Goal: Transaction & Acquisition: Purchase product/service

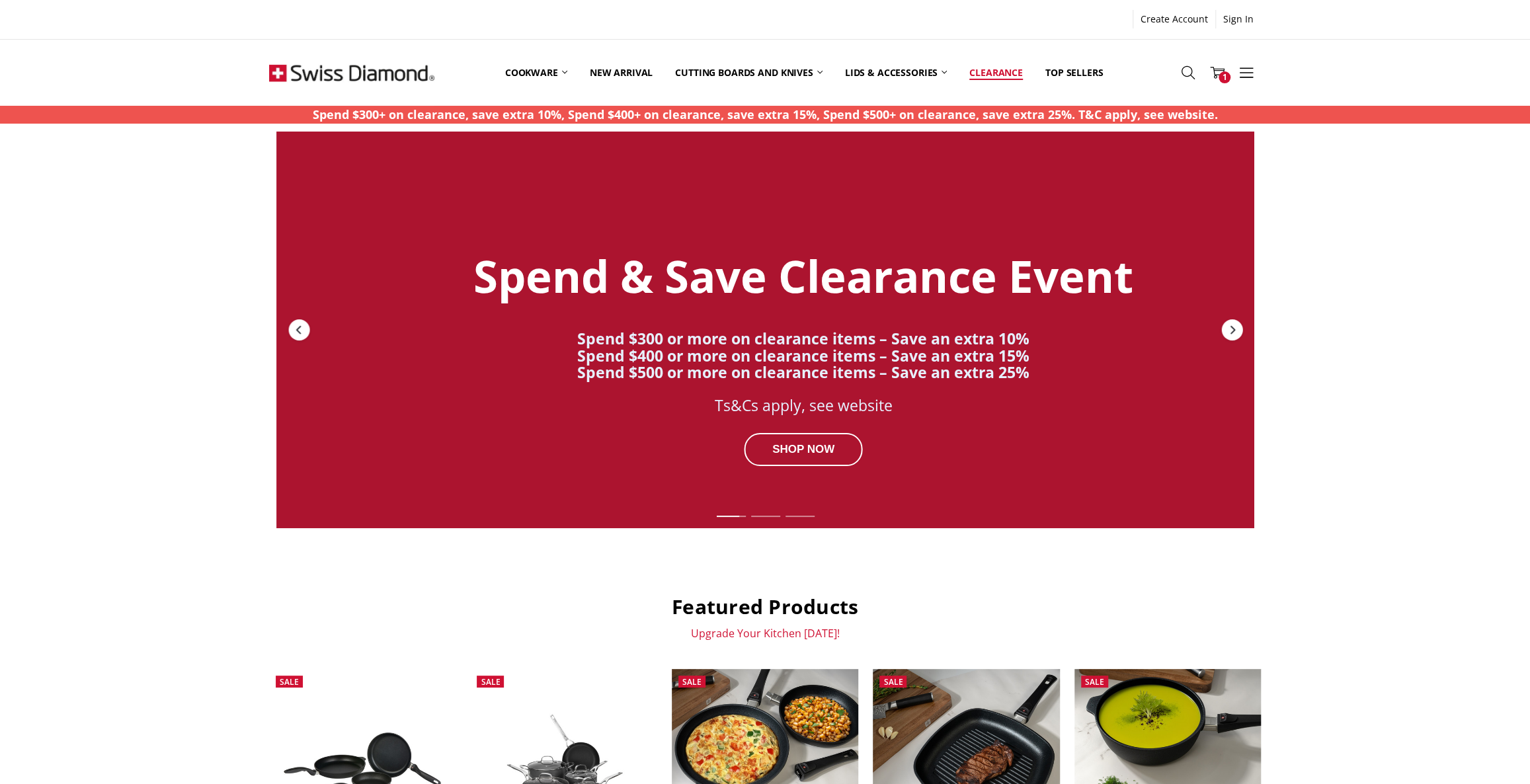
click at [995, 71] on link "Clearance" at bounding box center [996, 73] width 76 height 59
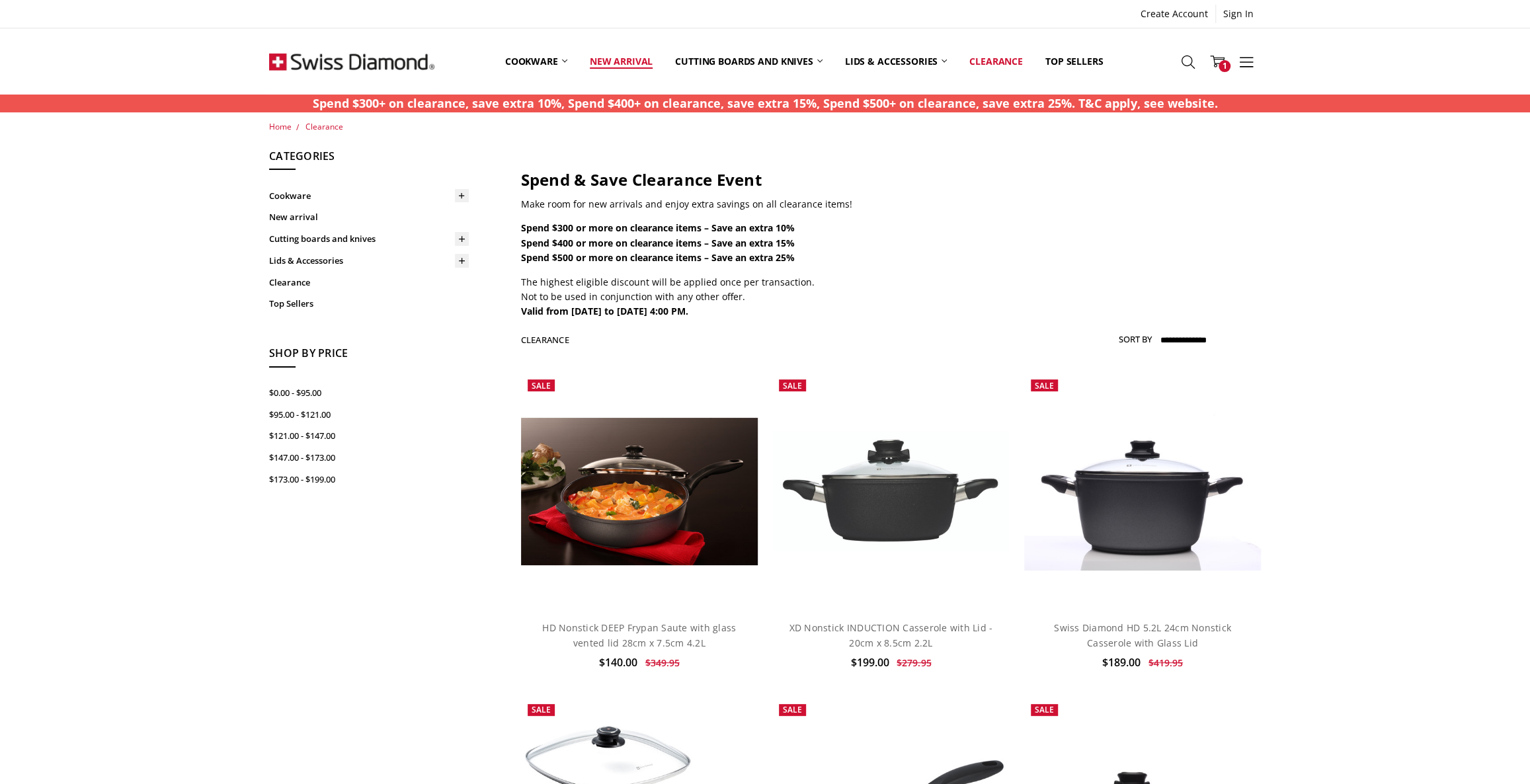
click at [633, 59] on link "New arrival" at bounding box center [621, 62] width 85 height 59
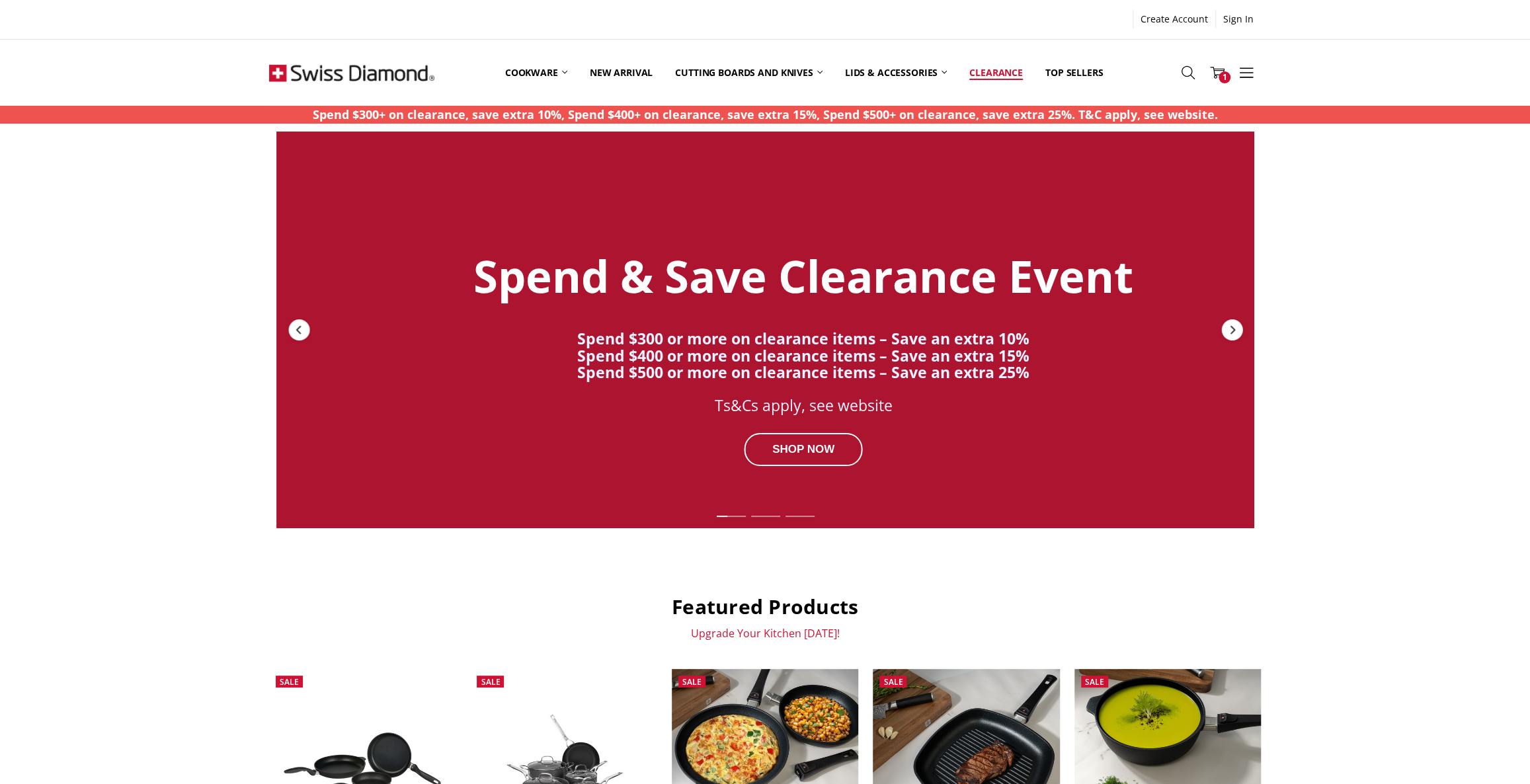
click at [987, 72] on link "Clearance" at bounding box center [996, 73] width 76 height 59
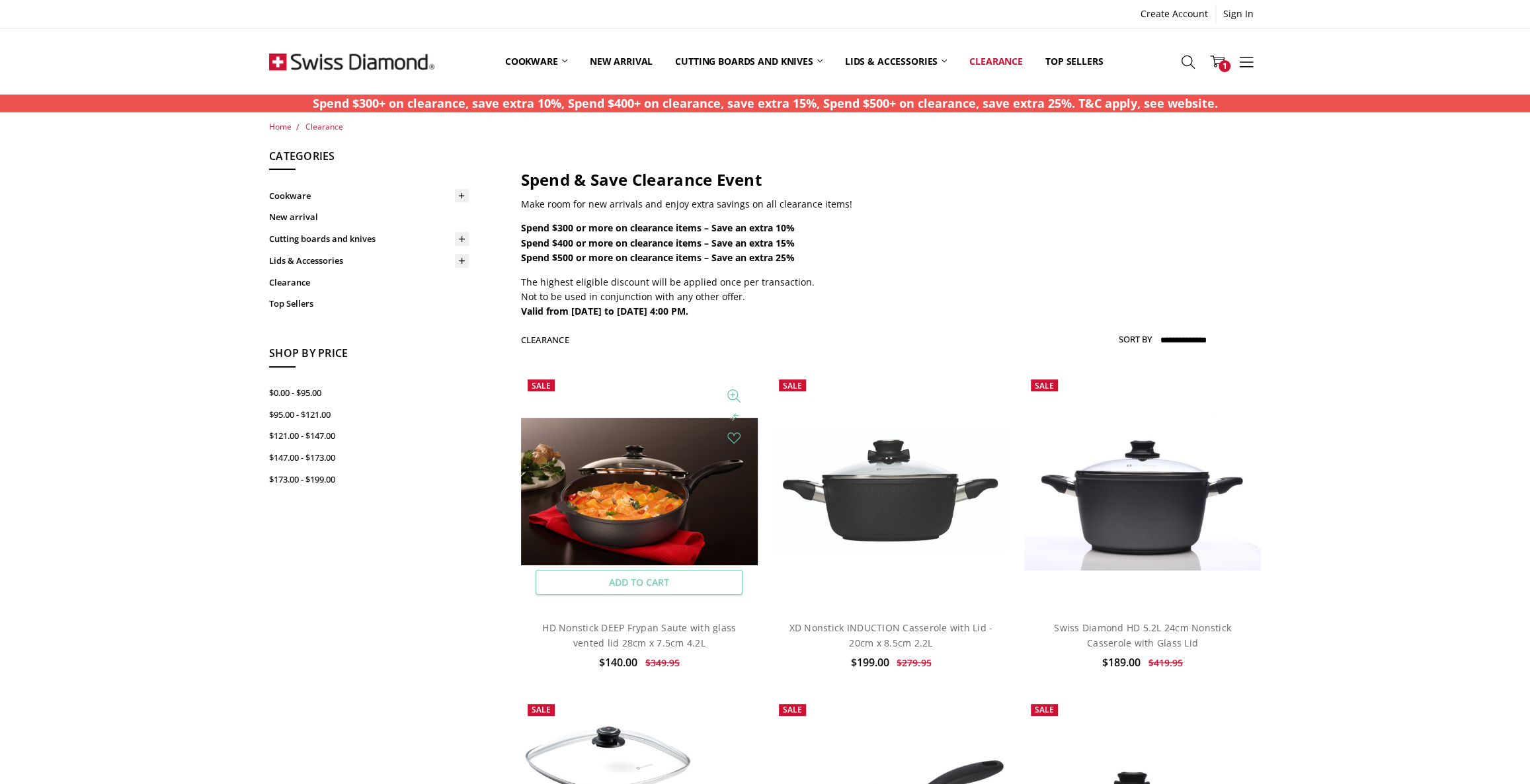
click at [705, 577] on link "Add to Cart" at bounding box center [639, 583] width 207 height 25
click at [892, 584] on link "Add to Cart" at bounding box center [891, 583] width 207 height 25
click at [1169, 581] on link "Add to Cart" at bounding box center [1142, 583] width 207 height 25
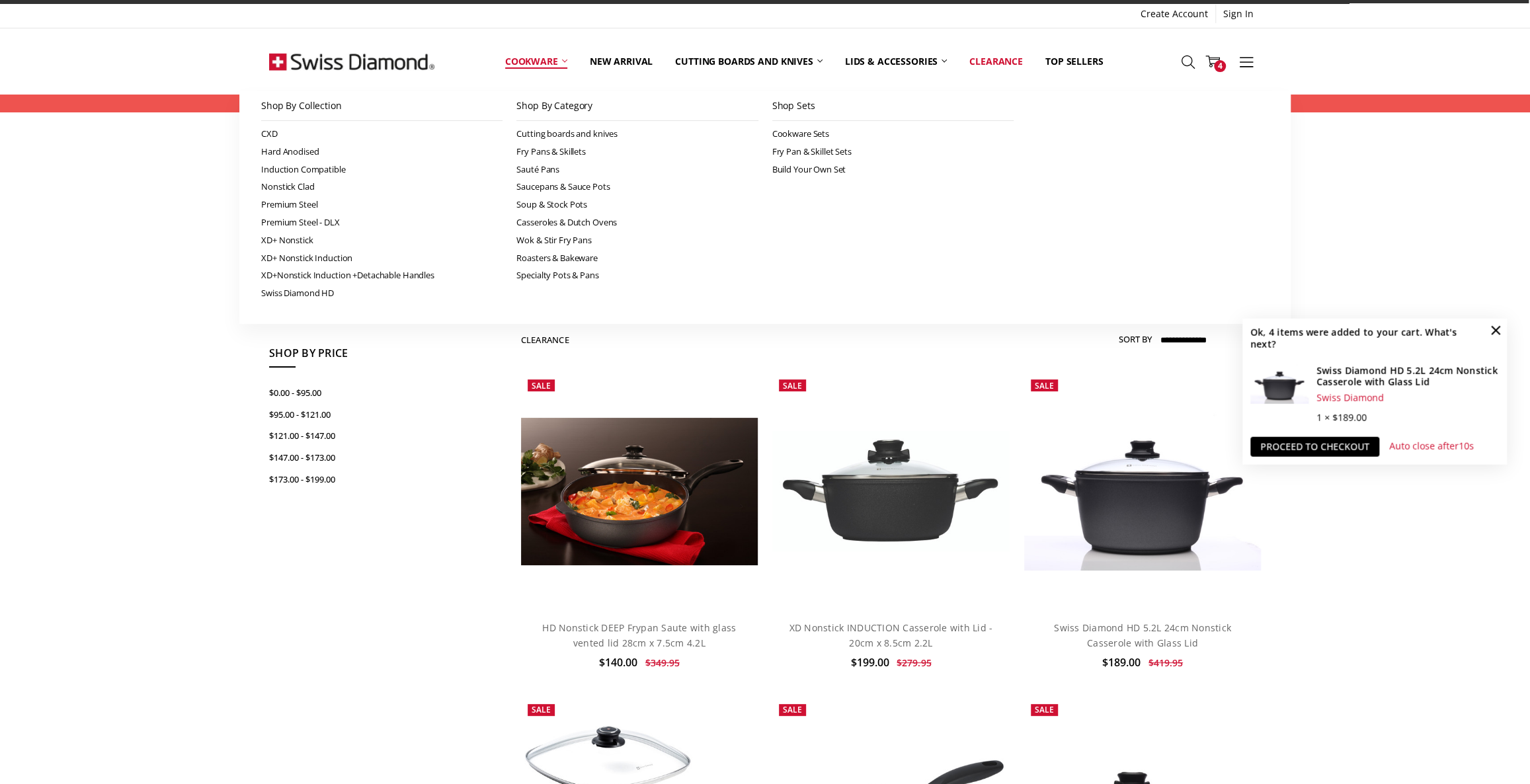
click at [528, 58] on link "Cookware" at bounding box center [536, 62] width 85 height 59
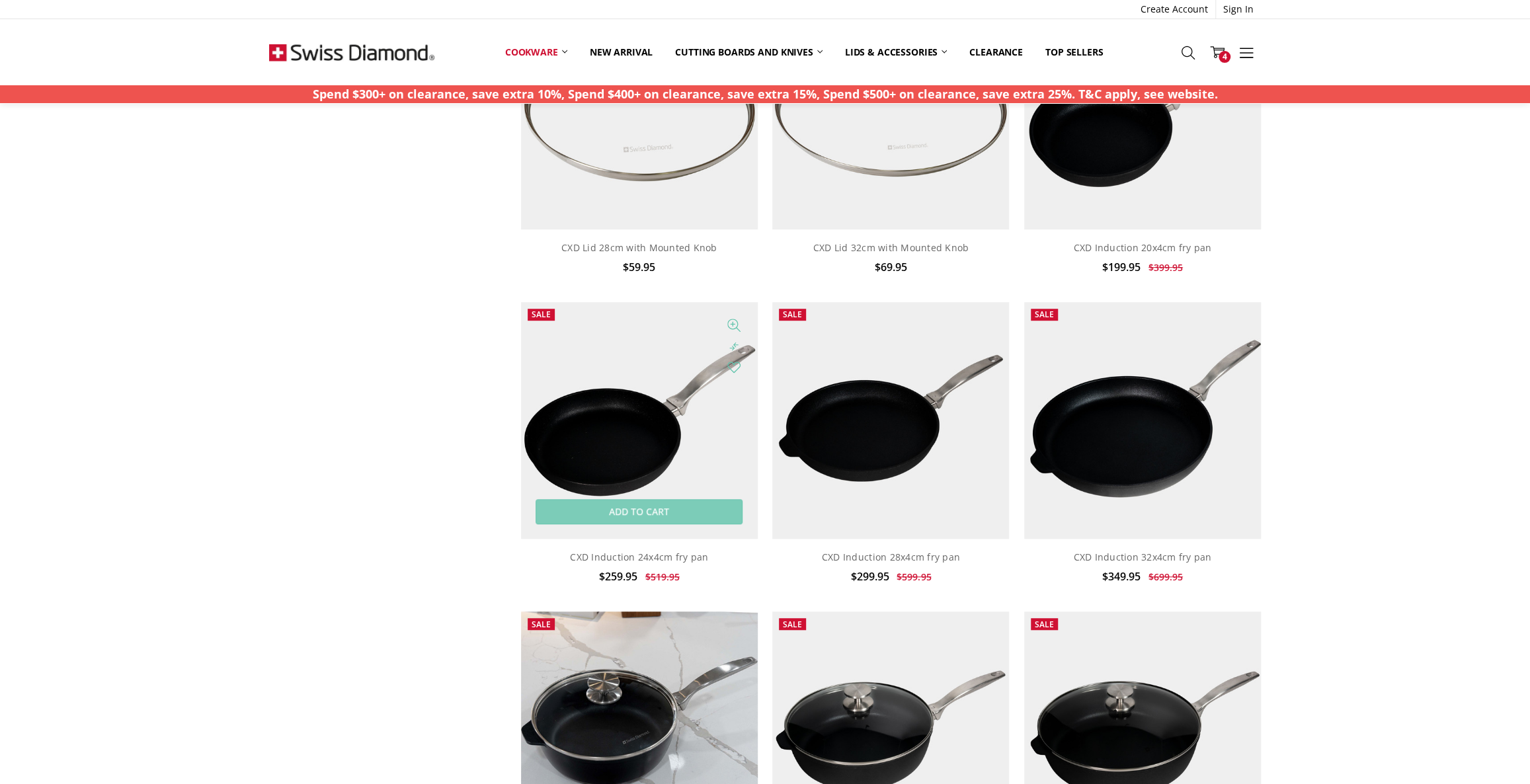
scroll to position [541, 0]
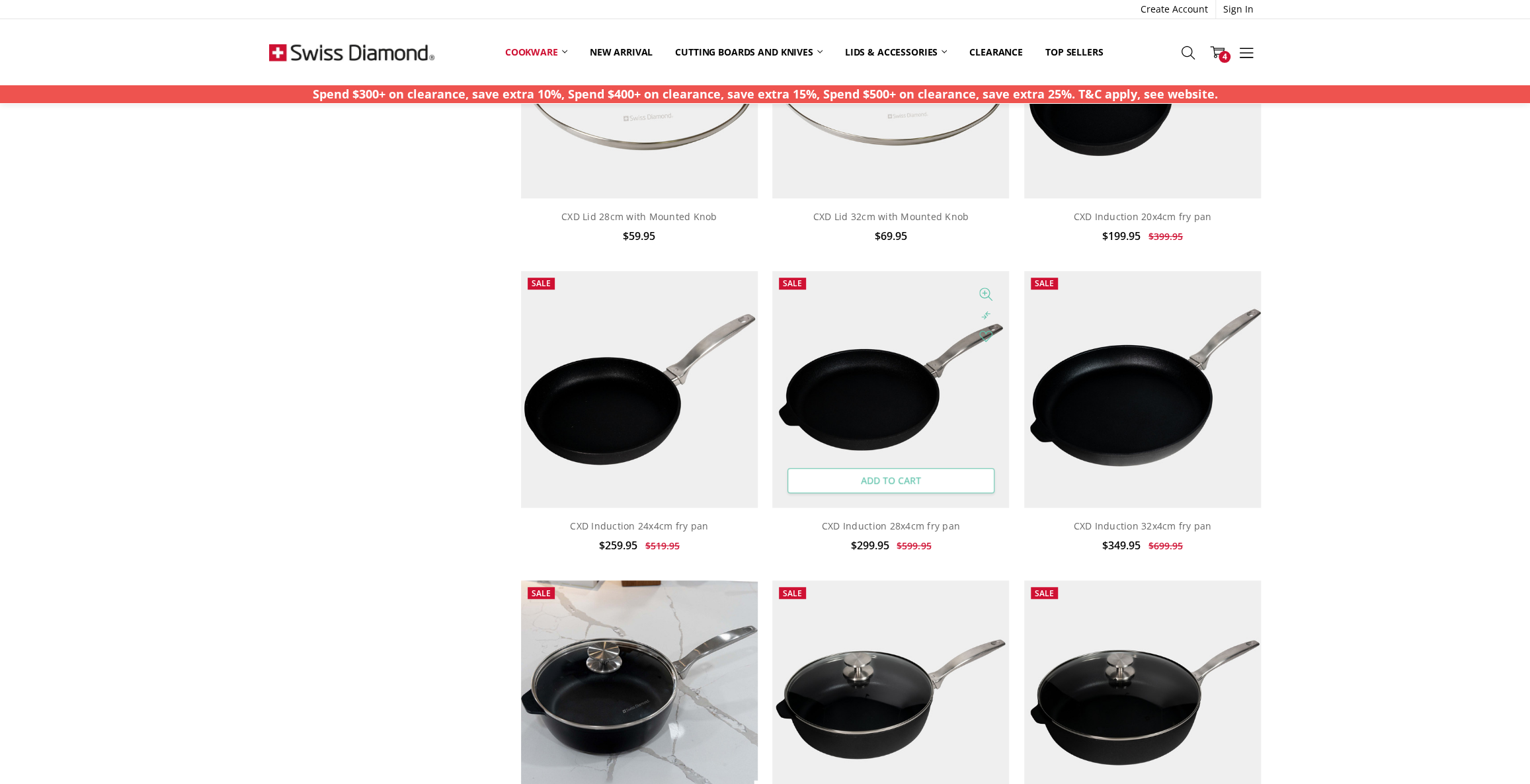
click at [916, 479] on link "Add to Cart" at bounding box center [891, 481] width 207 height 25
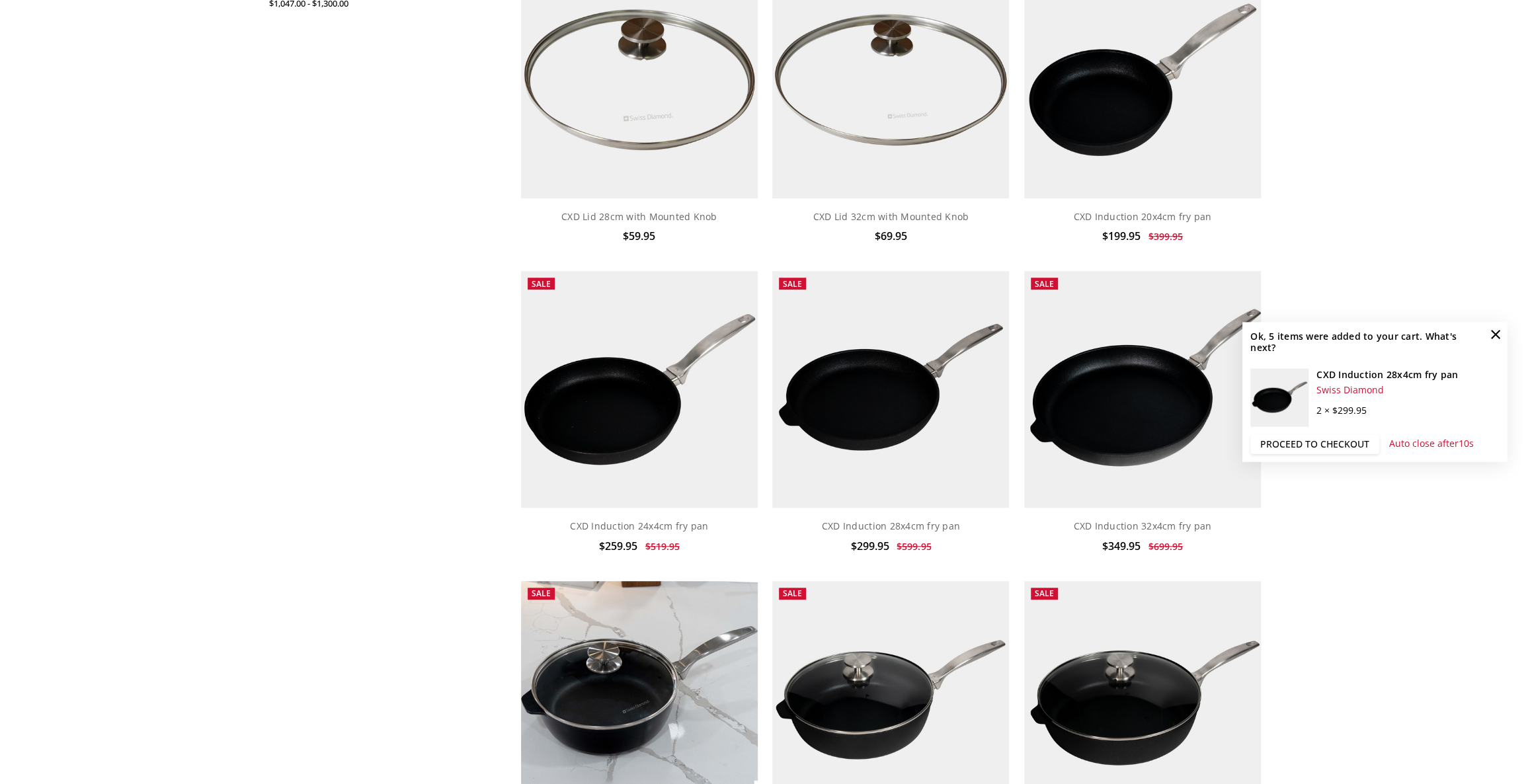
click at [1335, 444] on link "Proceed to checkout" at bounding box center [1314, 443] width 129 height 19
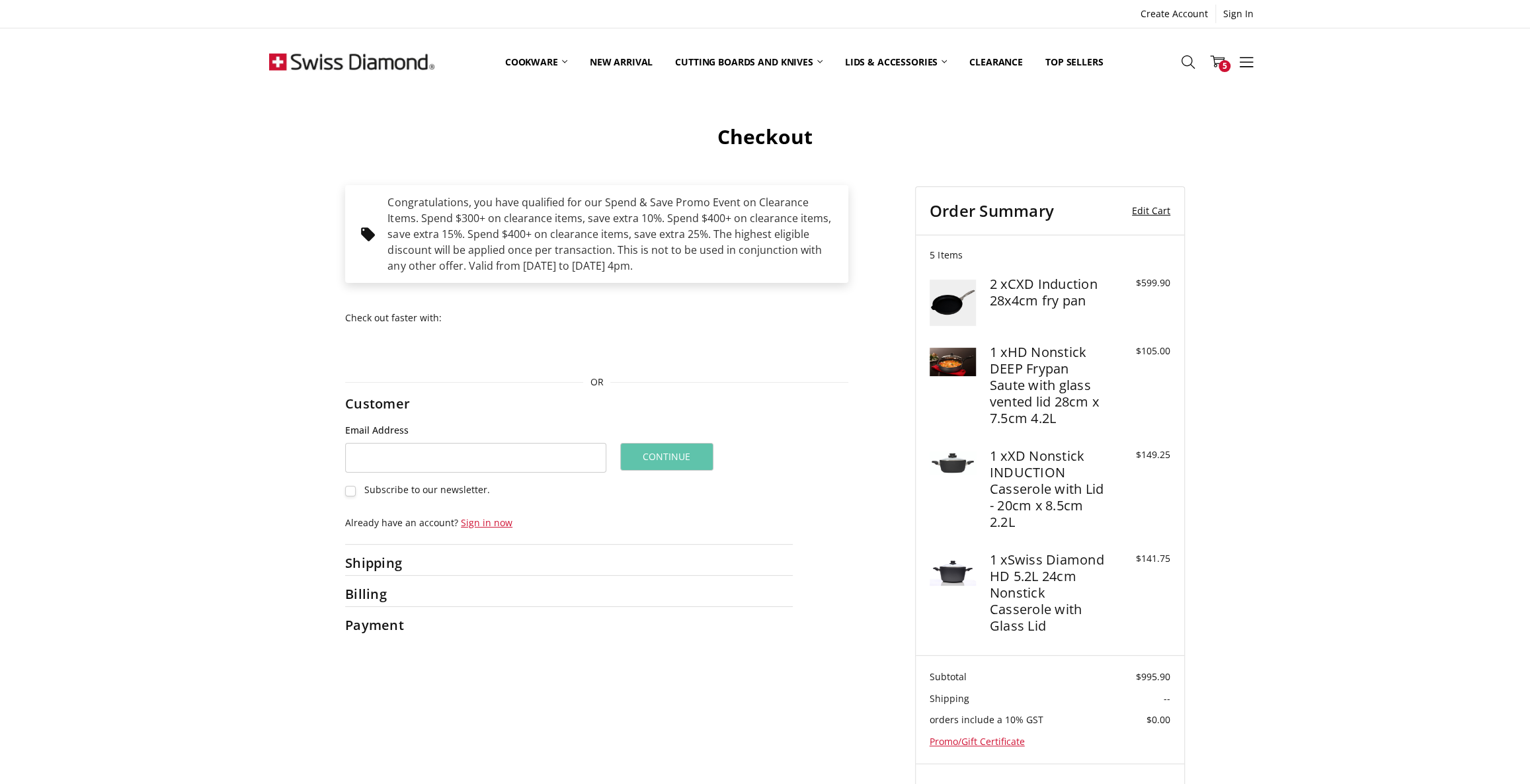
click at [1150, 211] on link "Edit Cart" at bounding box center [1142, 211] width 57 height 19
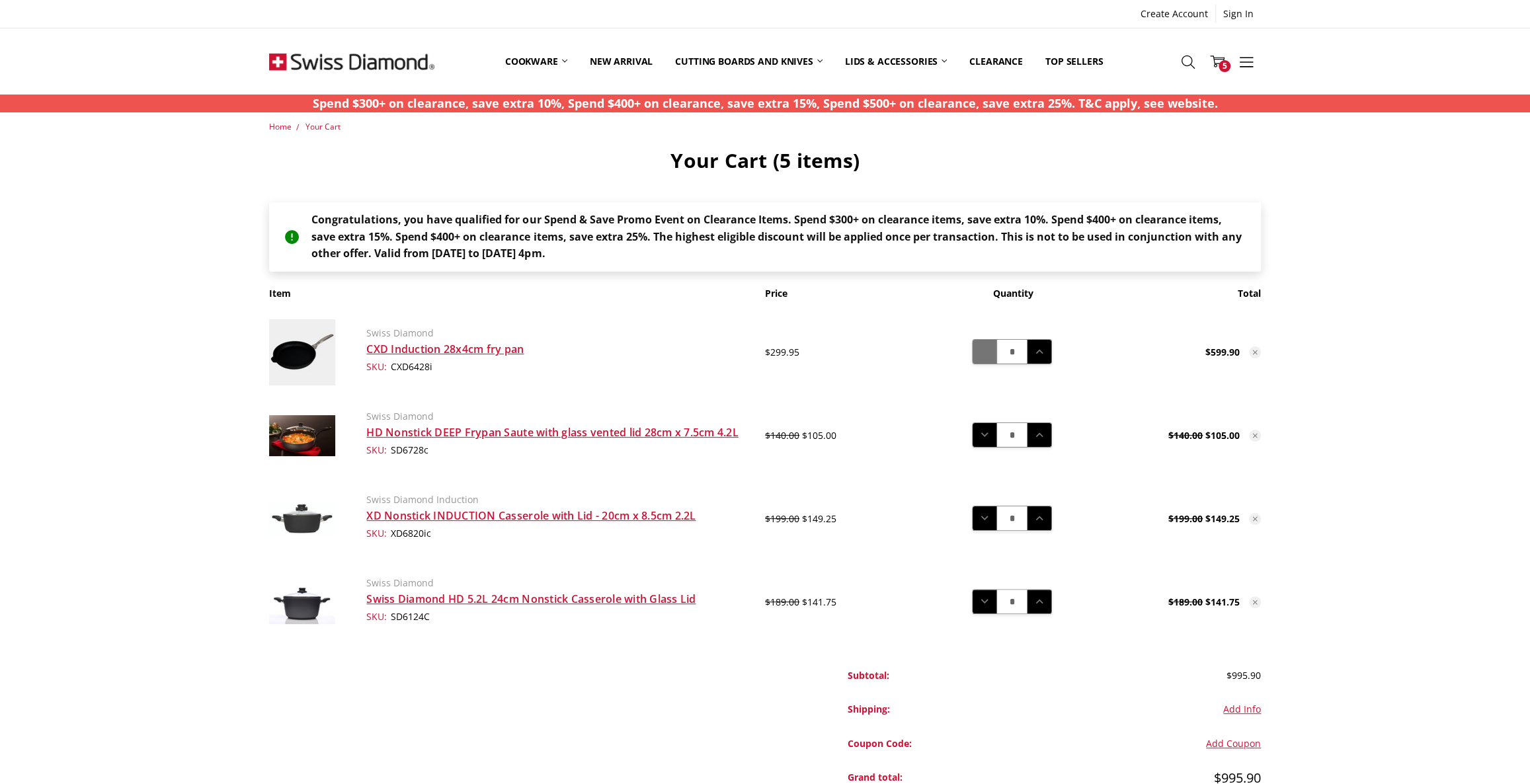
click at [985, 351] on use at bounding box center [984, 352] width 8 height 4
click at [985, 353] on icon at bounding box center [984, 351] width 14 height 14
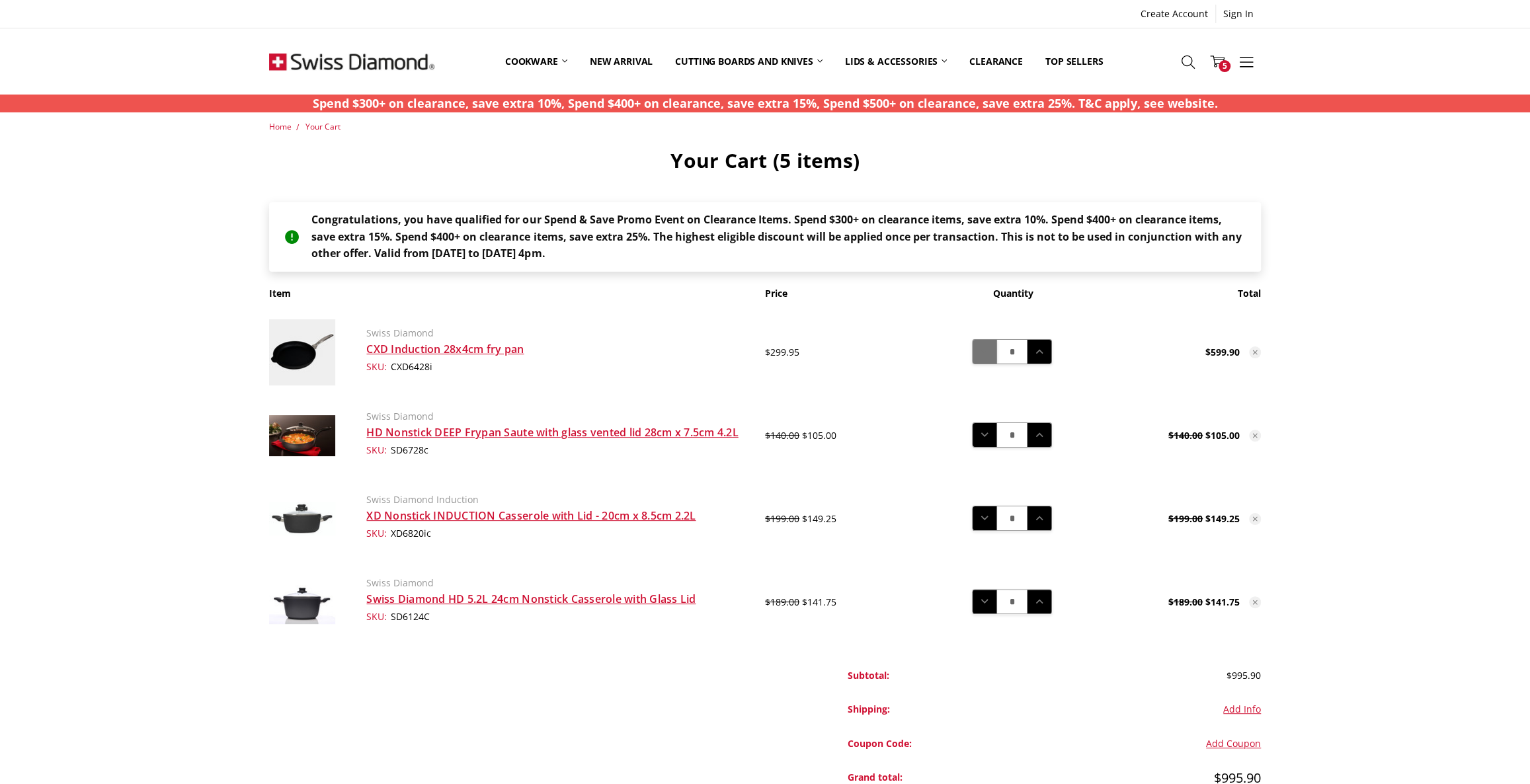
click at [985, 353] on icon at bounding box center [984, 351] width 14 height 14
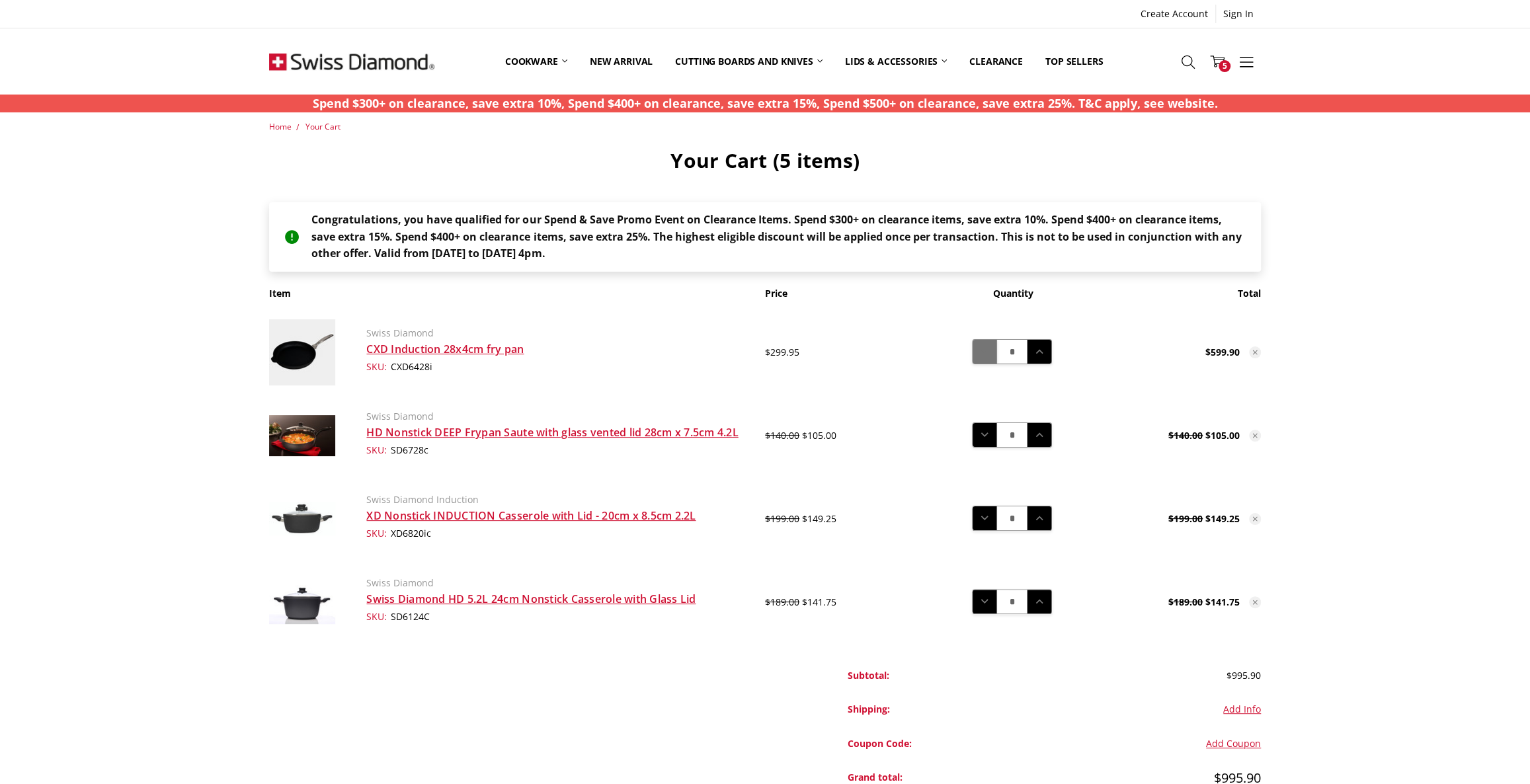
click at [985, 353] on icon at bounding box center [984, 351] width 14 height 14
click at [984, 344] on icon at bounding box center [984, 351] width 14 height 14
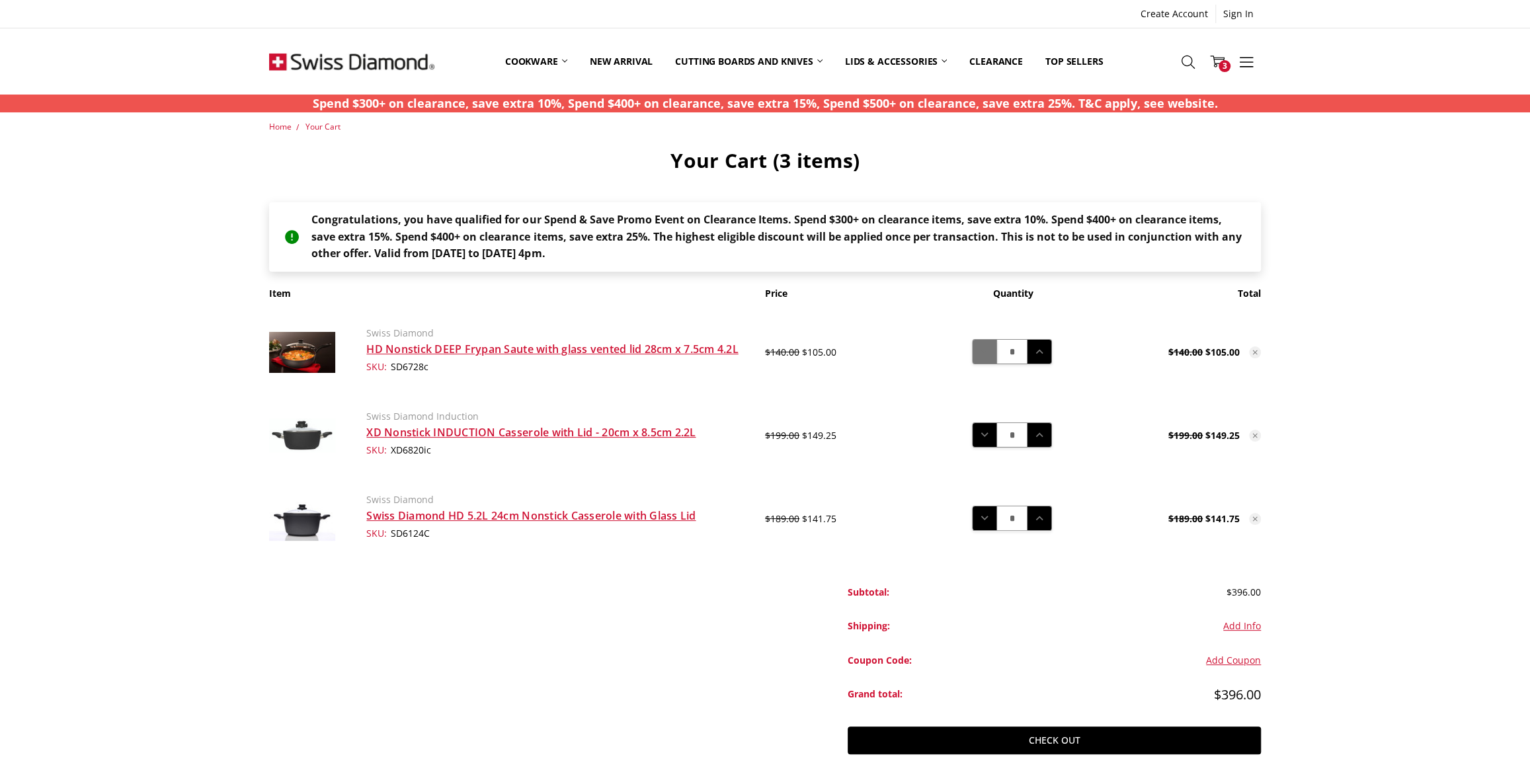
click at [984, 359] on button "Decrease Quantity:" at bounding box center [984, 352] width 25 height 24
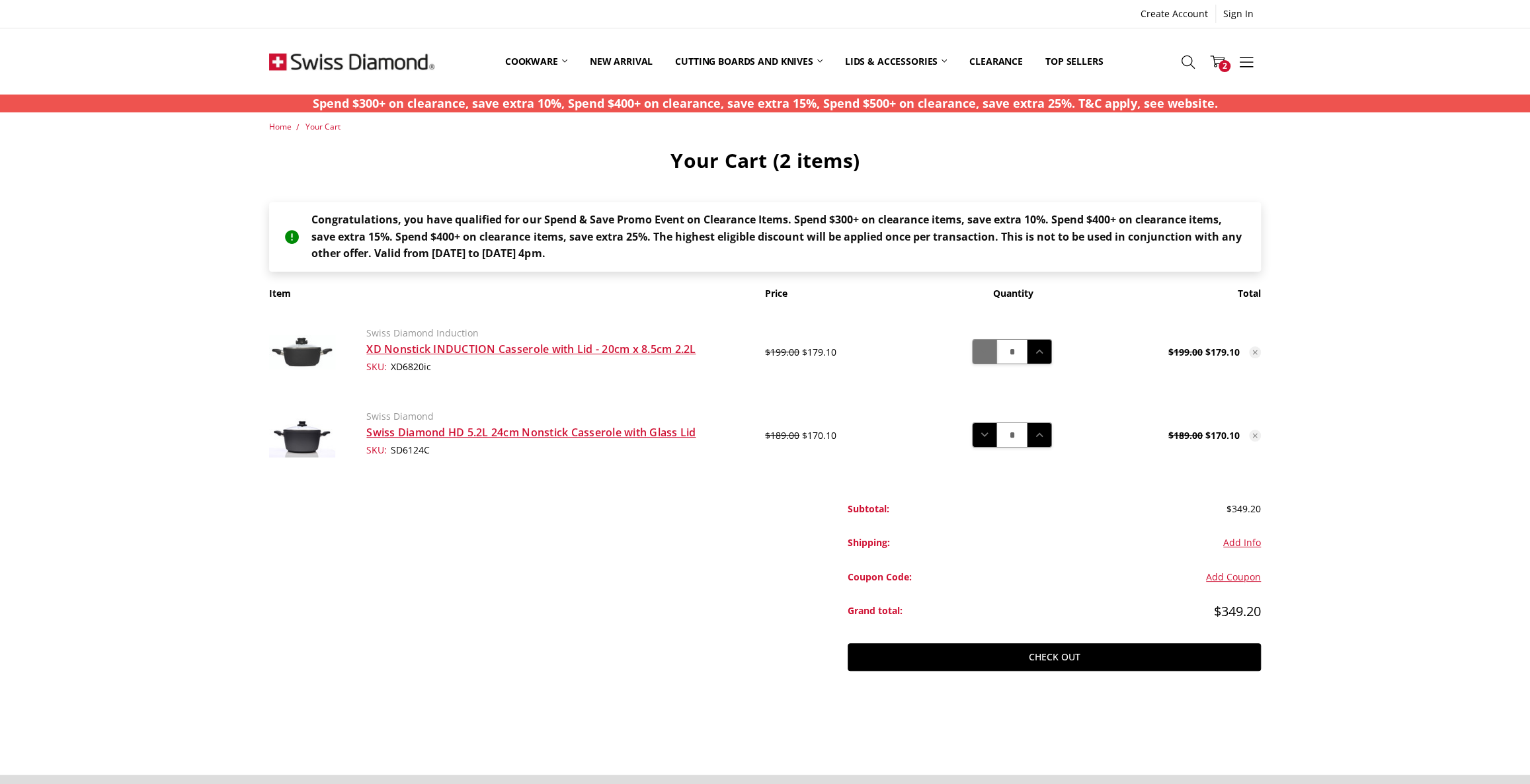
click at [983, 343] on button "Decrease Quantity:" at bounding box center [984, 352] width 25 height 24
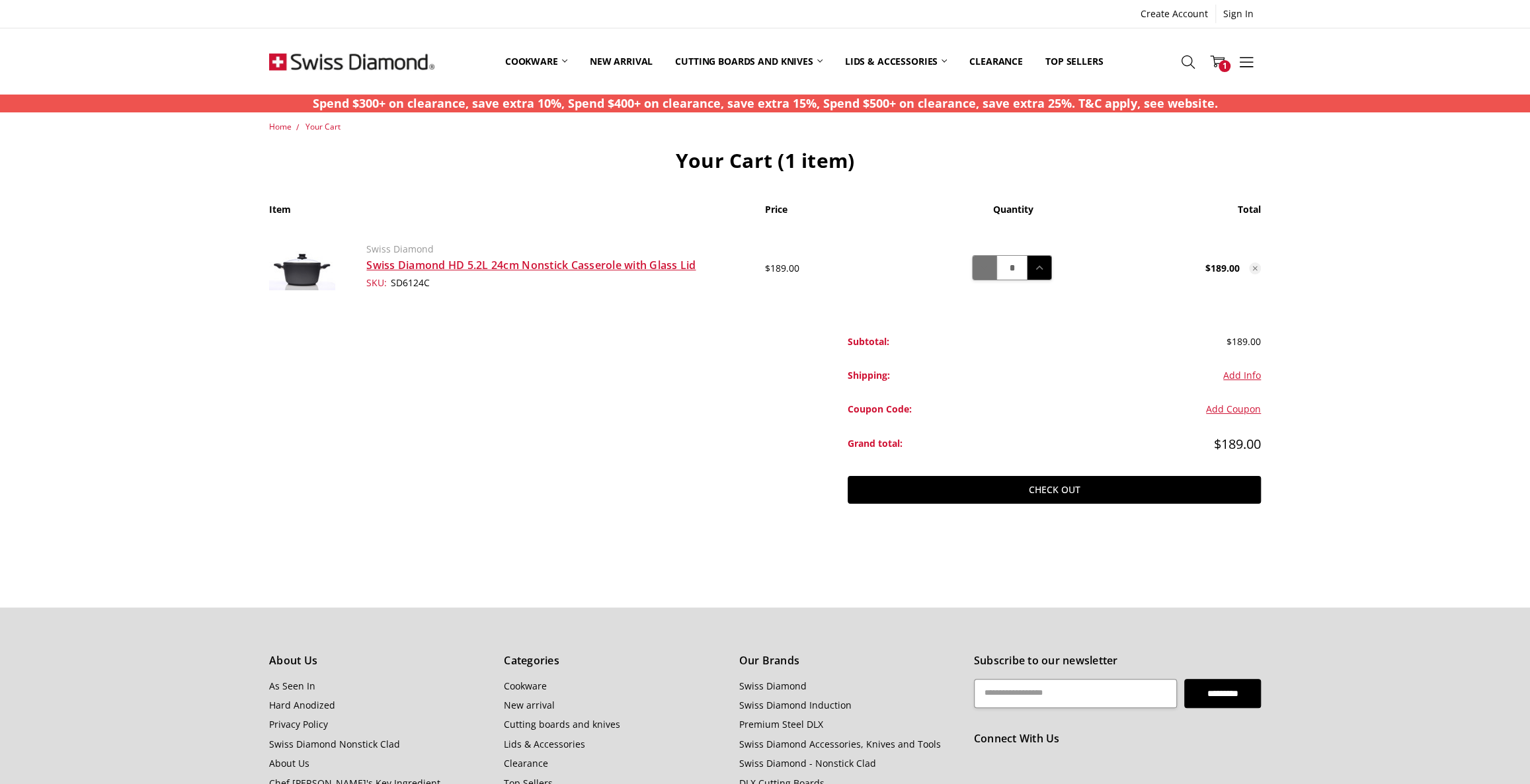
click at [985, 260] on icon at bounding box center [984, 267] width 14 height 14
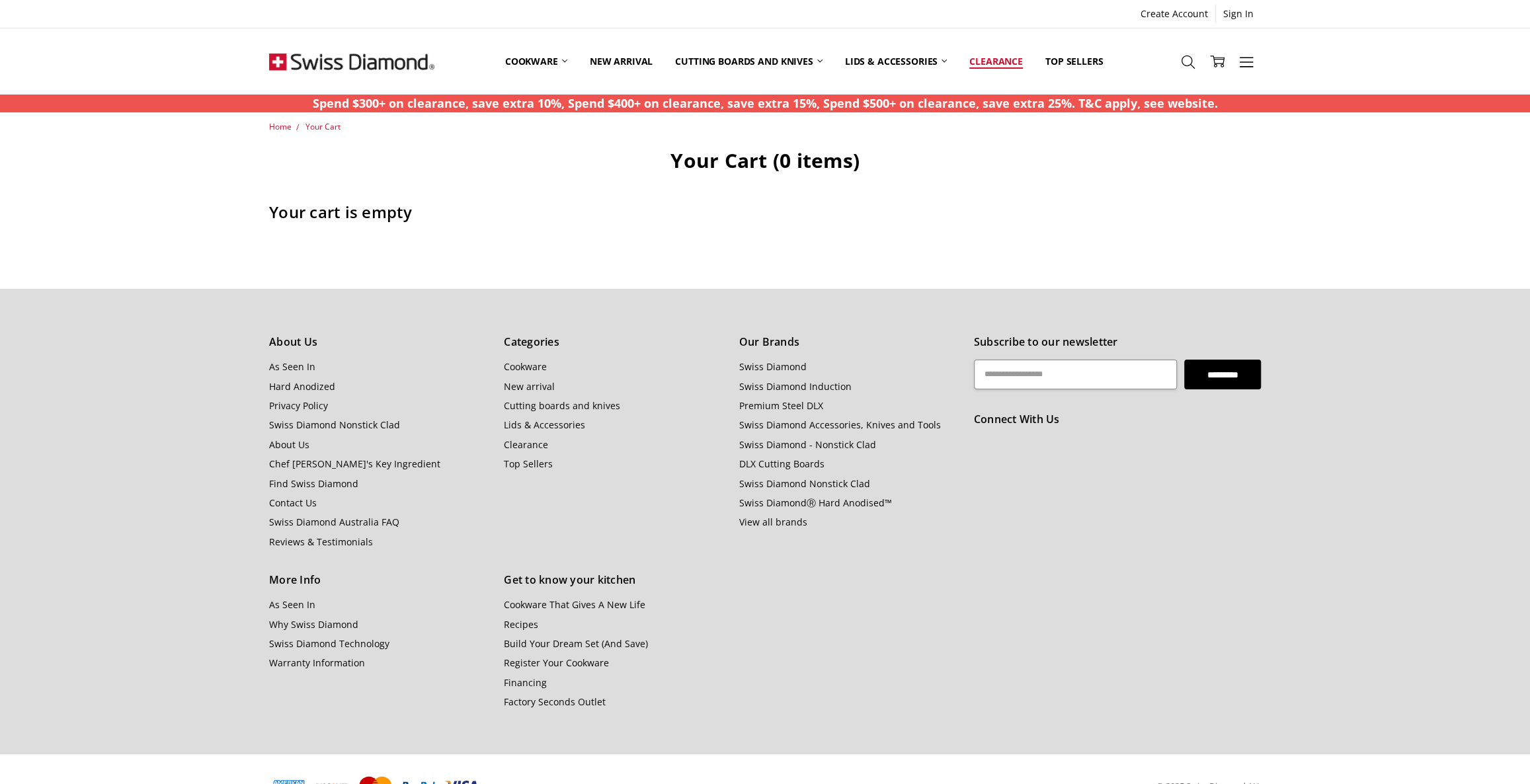
click at [987, 59] on link "Clearance" at bounding box center [996, 62] width 76 height 59
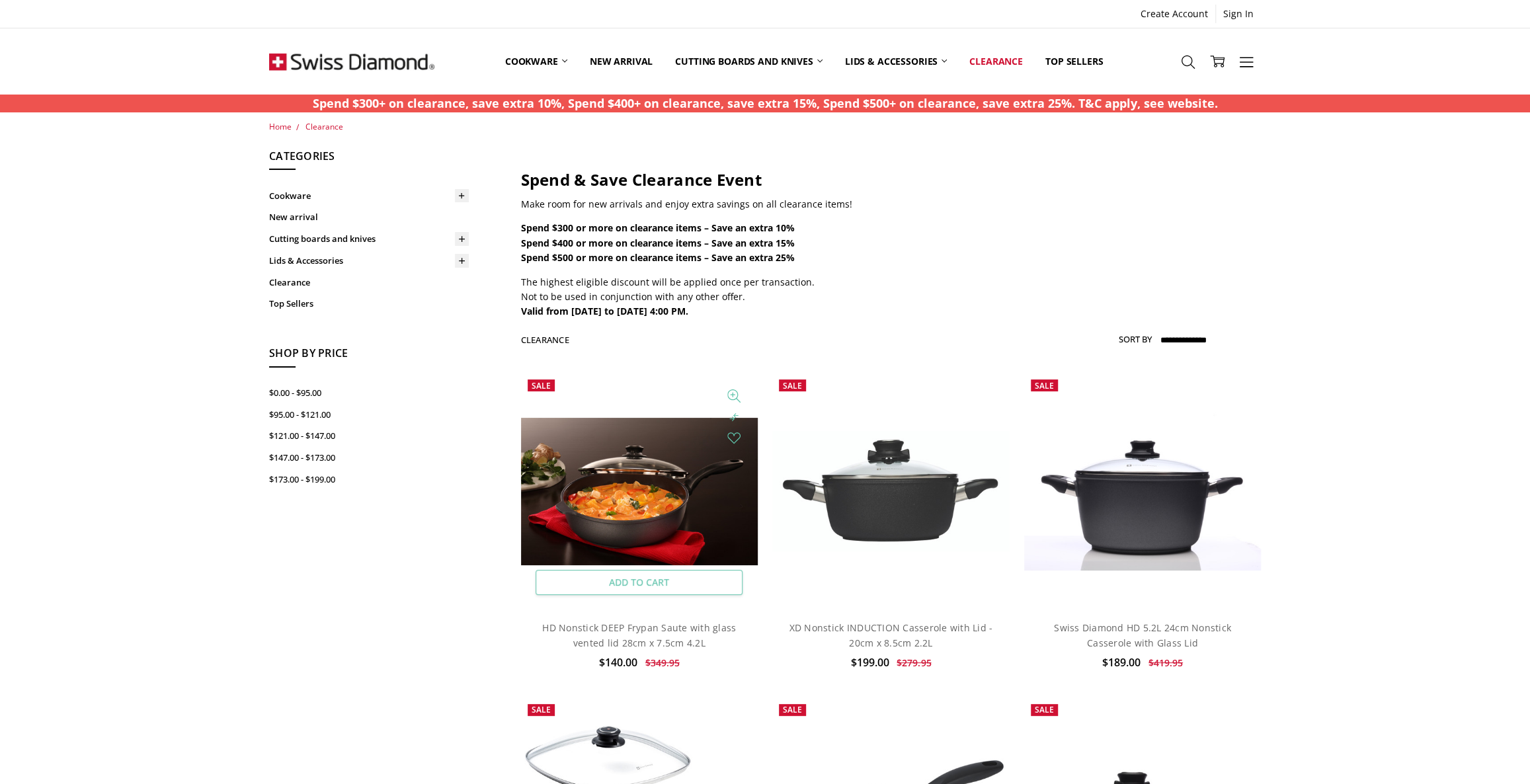
click at [634, 577] on link "Add to Cart" at bounding box center [639, 583] width 207 height 25
click at [900, 582] on link "Add to Cart" at bounding box center [891, 583] width 207 height 25
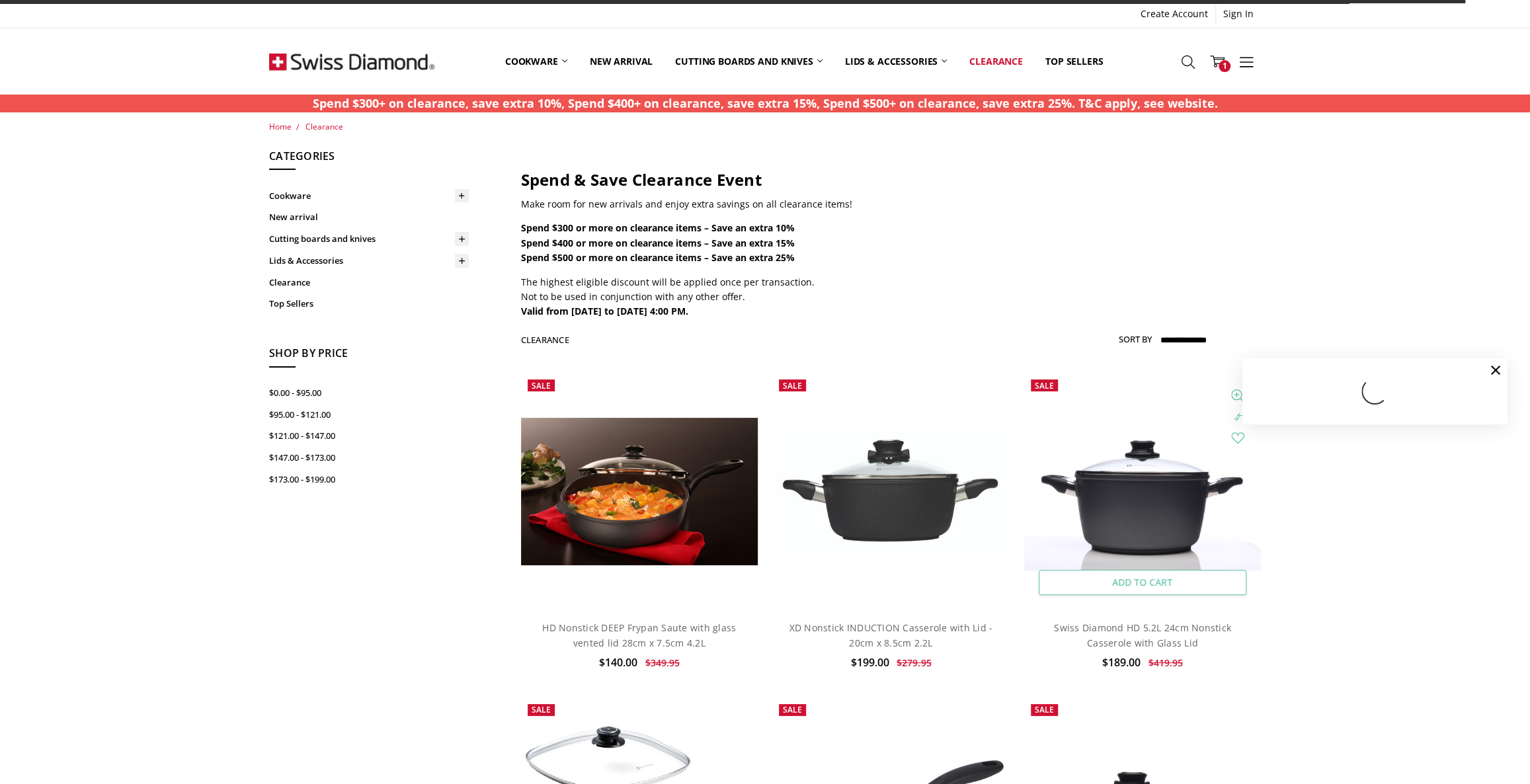
click at [1137, 582] on link "Add to Cart" at bounding box center [1142, 583] width 207 height 25
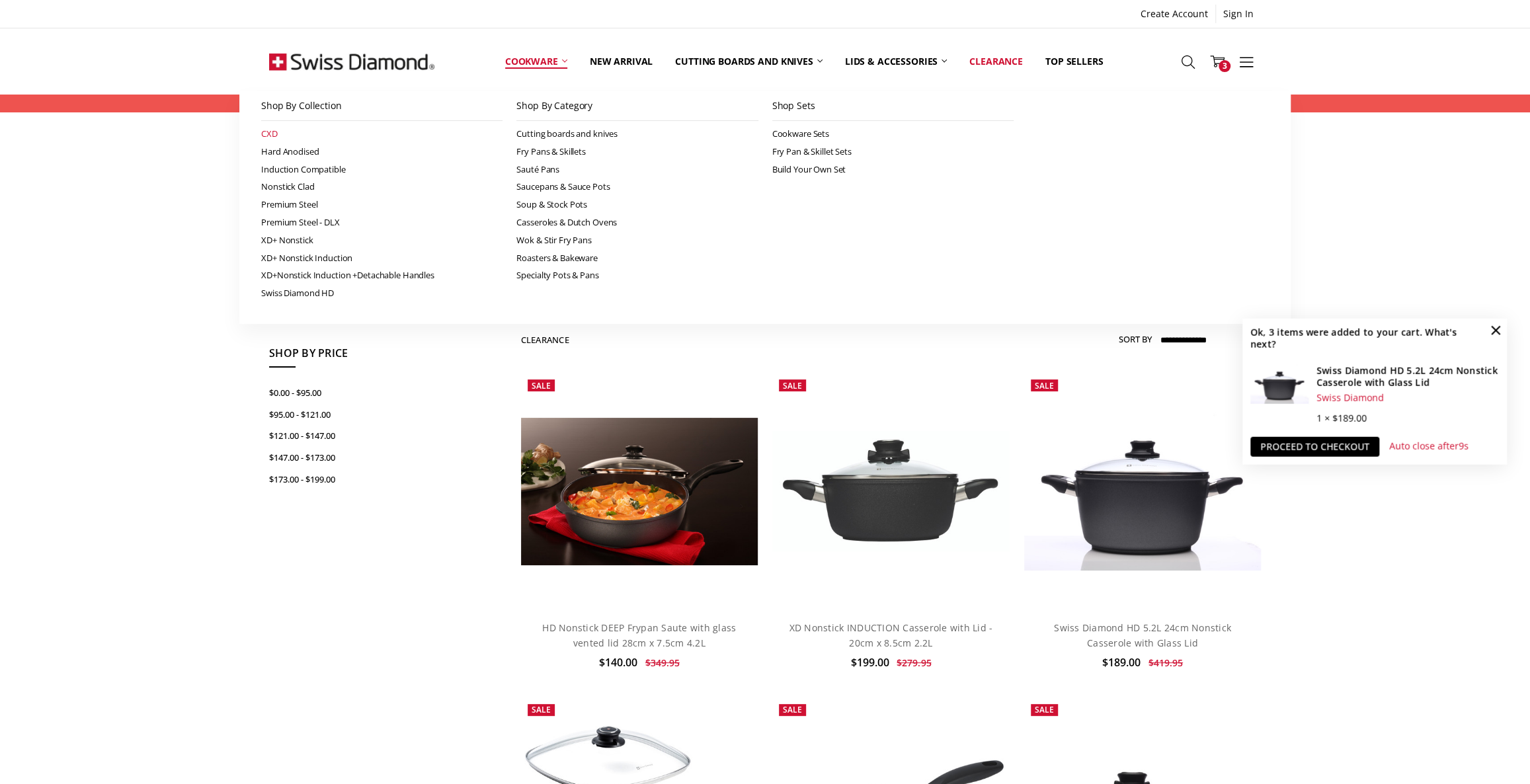
click at [274, 126] on link "CXD" at bounding box center [381, 134] width 241 height 18
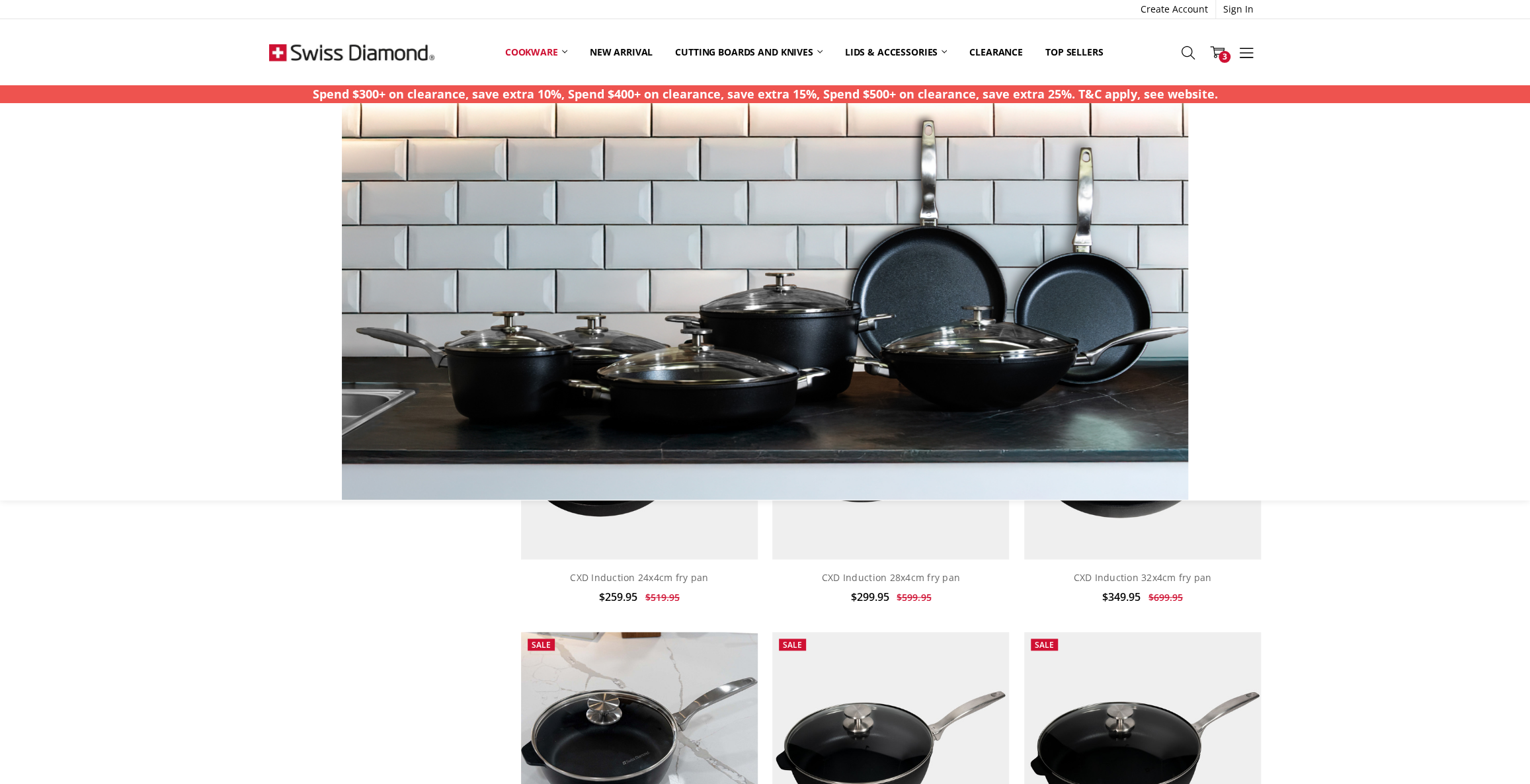
scroll to position [1082, 0]
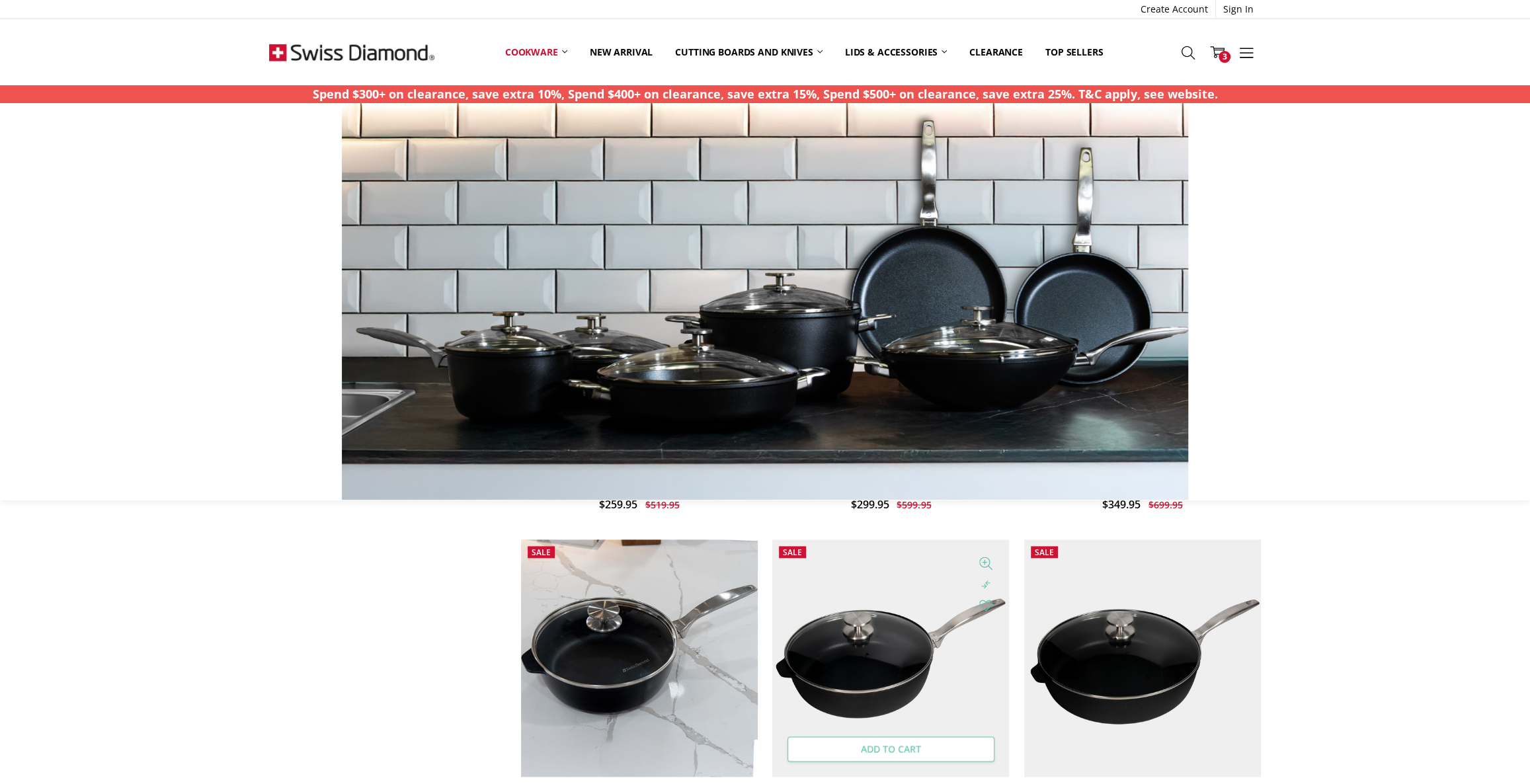
click at [907, 749] on link "Add to Cart" at bounding box center [891, 749] width 207 height 25
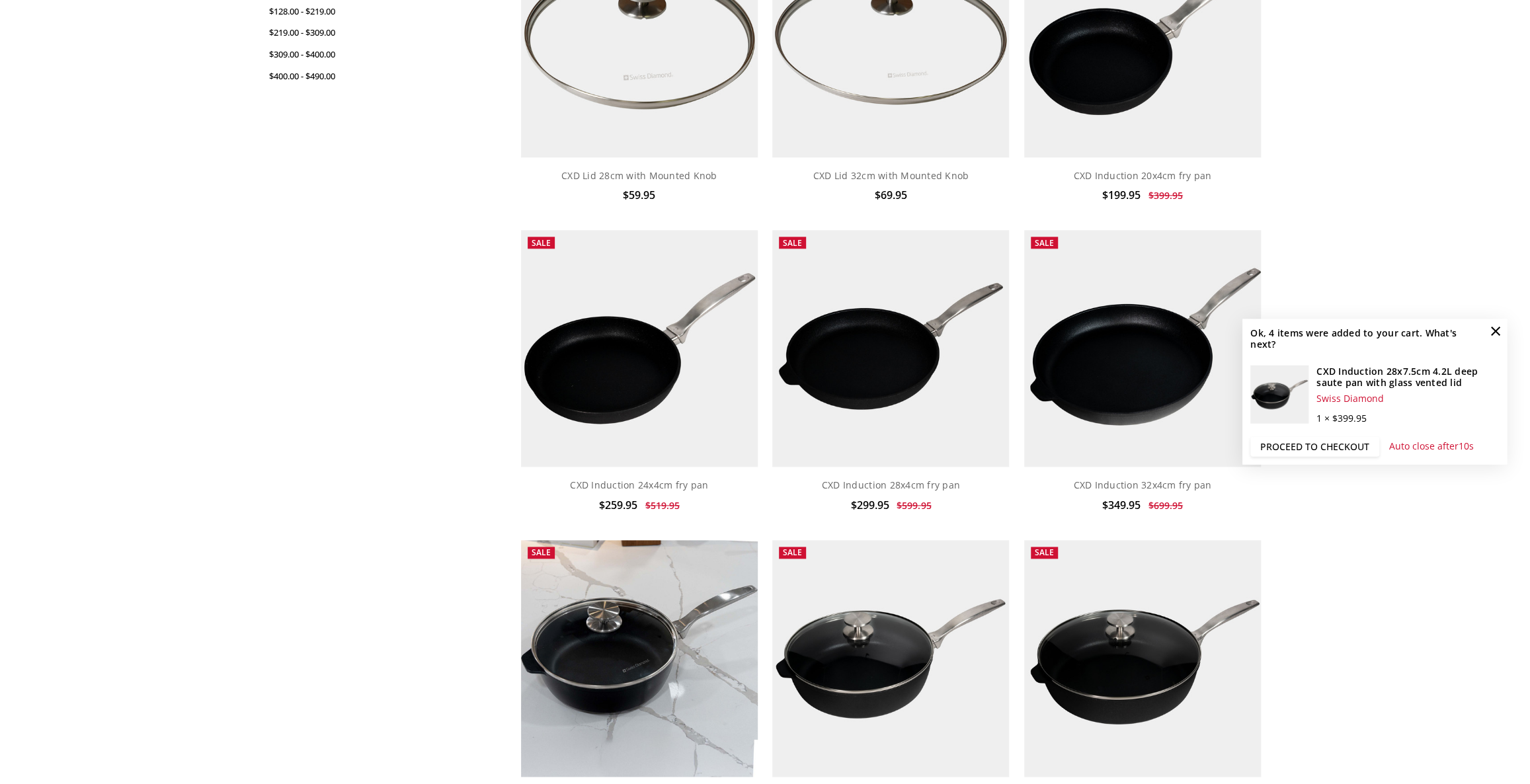
click at [1297, 444] on link "Proceed to checkout" at bounding box center [1314, 447] width 129 height 19
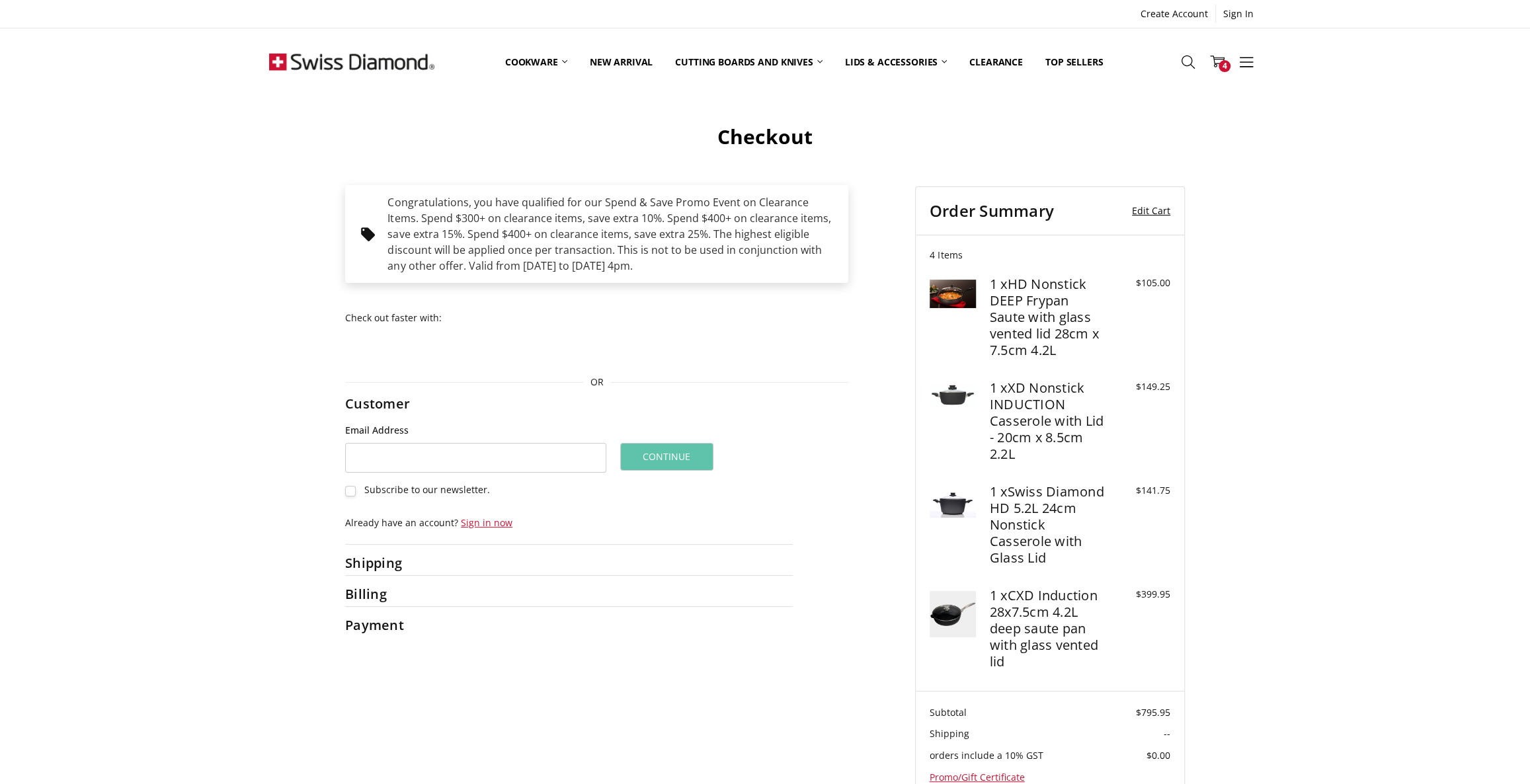
click at [1148, 205] on link "Edit Cart" at bounding box center [1142, 211] width 57 height 19
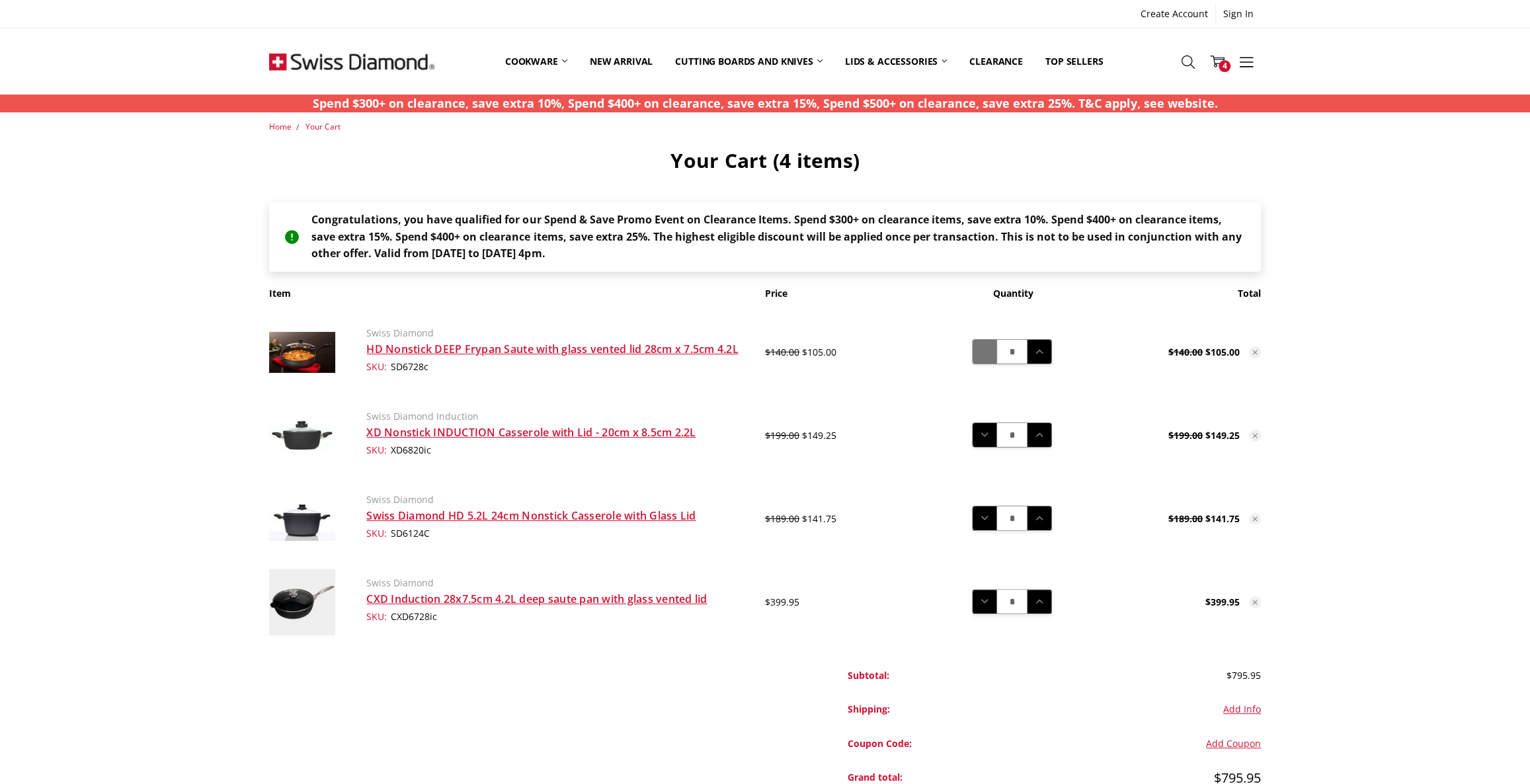
click at [982, 356] on icon at bounding box center [984, 351] width 14 height 14
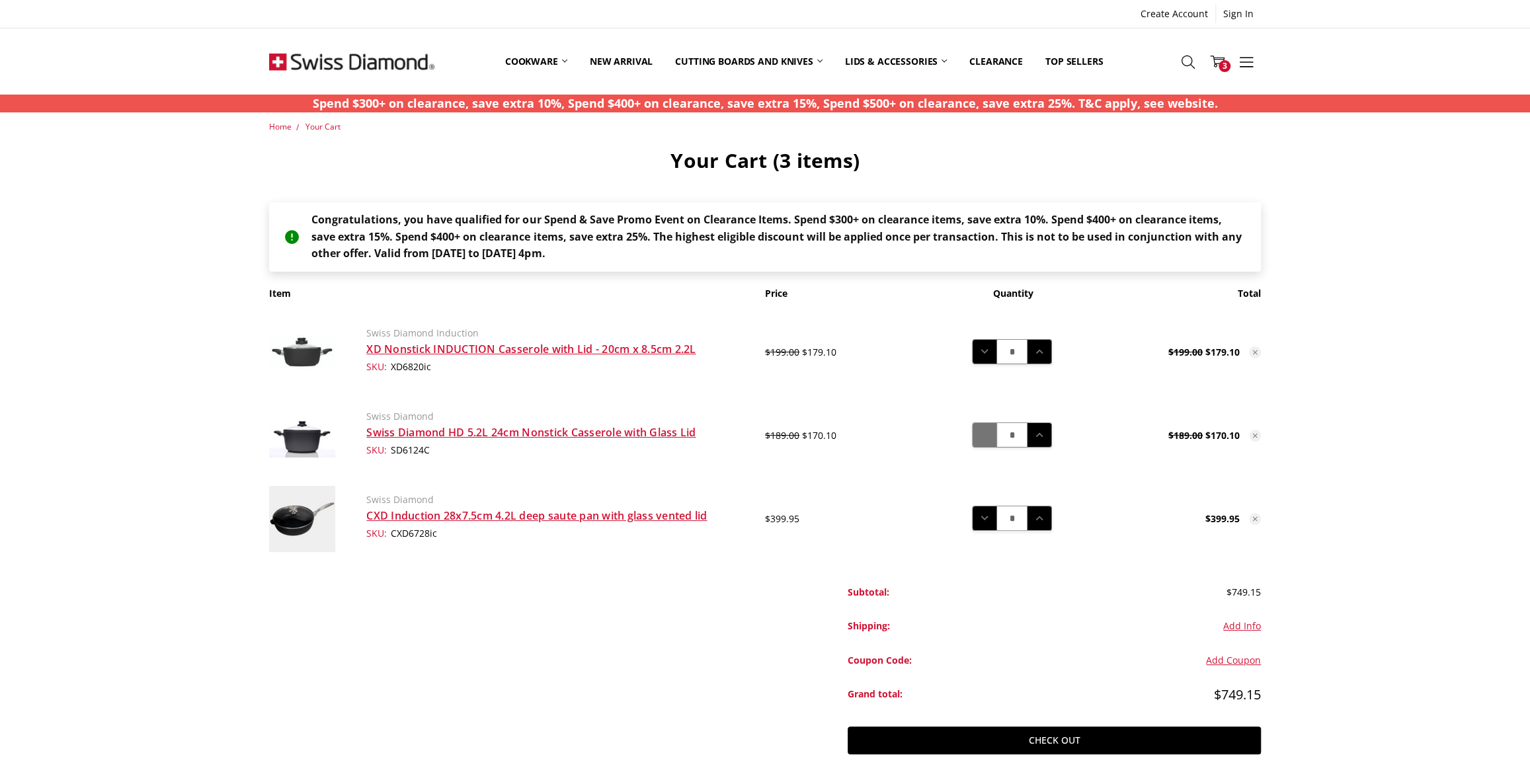
click at [981, 431] on icon at bounding box center [984, 435] width 14 height 14
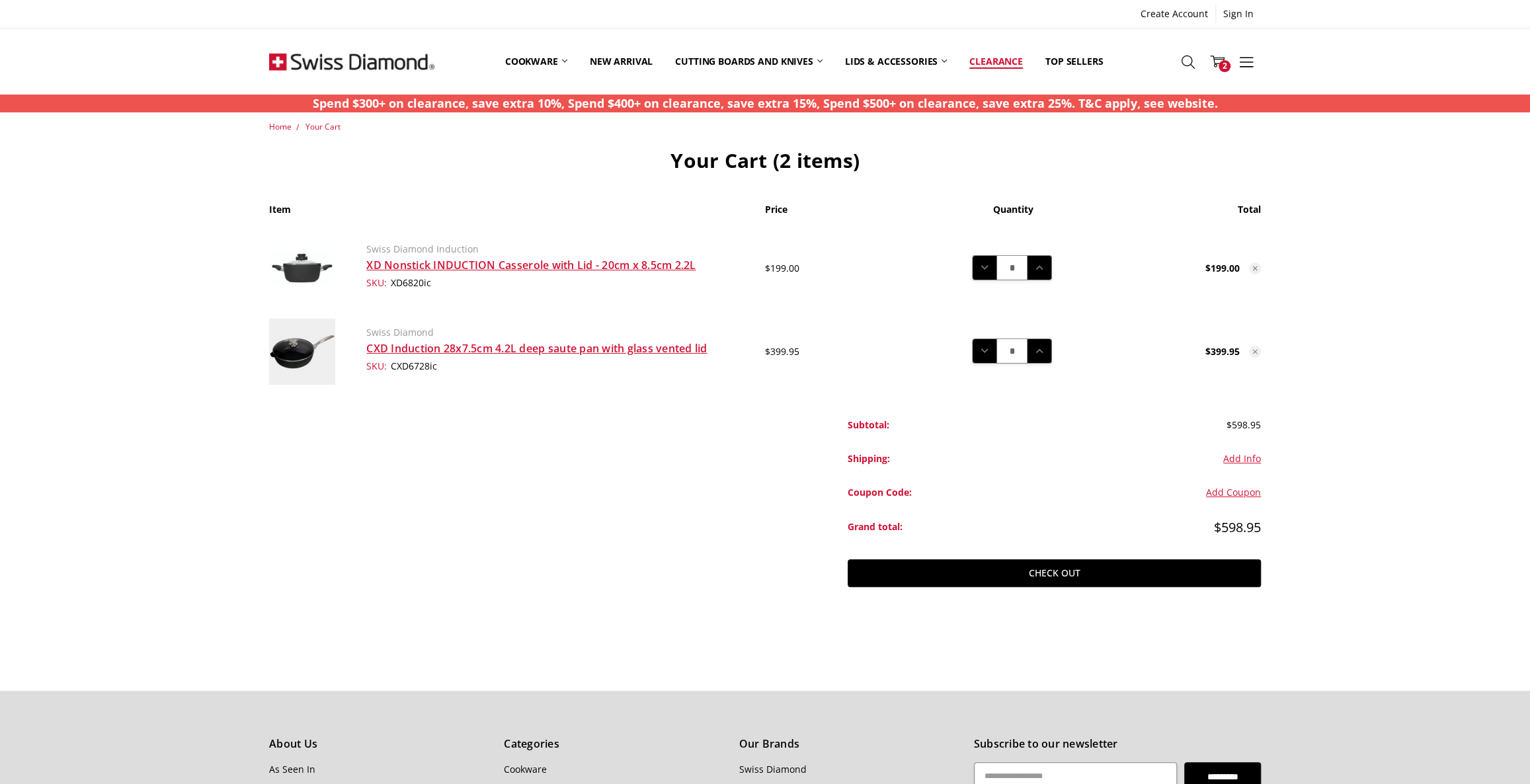
click at [994, 62] on link "Clearance" at bounding box center [996, 62] width 76 height 59
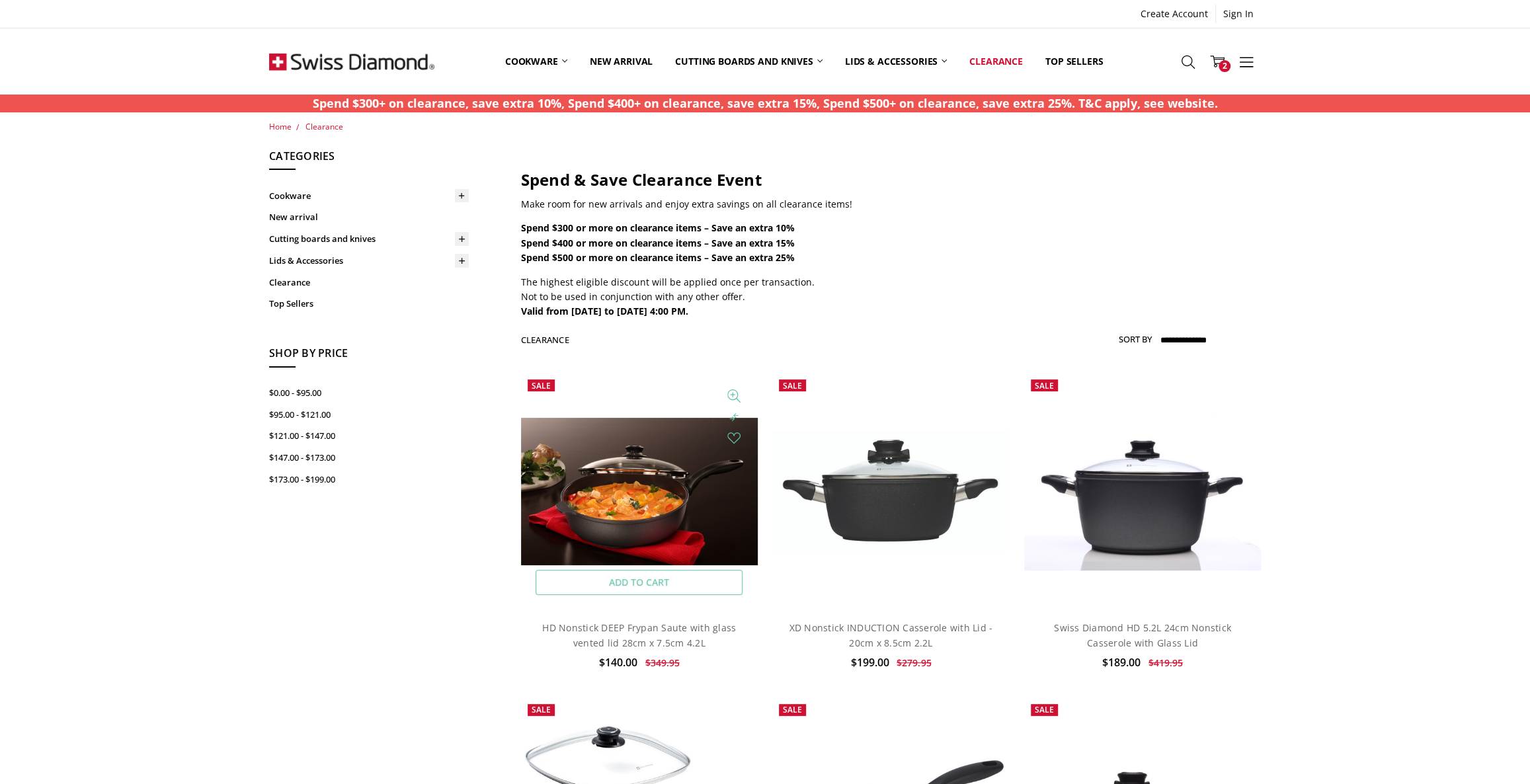
click at [642, 567] on span at bounding box center [639, 491] width 237 height 237
click at [644, 578] on link "Add to Cart" at bounding box center [639, 583] width 207 height 25
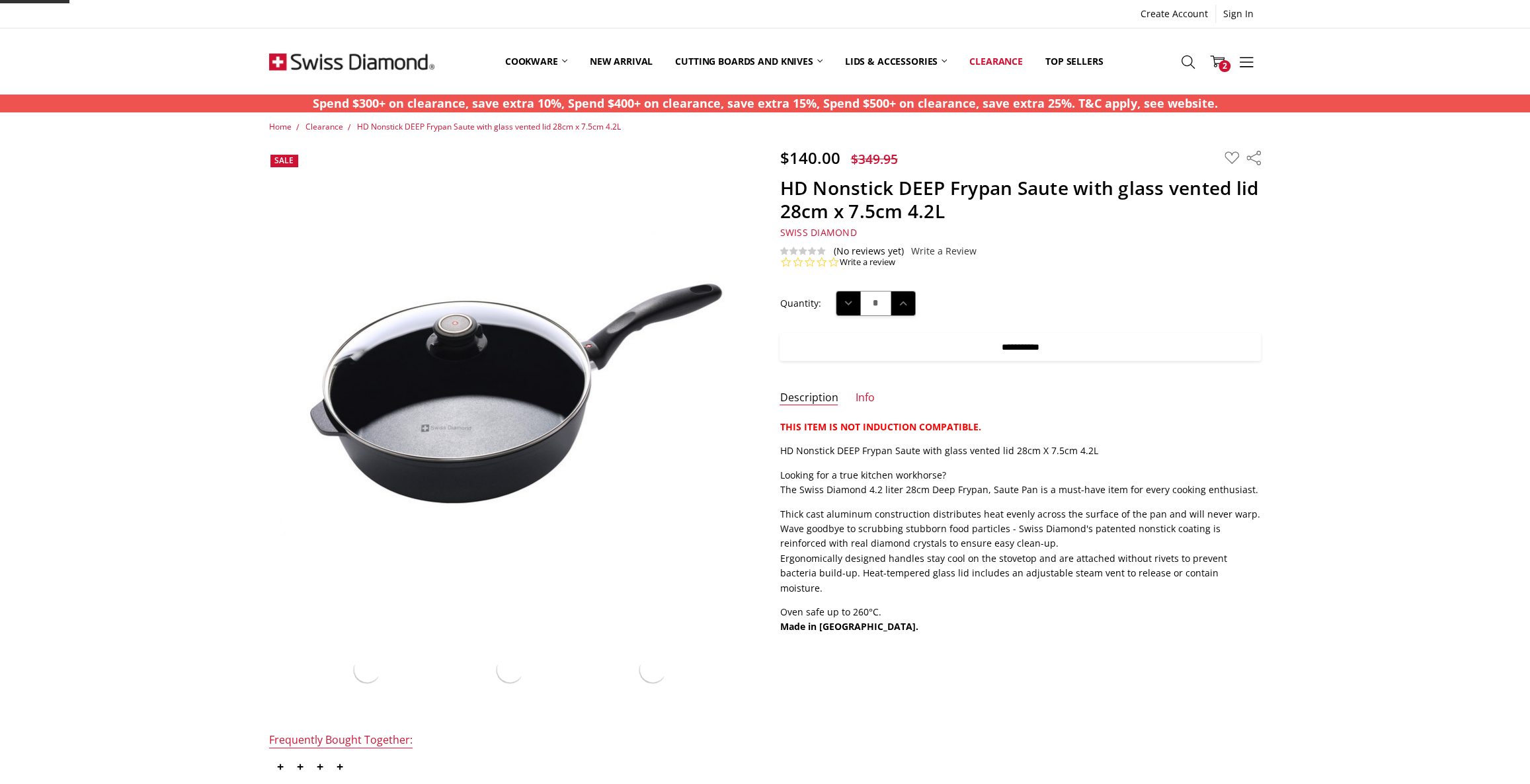
click at [892, 340] on input "**********" at bounding box center [1020, 347] width 481 height 28
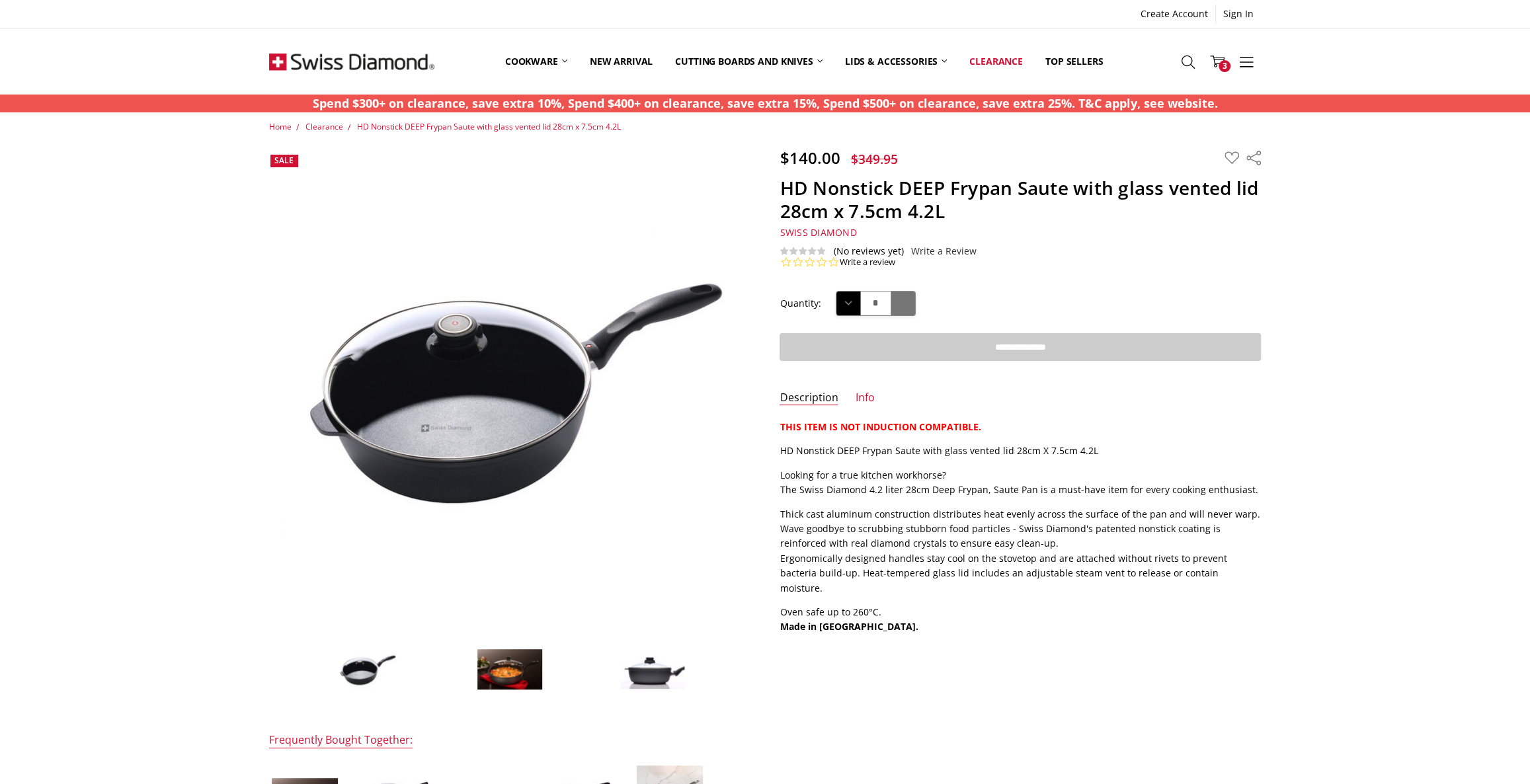
type input "**********"
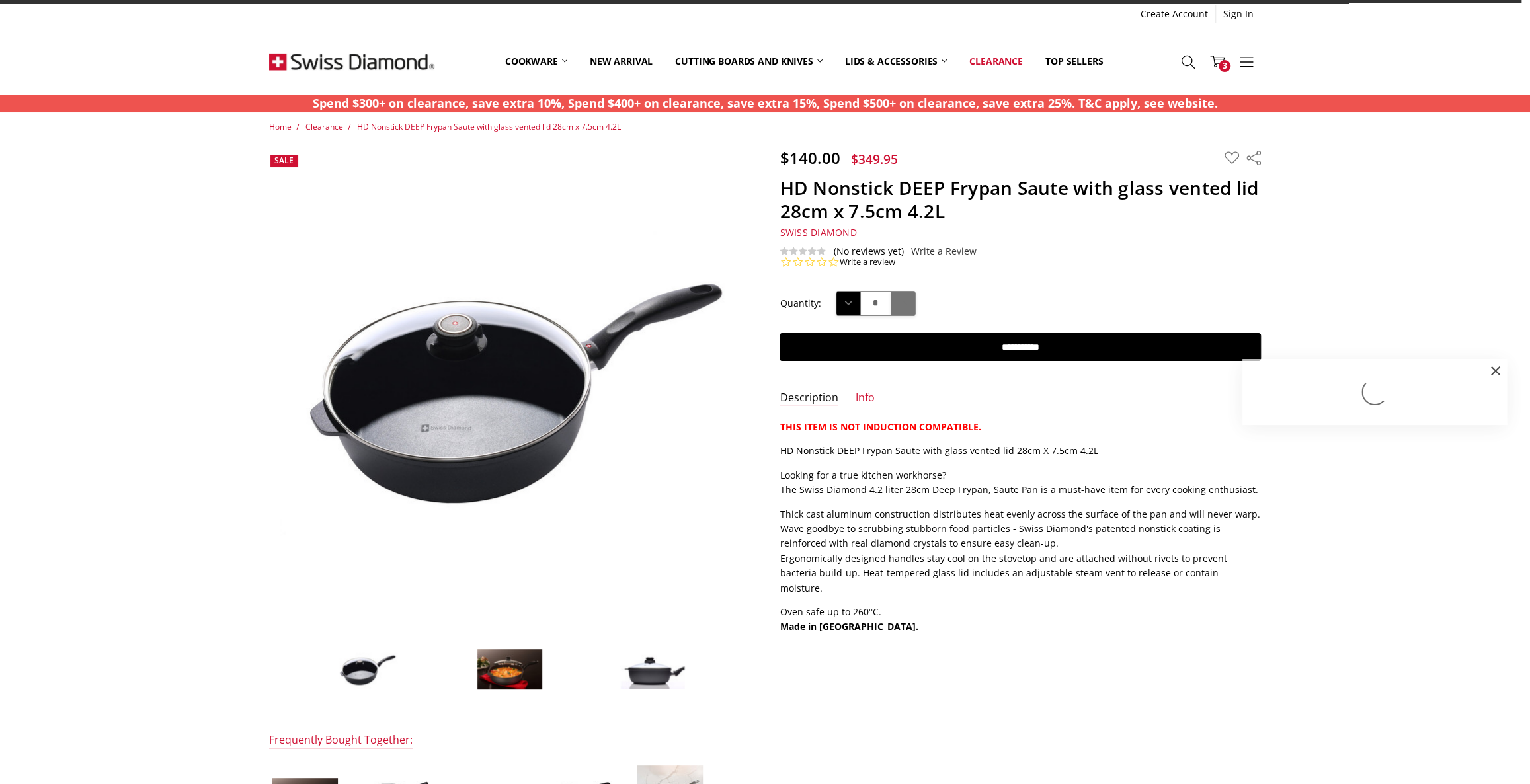
click at [899, 299] on icon at bounding box center [902, 303] width 14 height 14
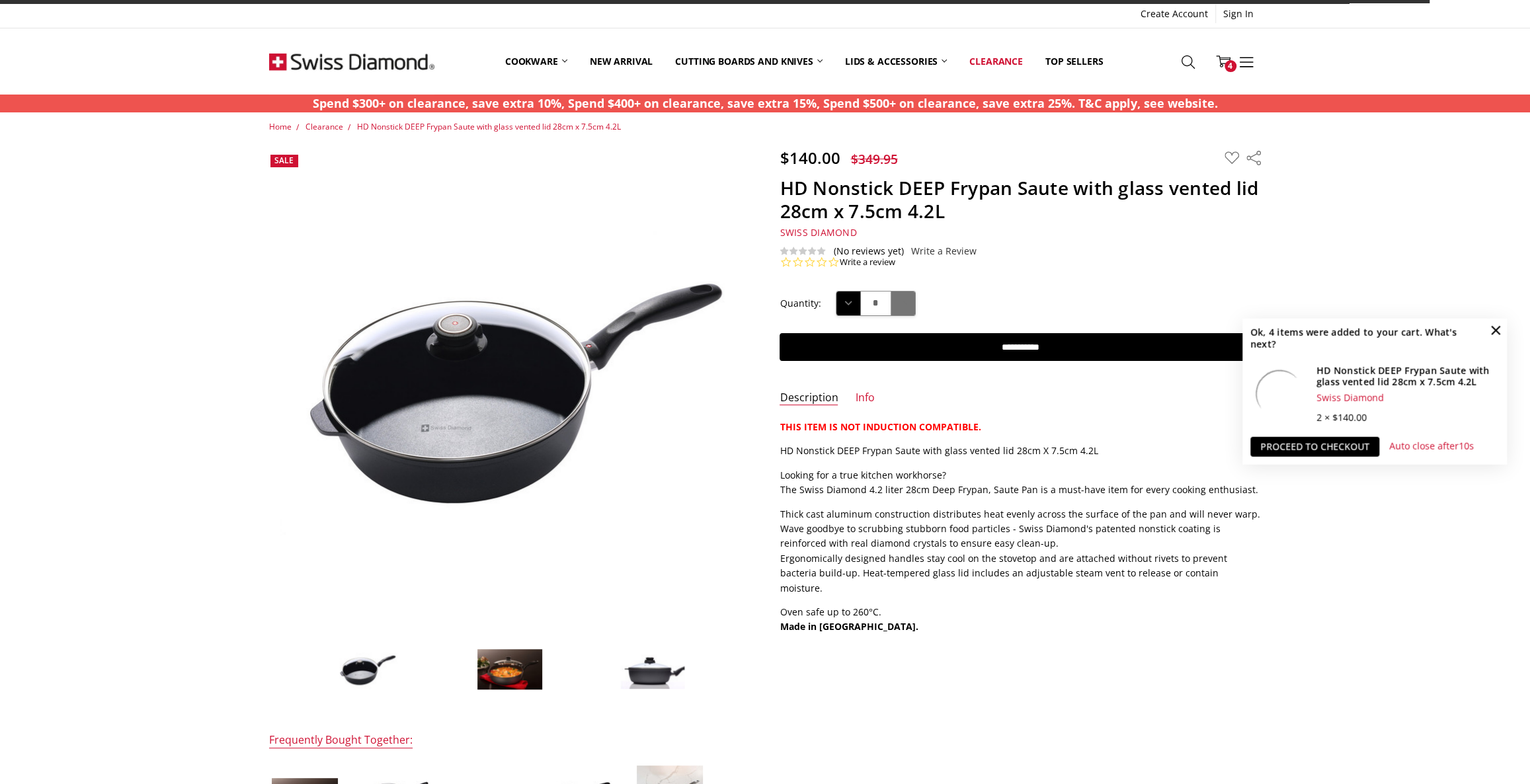
click at [899, 304] on icon at bounding box center [902, 303] width 14 height 14
type input "*"
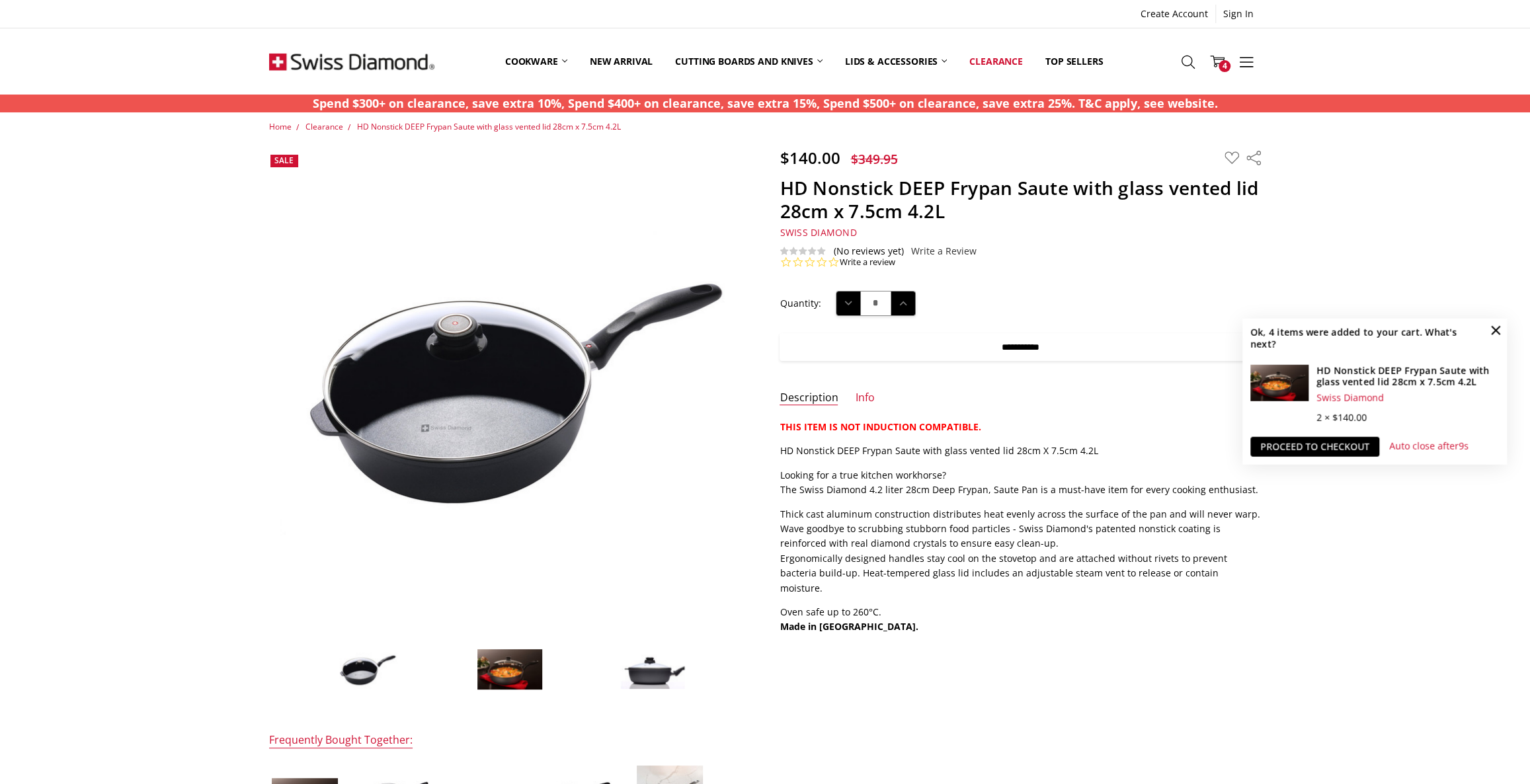
click at [902, 348] on input "**********" at bounding box center [1020, 347] width 481 height 28
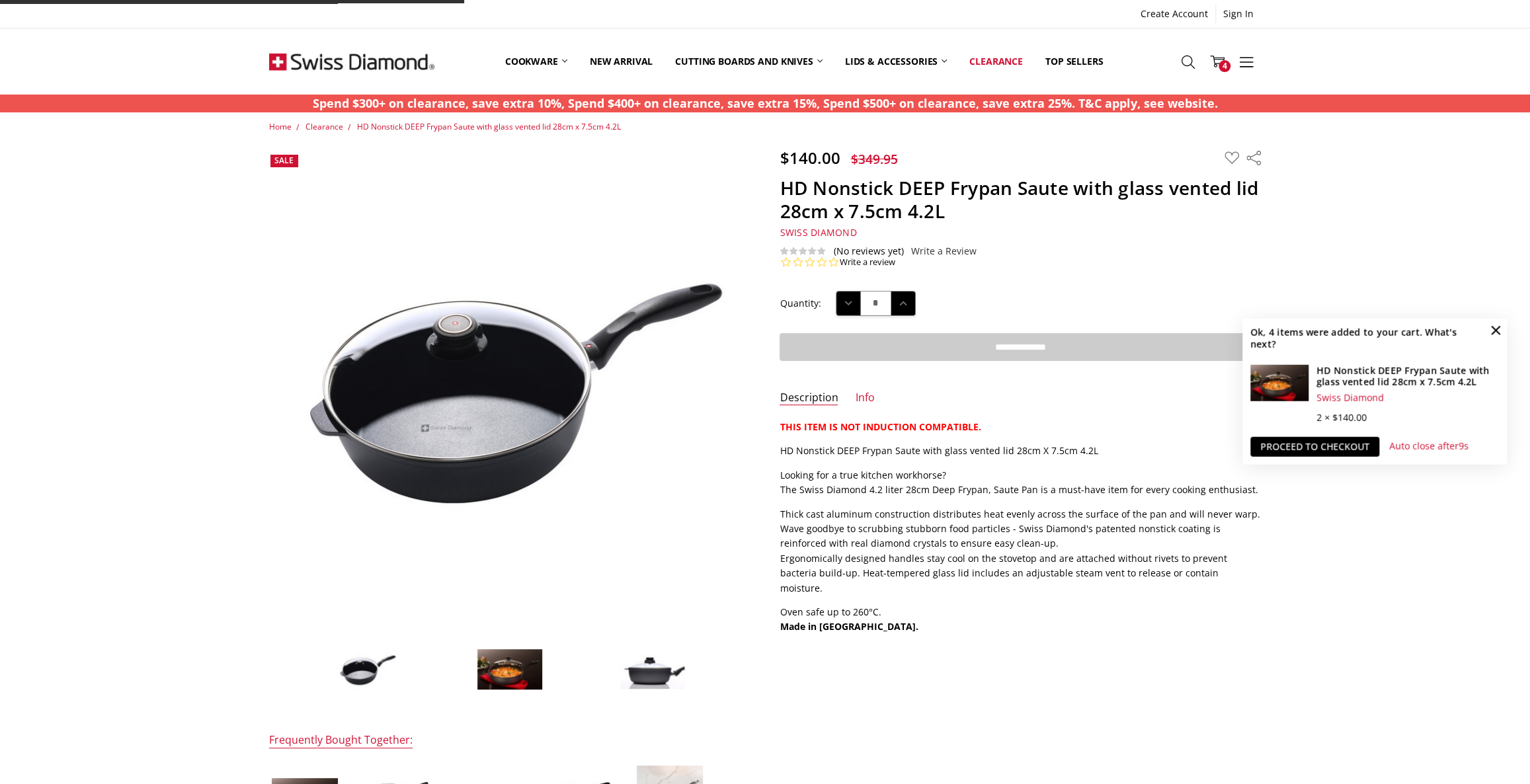
type input "**********"
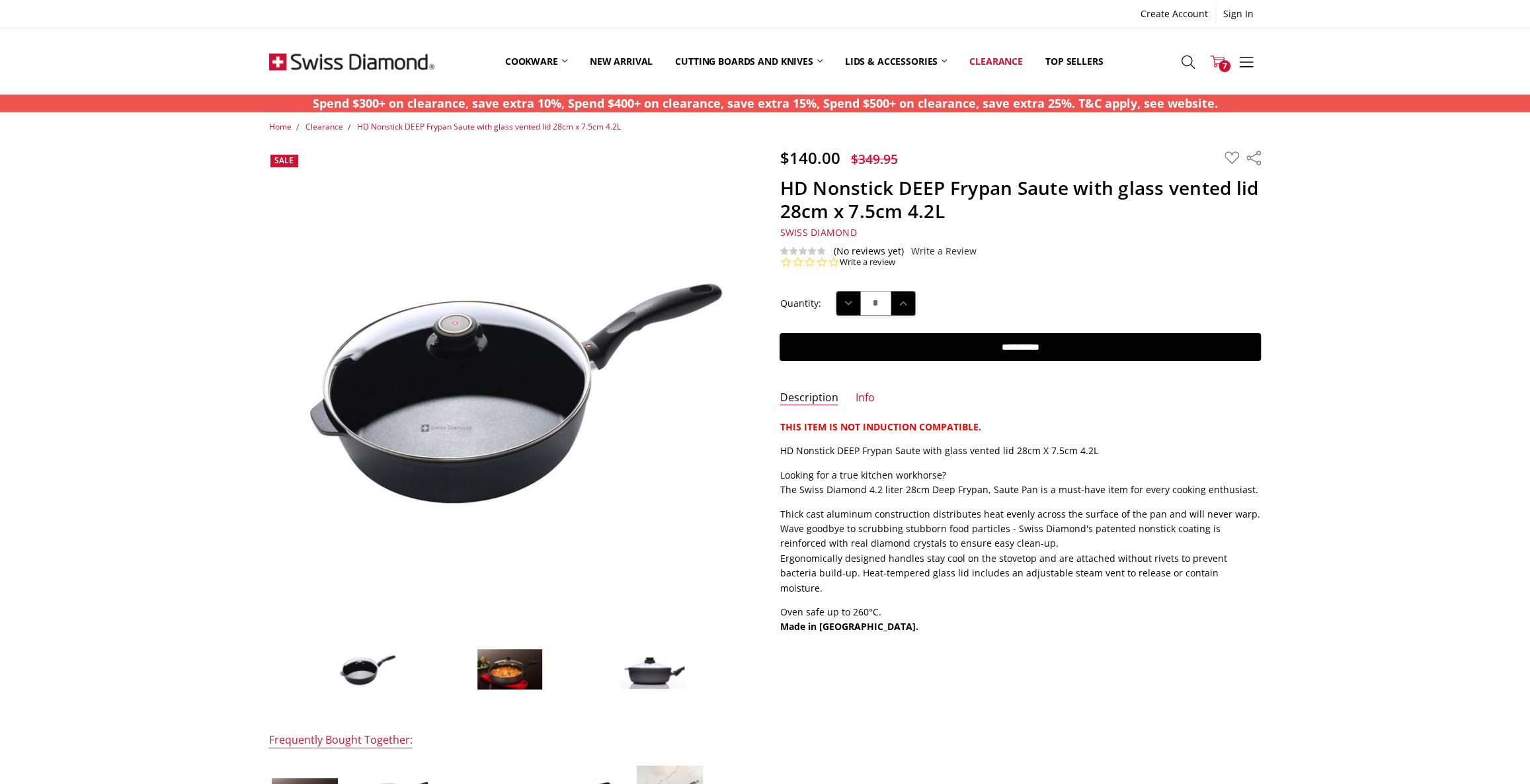
click at [1217, 62] on icon at bounding box center [1217, 61] width 14 height 14
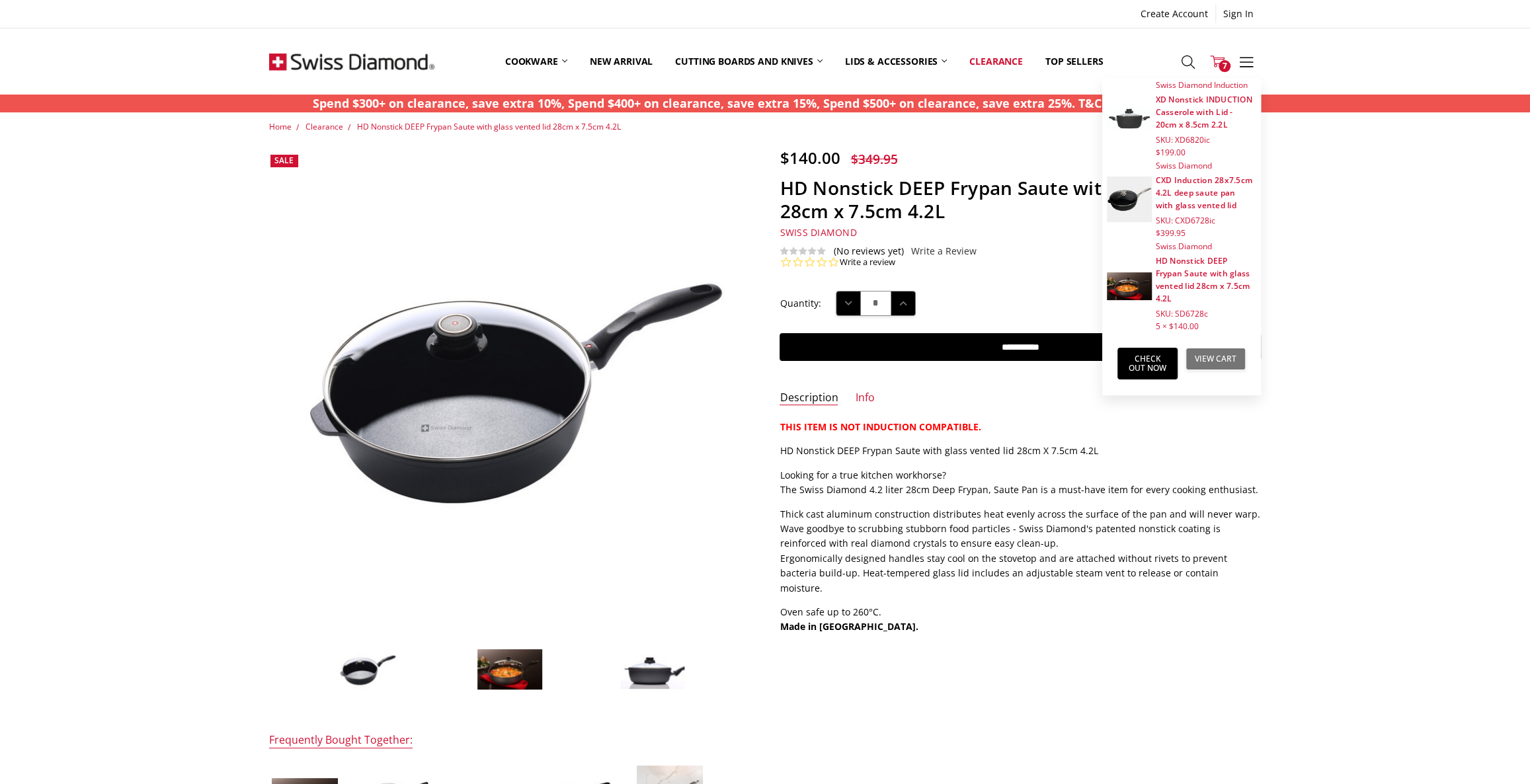
drag, startPoint x: 1214, startPoint y: 354, endPoint x: 831, endPoint y: 556, distance: 433.0
click at [1215, 354] on link "View Cart" at bounding box center [1215, 359] width 60 height 23
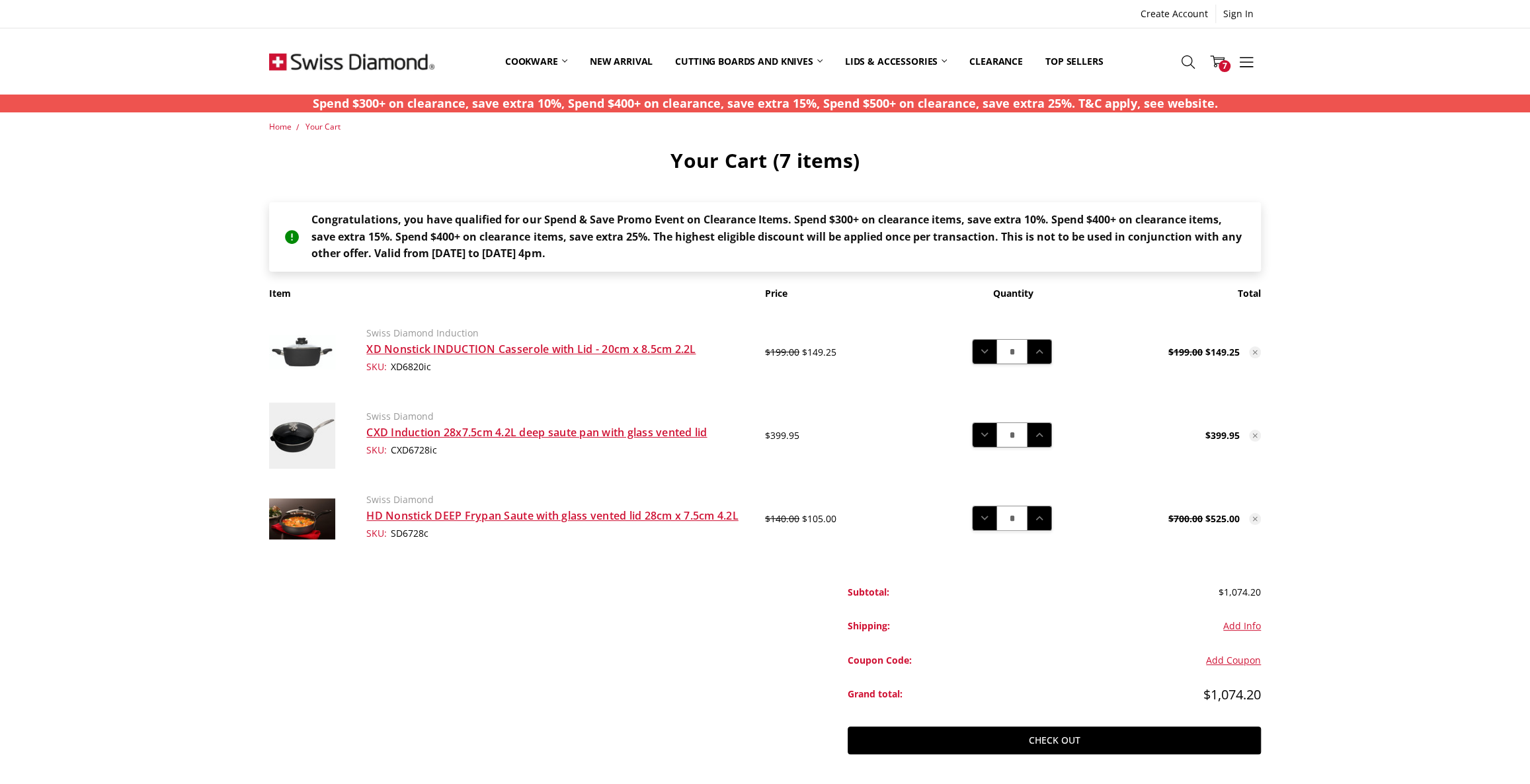
click at [1362, 595] on div "Home Your Cart Your Cart (7 items) Congratulations, you have qualified for our …" at bounding box center [765, 459] width 1530 height 678
click at [452, 652] on main "Home Your Cart Your Cart (7 items) Congratulations, you have qualified for our …" at bounding box center [765, 459] width 1006 height 678
click at [1461, 599] on div "Home Your Cart Your Cart (7 items) Congratulations, you have qualified for our …" at bounding box center [765, 459] width 1530 height 678
click at [1002, 63] on link "Clearance" at bounding box center [996, 62] width 76 height 59
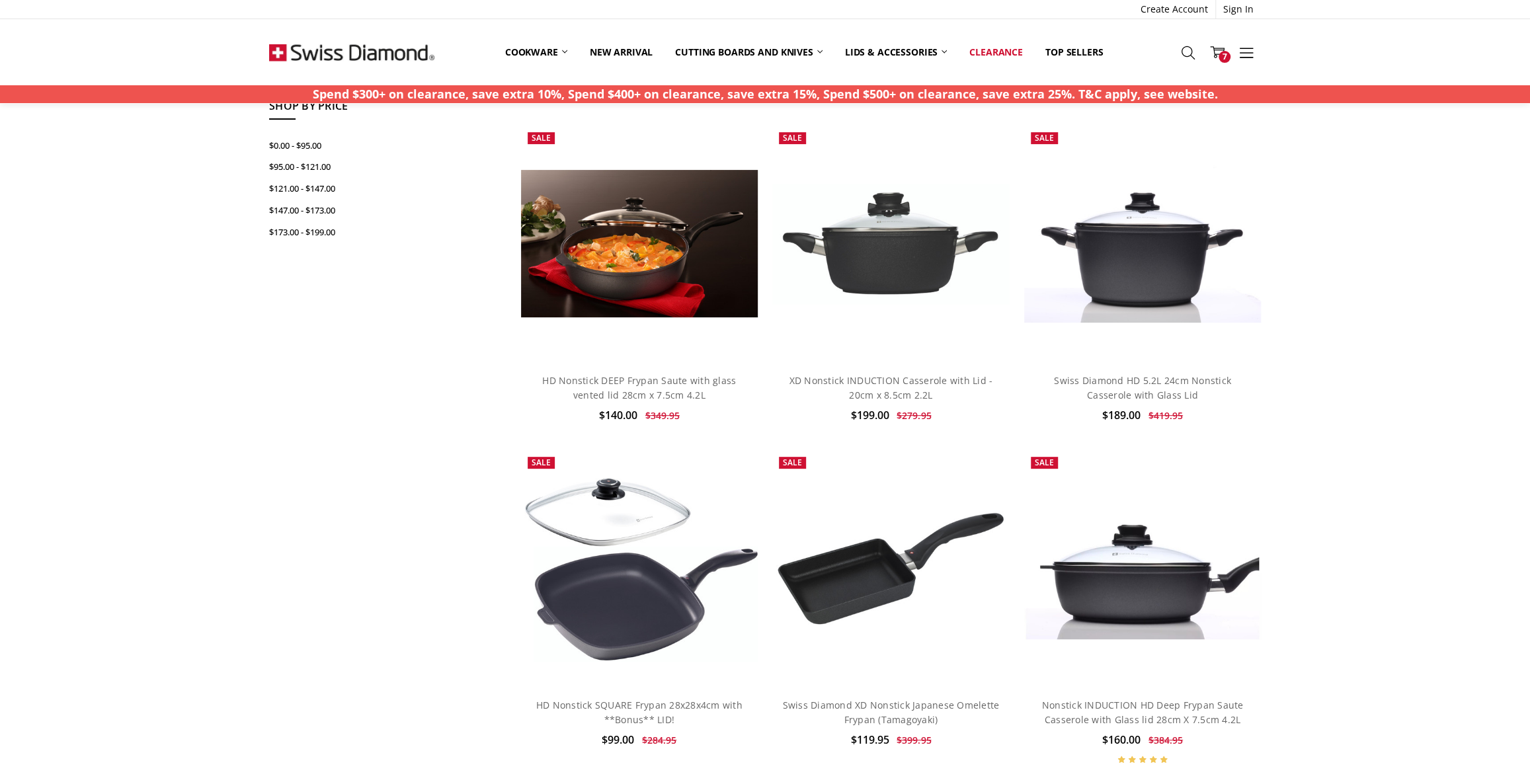
scroll to position [240, 0]
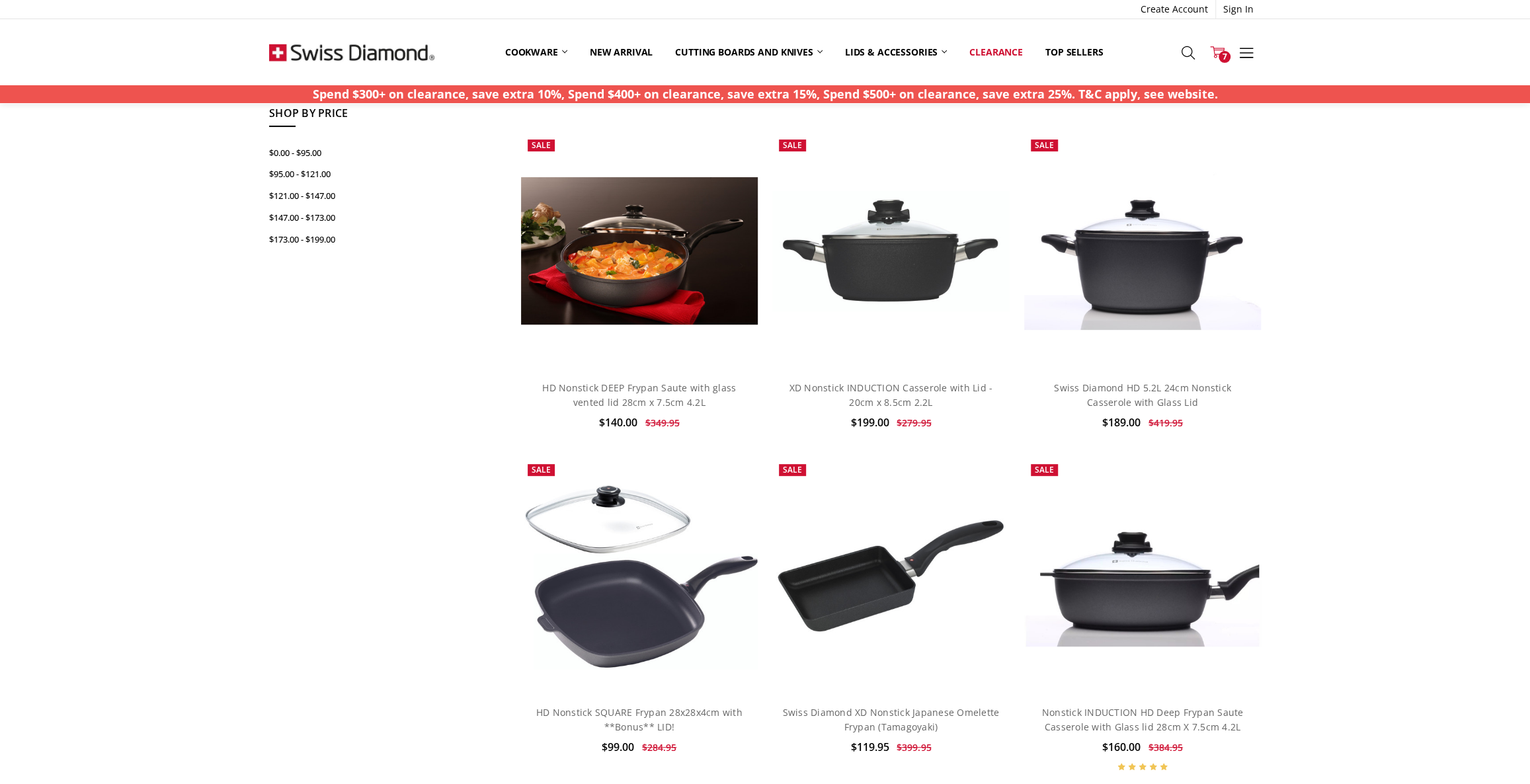
click at [1217, 47] on icon at bounding box center [1217, 52] width 14 height 14
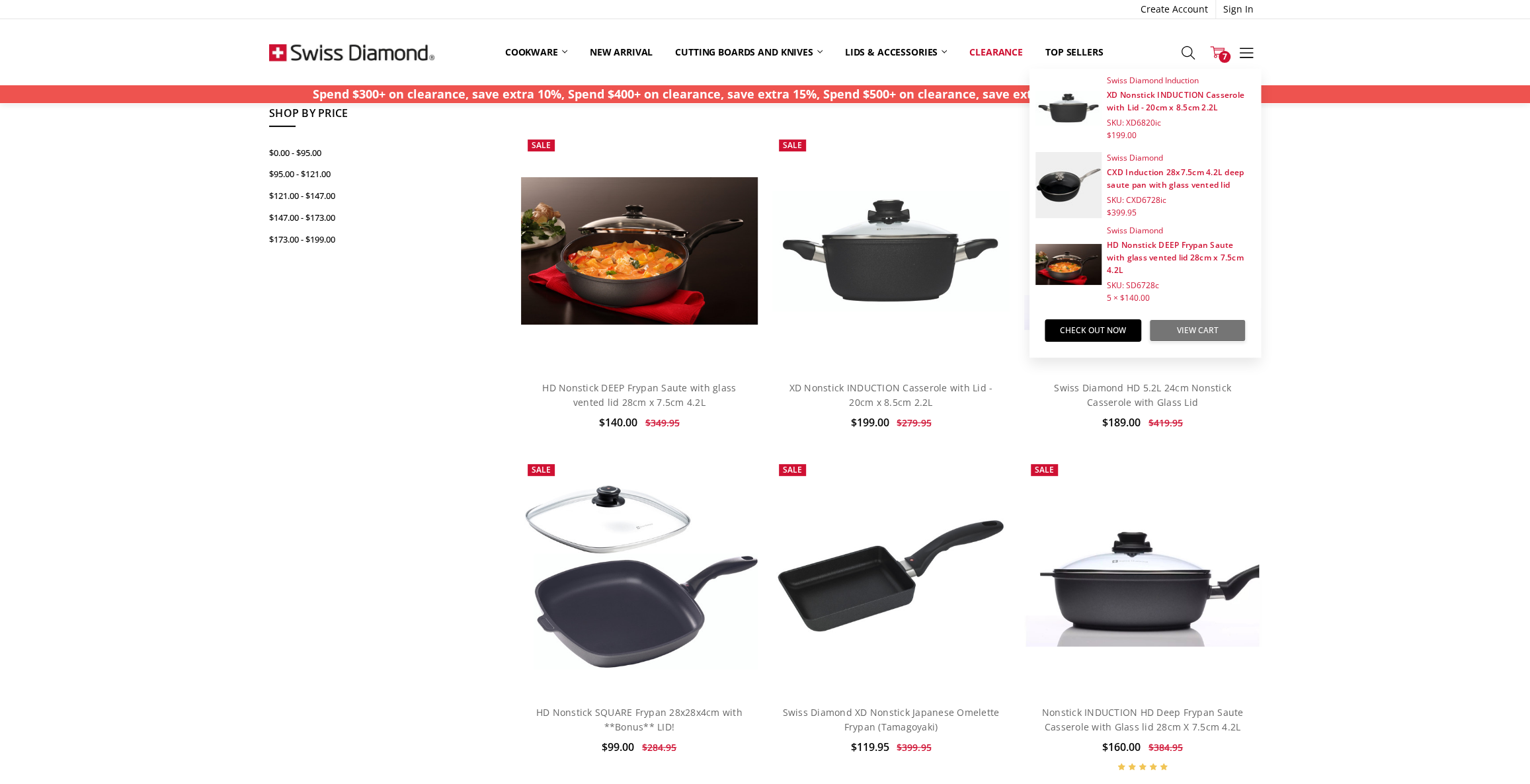
click at [1202, 330] on link "View Cart" at bounding box center [1198, 331] width 96 height 23
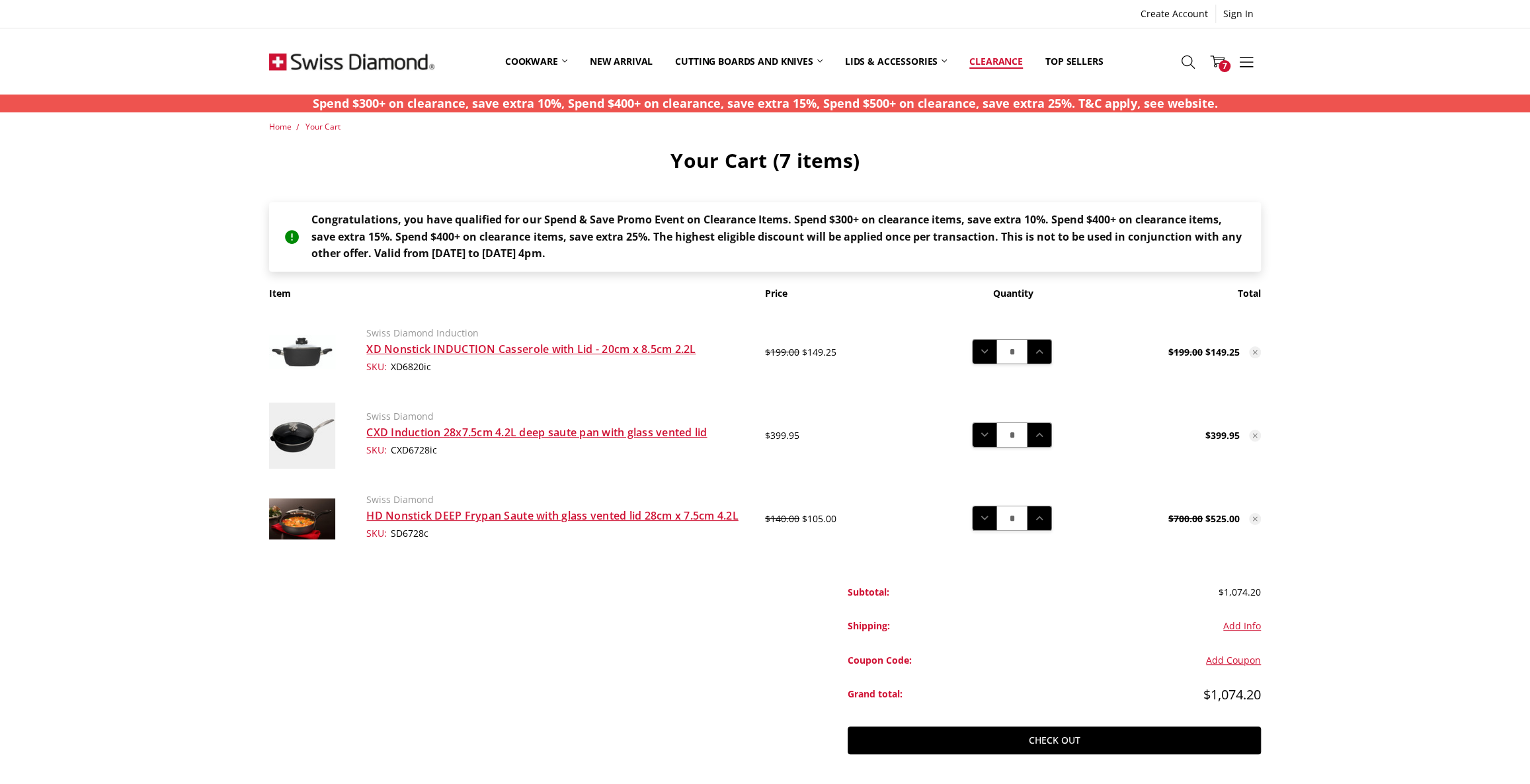
click at [995, 64] on link "Clearance" at bounding box center [996, 62] width 76 height 59
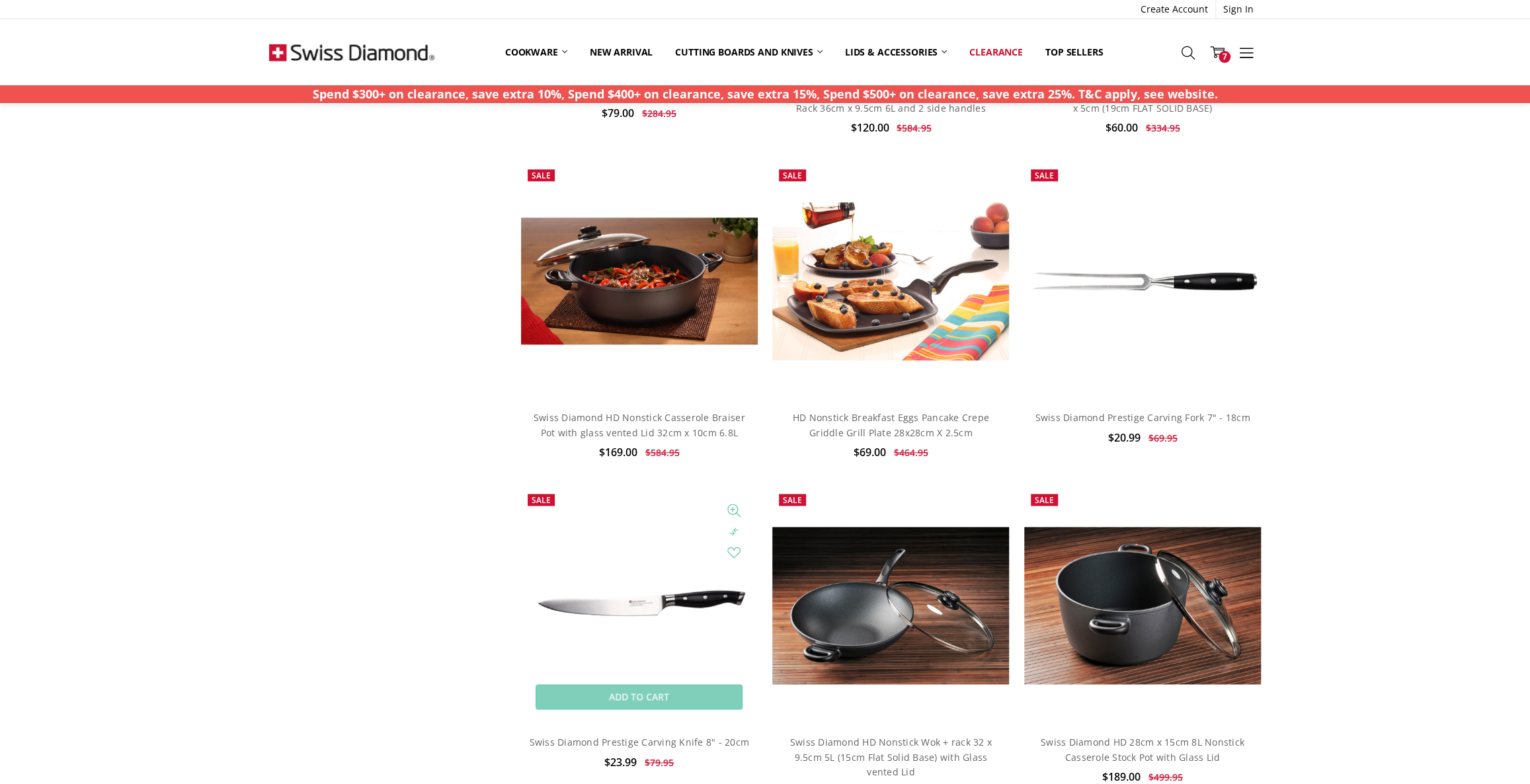
scroll to position [1202, 0]
click at [1222, 52] on span "7" at bounding box center [1225, 57] width 12 height 12
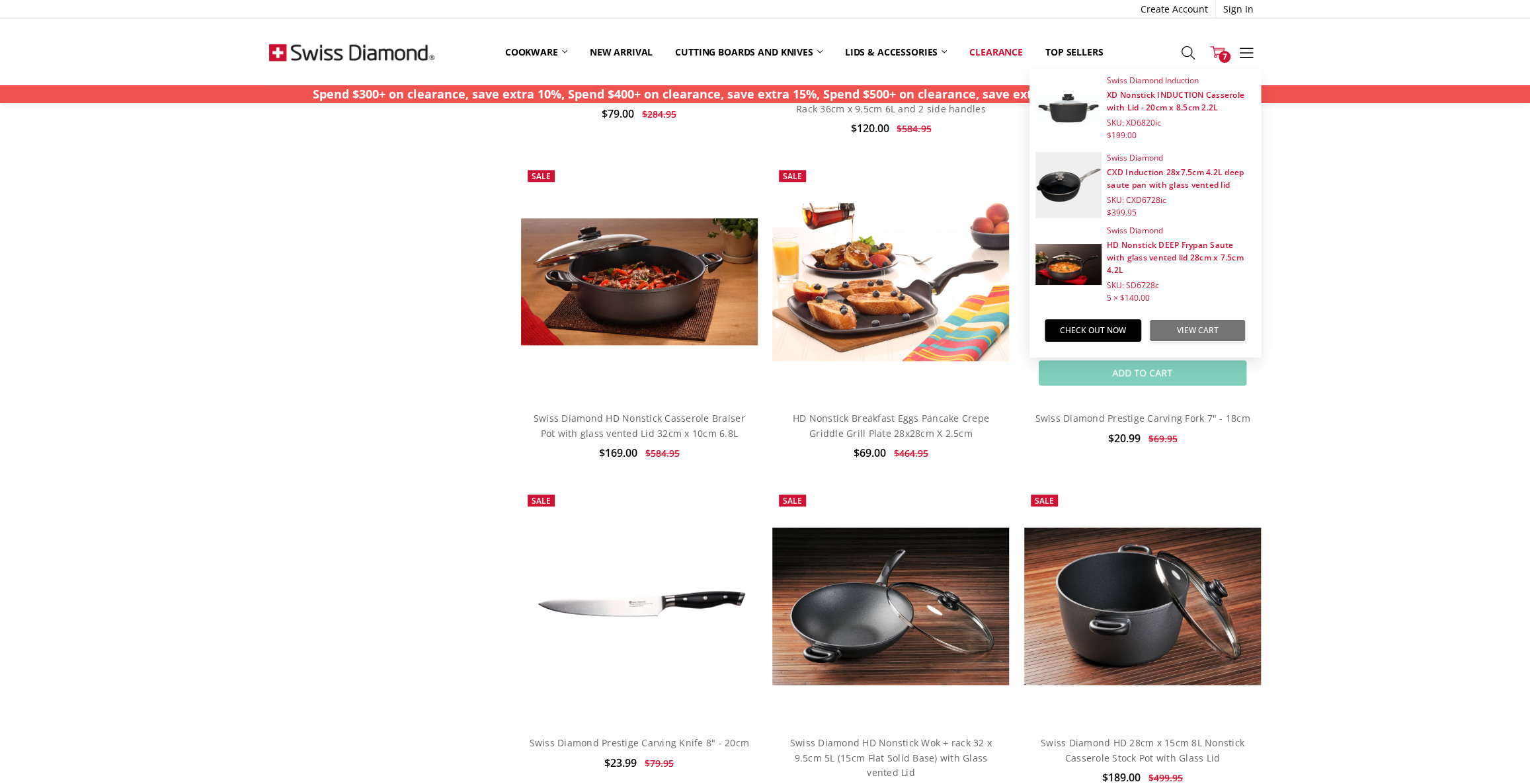
click at [1192, 329] on link "View Cart" at bounding box center [1198, 331] width 96 height 23
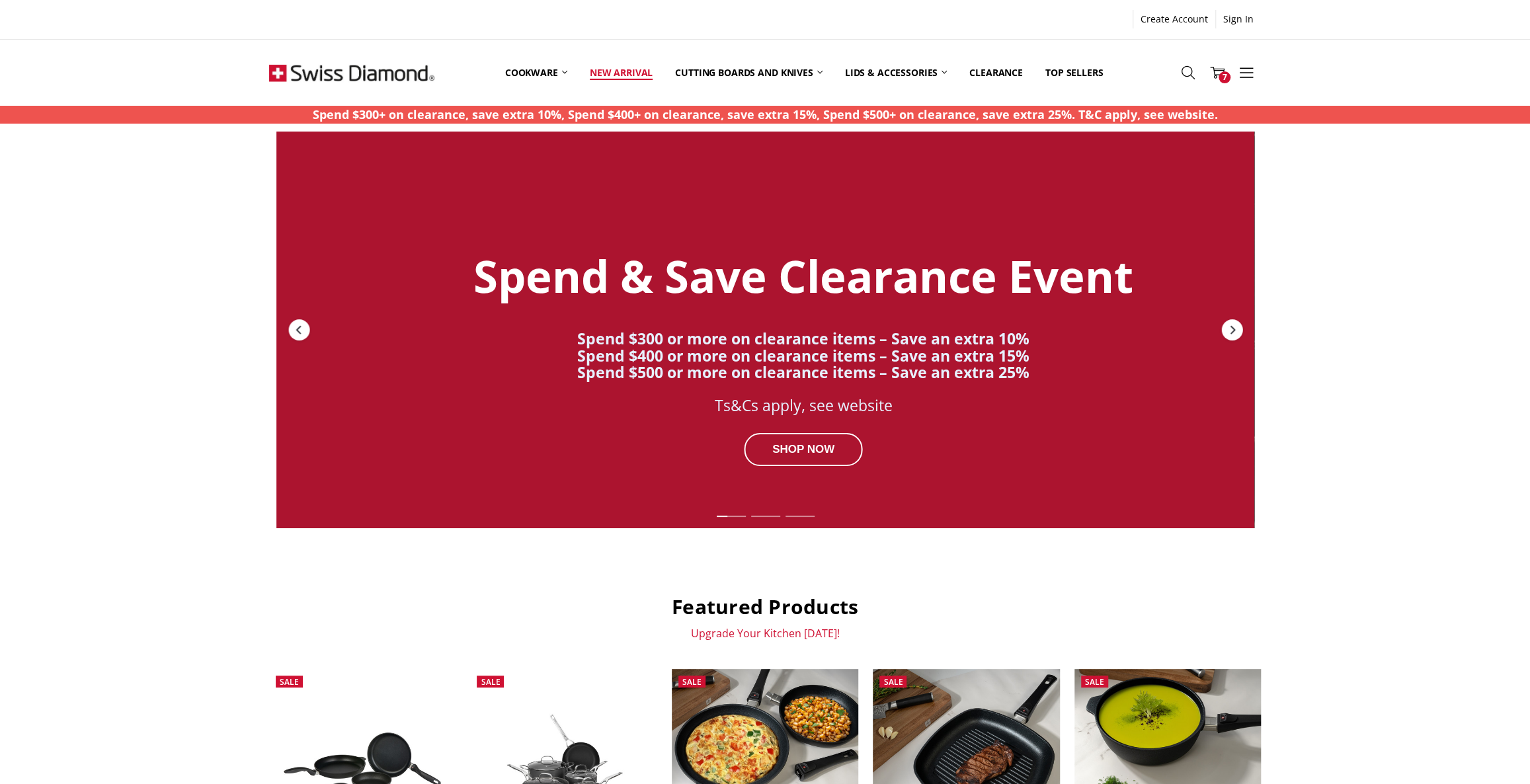
click at [619, 74] on link "New arrival" at bounding box center [621, 73] width 85 height 59
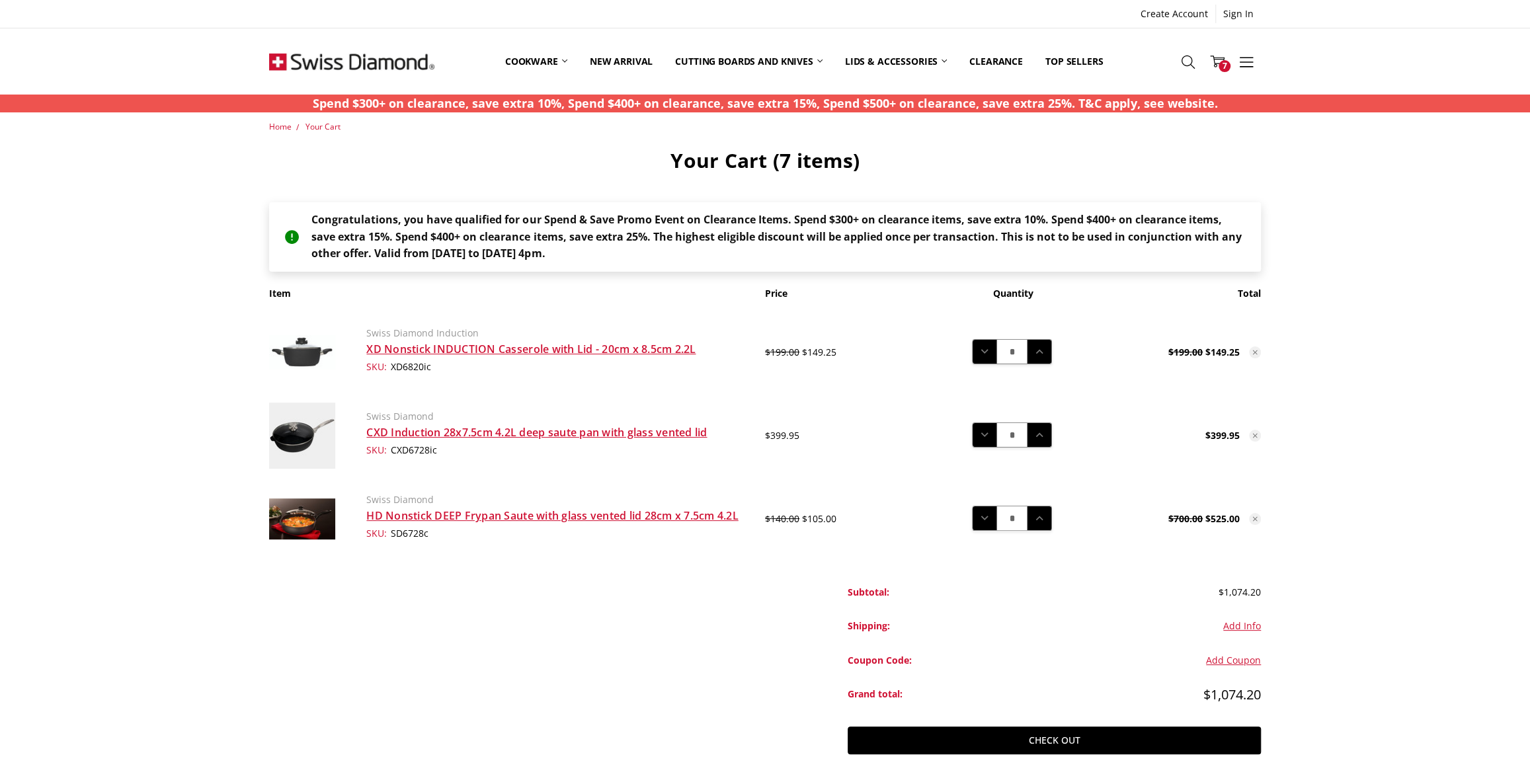
click at [605, 702] on main "Home Your Cart Your Cart (7 items) Congratulations, you have qualified for our …" at bounding box center [765, 459] width 1006 height 678
click at [568, 712] on main "Home Your Cart Your Cart (7 items) Congratulations, you have qualified for our …" at bounding box center [765, 459] width 1006 height 678
click at [513, 605] on main "Home Your Cart Your Cart (7 items) Congratulations, you have qualified for our …" at bounding box center [765, 459] width 1006 height 678
click at [688, 699] on main "Home Your Cart Your Cart (7 items) Congratulations, you have qualified for our …" at bounding box center [765, 459] width 1006 height 678
click at [1222, 59] on use at bounding box center [1217, 62] width 14 height 12
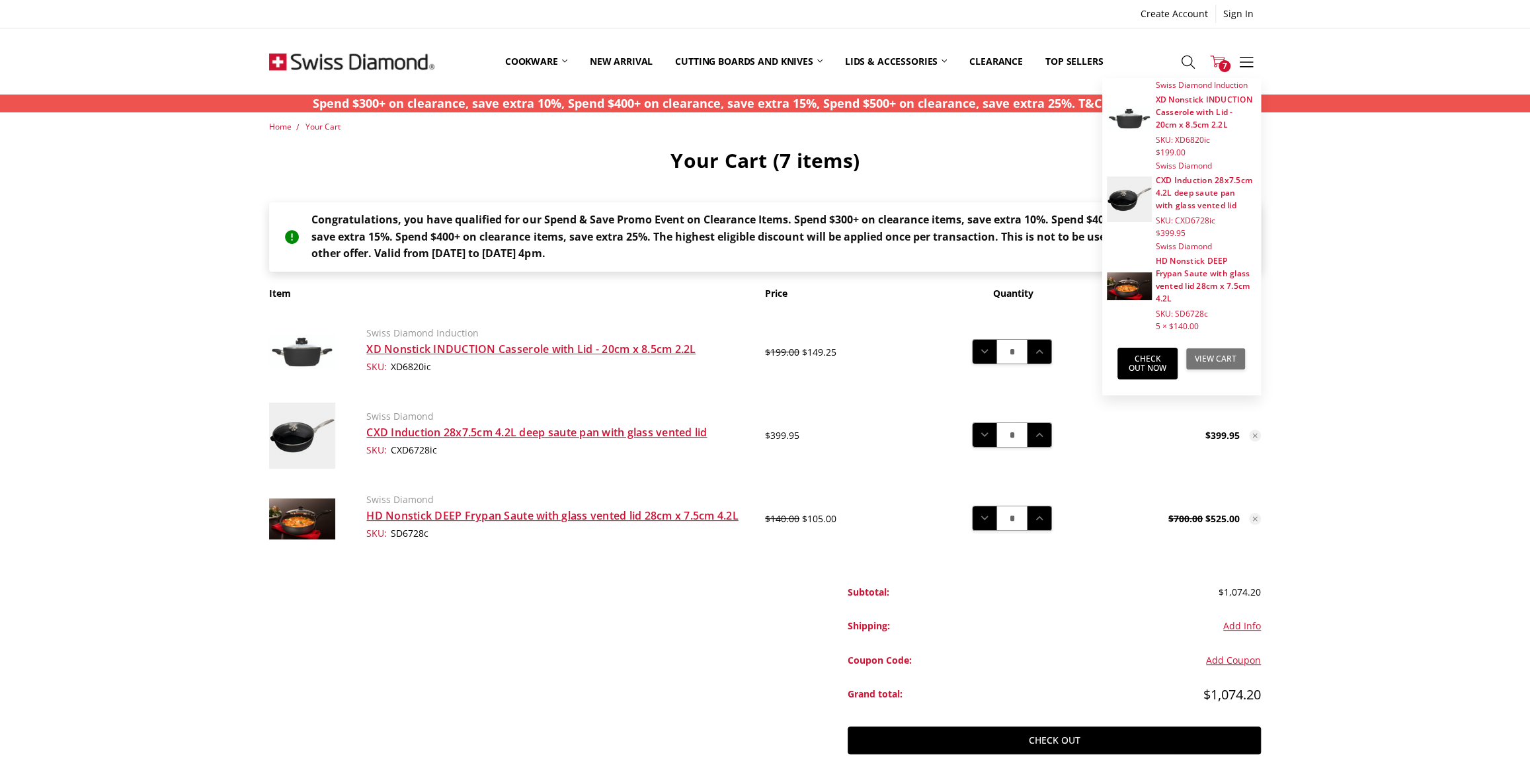
click at [1207, 354] on link "View Cart" at bounding box center [1215, 359] width 60 height 23
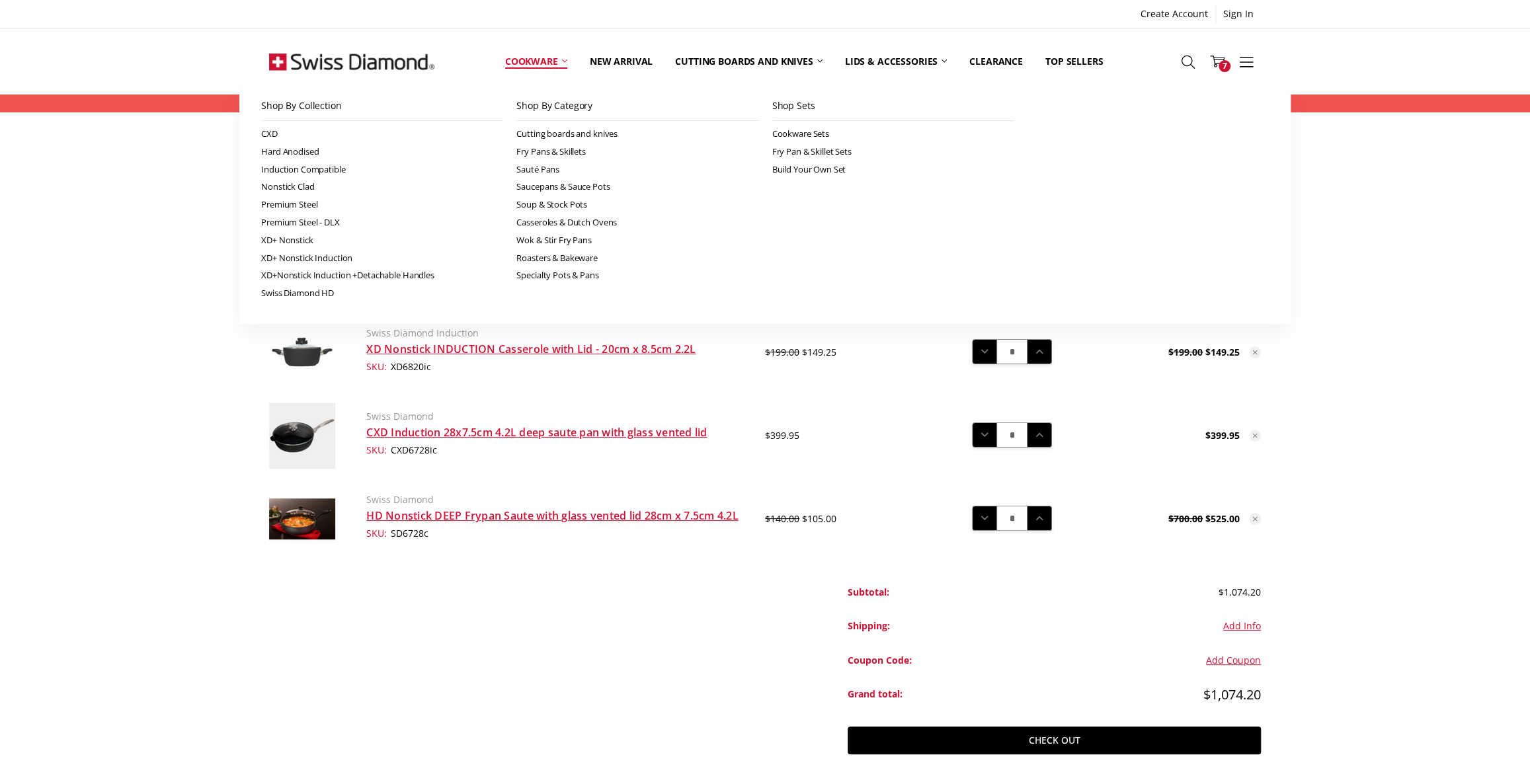
click at [519, 58] on link "Cookware" at bounding box center [536, 62] width 85 height 59
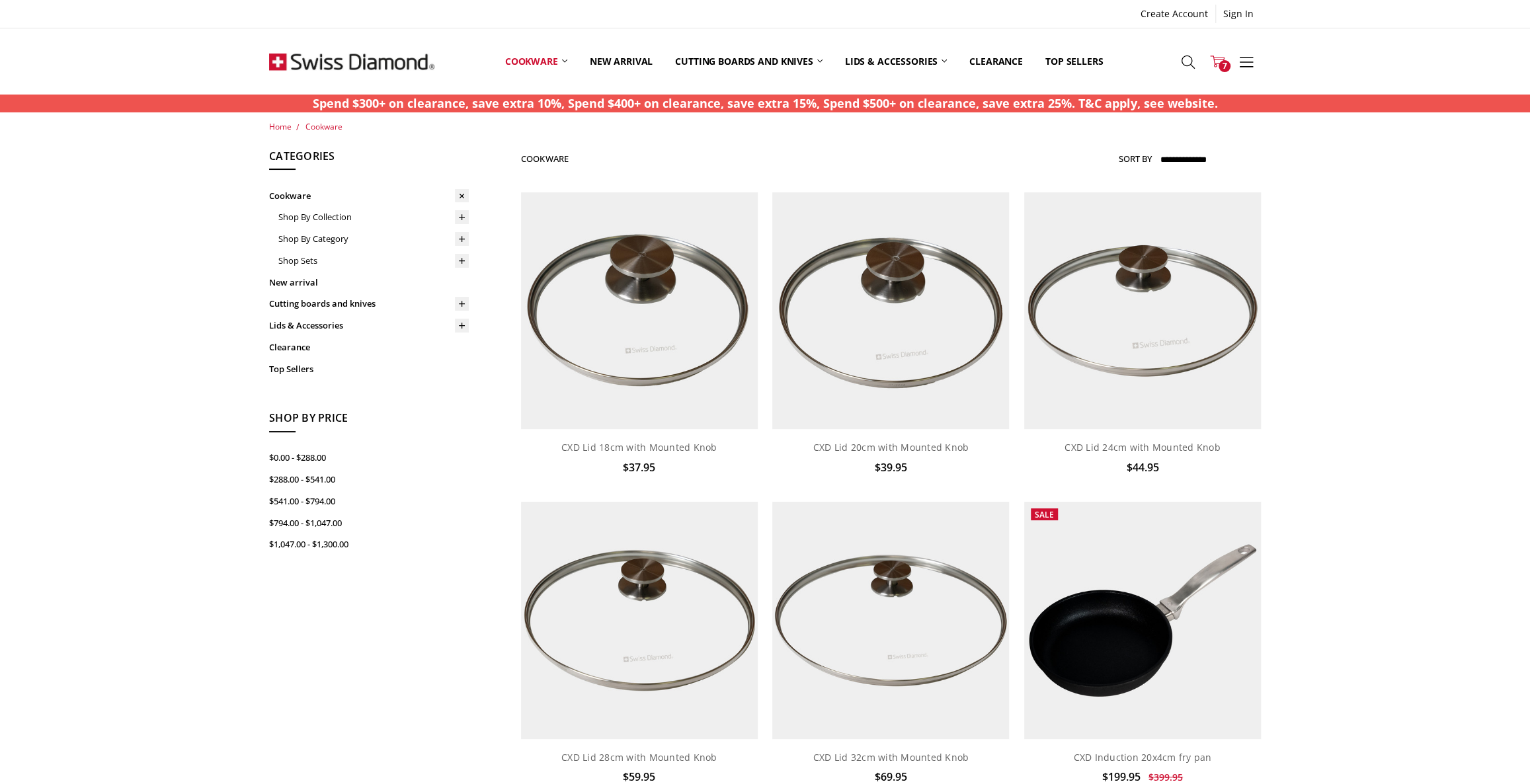
click at [1219, 58] on icon at bounding box center [1217, 61] width 14 height 14
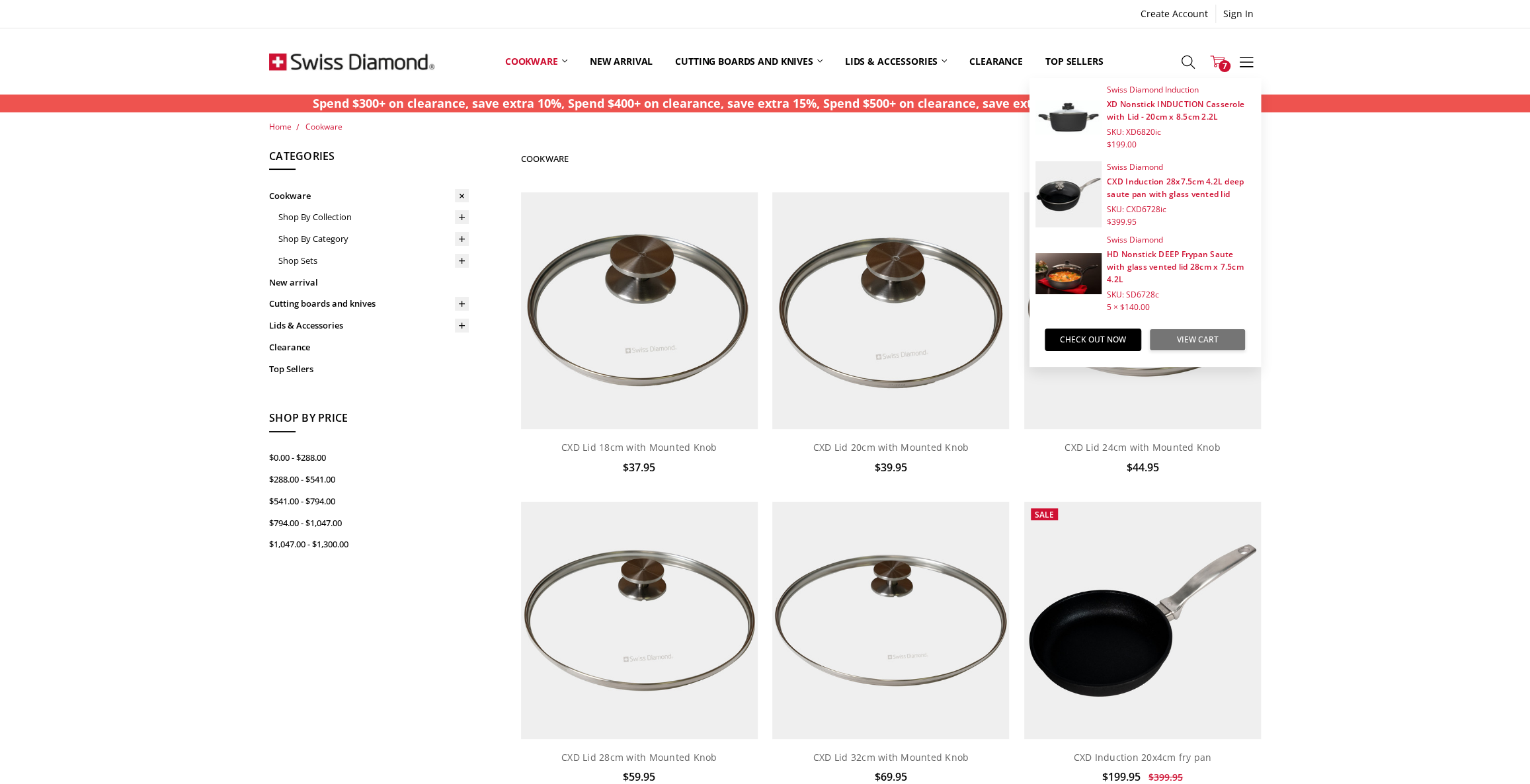
click at [1211, 339] on link "View Cart" at bounding box center [1198, 340] width 96 height 23
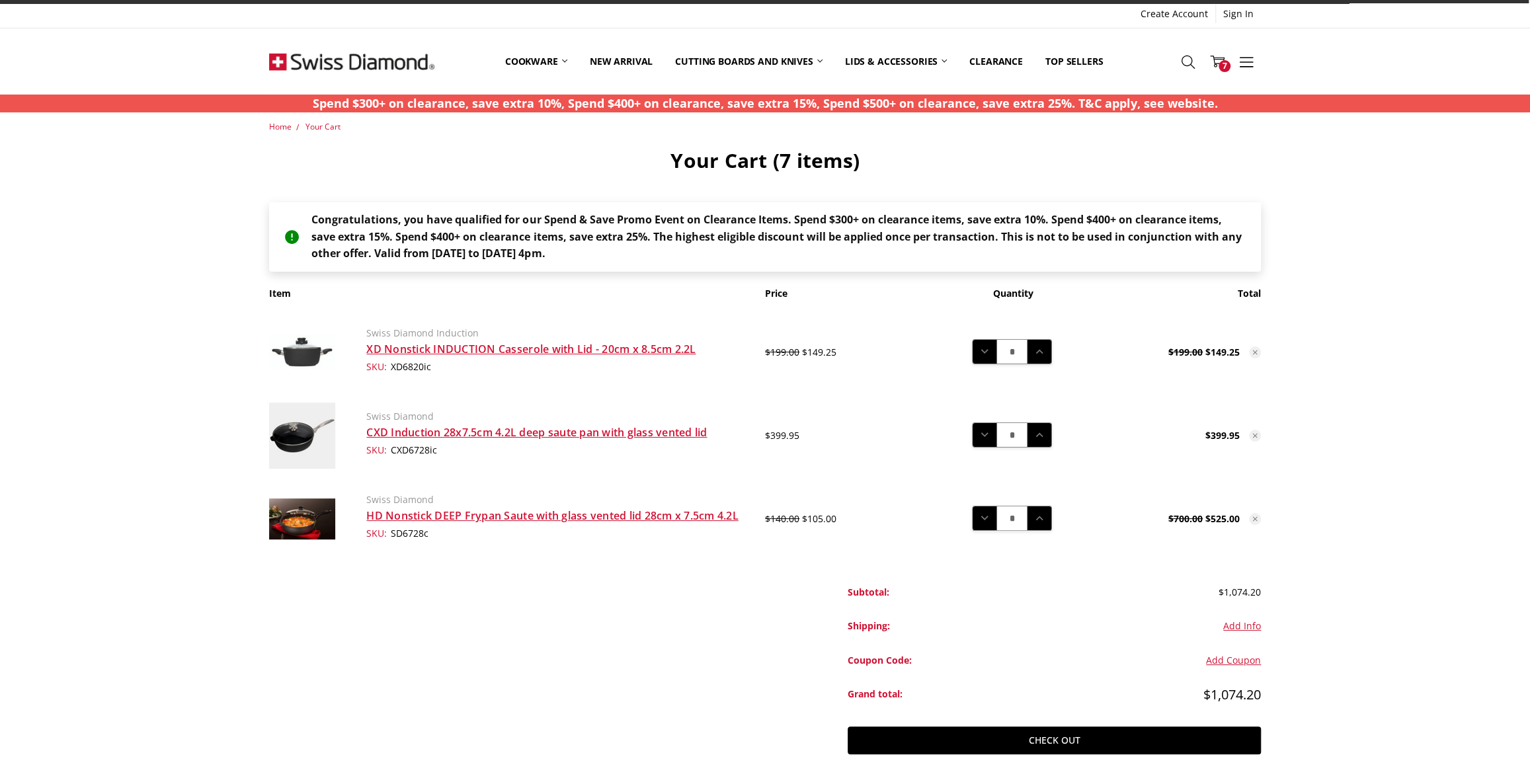
click at [981, 365] on td "Quantity: Decrease Quantity: * Increase Quantity:" at bounding box center [1012, 352] width 165 height 84
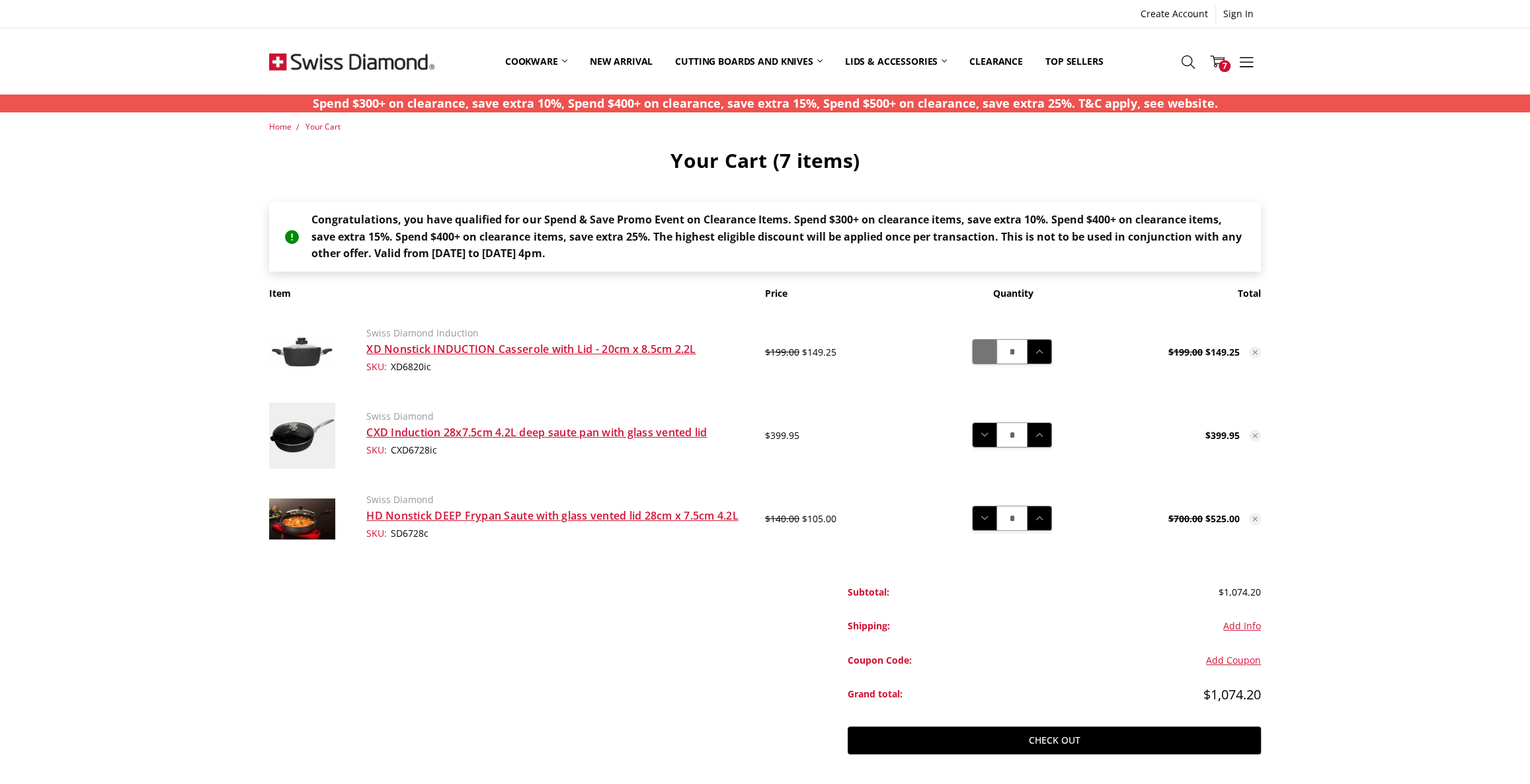
click at [980, 354] on icon at bounding box center [984, 351] width 14 height 14
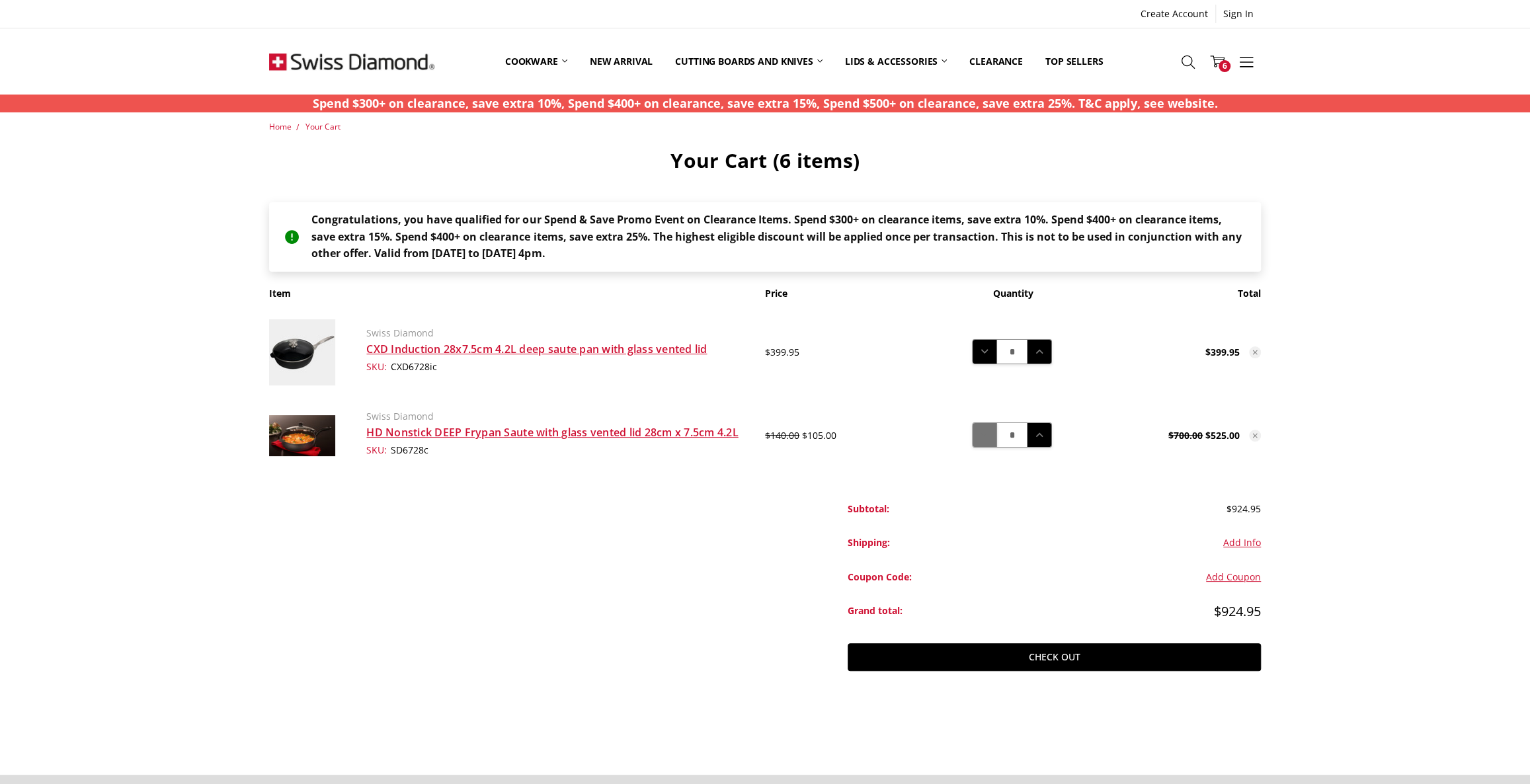
click at [980, 440] on icon at bounding box center [984, 435] width 14 height 14
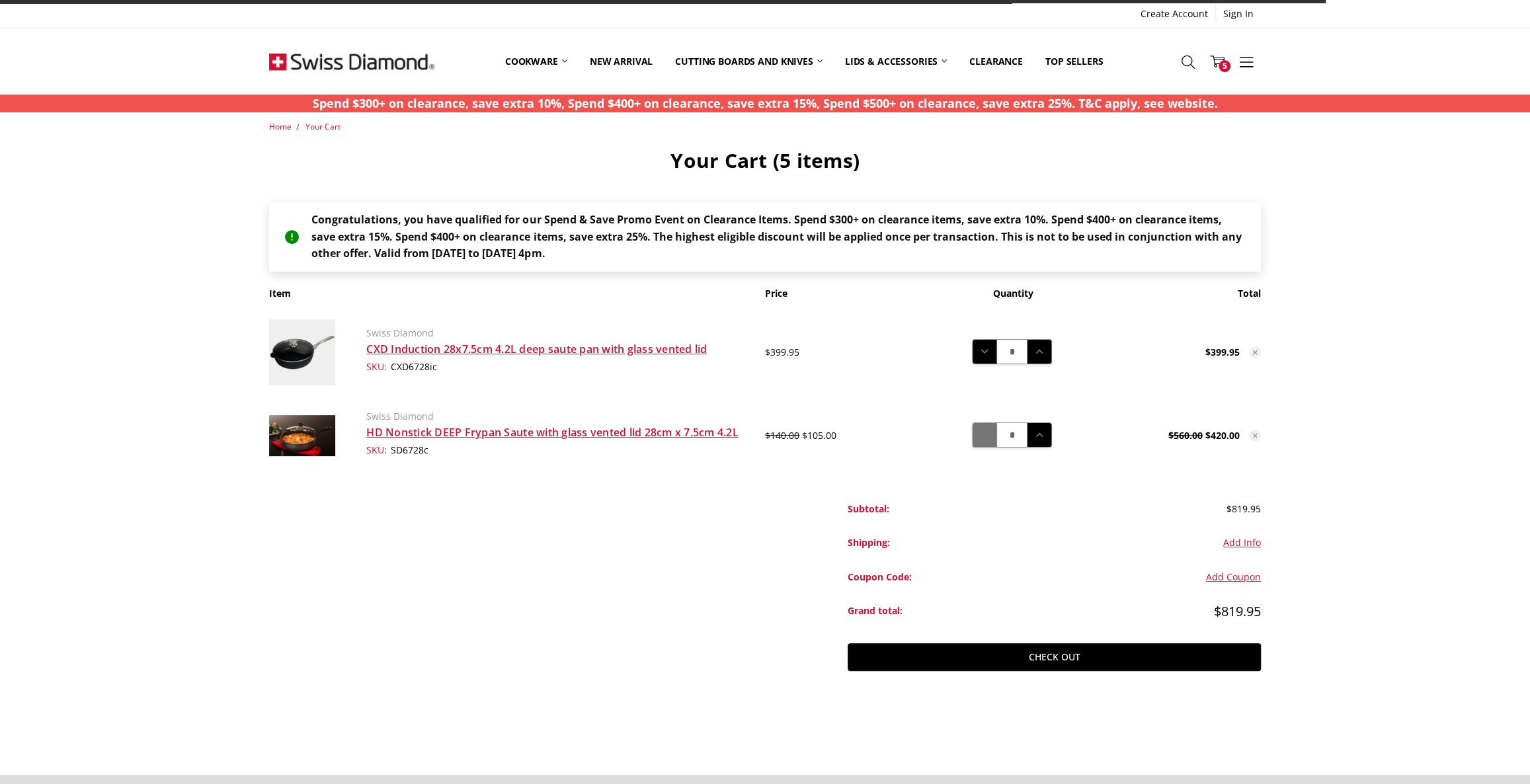
click at [985, 439] on icon at bounding box center [984, 435] width 14 height 14
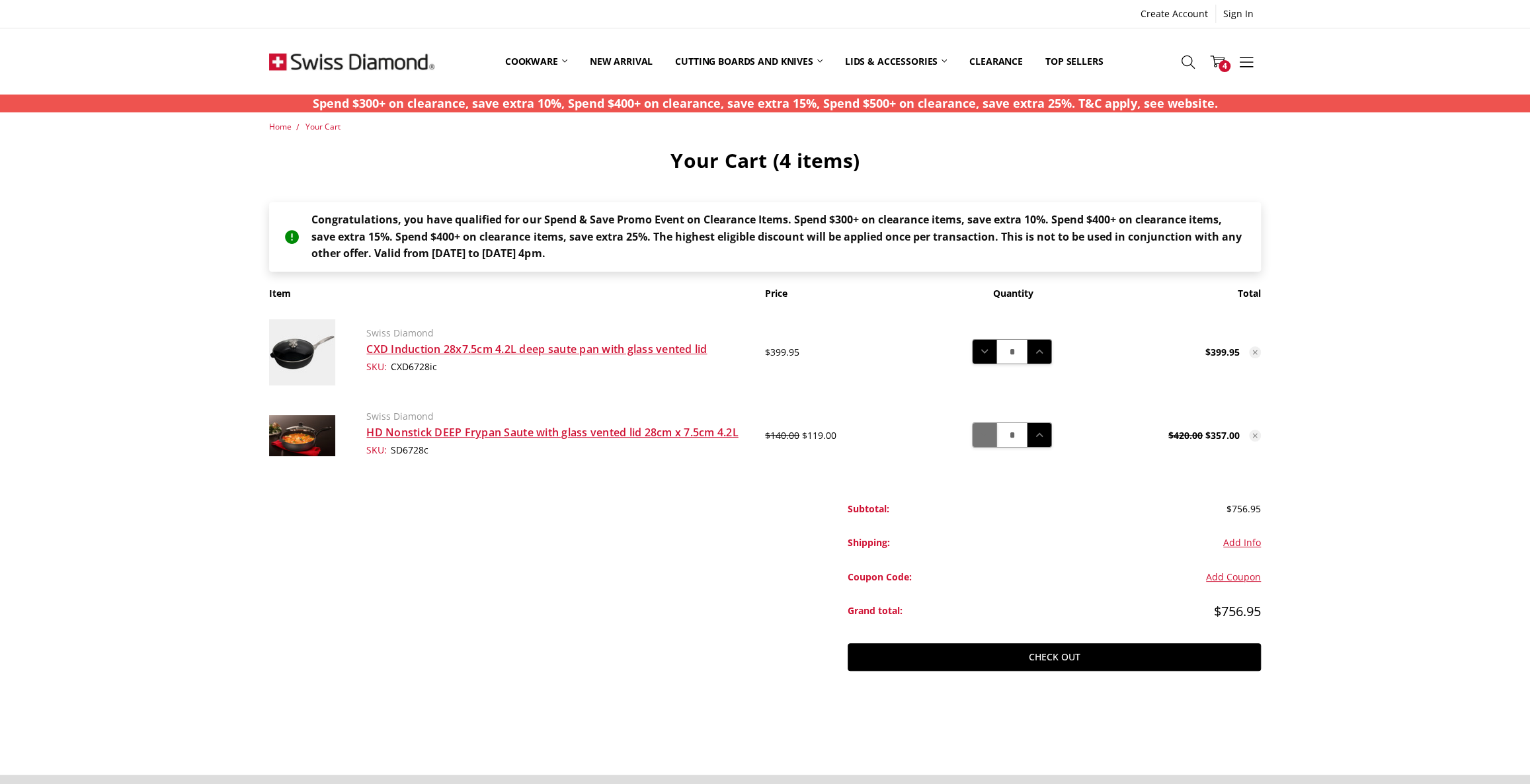
click at [980, 438] on icon at bounding box center [984, 435] width 14 height 14
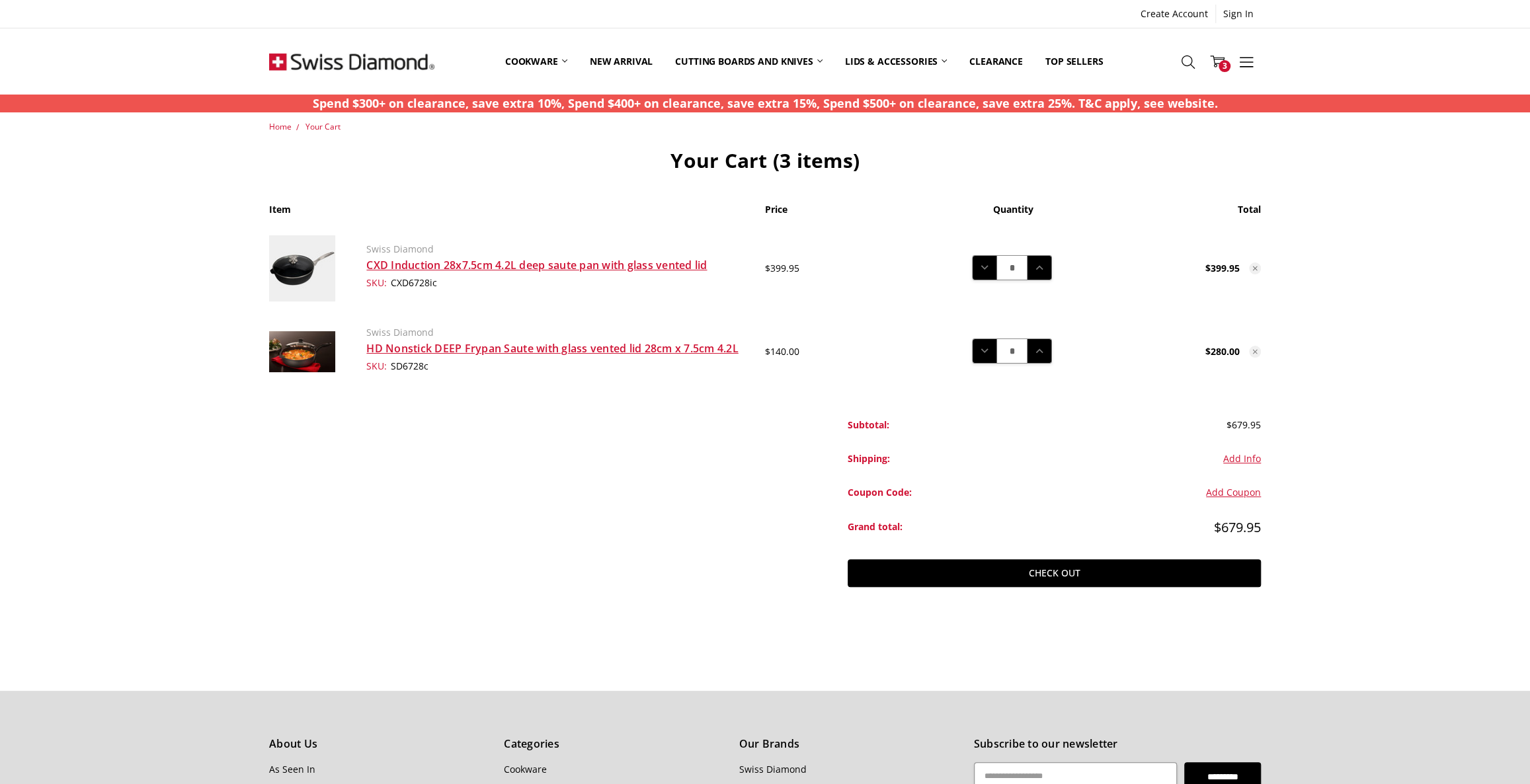
click at [980, 438] on div "Subtotal:" at bounding box center [951, 425] width 207 height 33
drag, startPoint x: 990, startPoint y: 348, endPoint x: 982, endPoint y: 354, distance: 10.0
click at [990, 348] on icon at bounding box center [984, 351] width 14 height 14
click at [1041, 349] on icon at bounding box center [1039, 351] width 14 height 14
click at [1041, 344] on icon at bounding box center [1039, 351] width 14 height 14
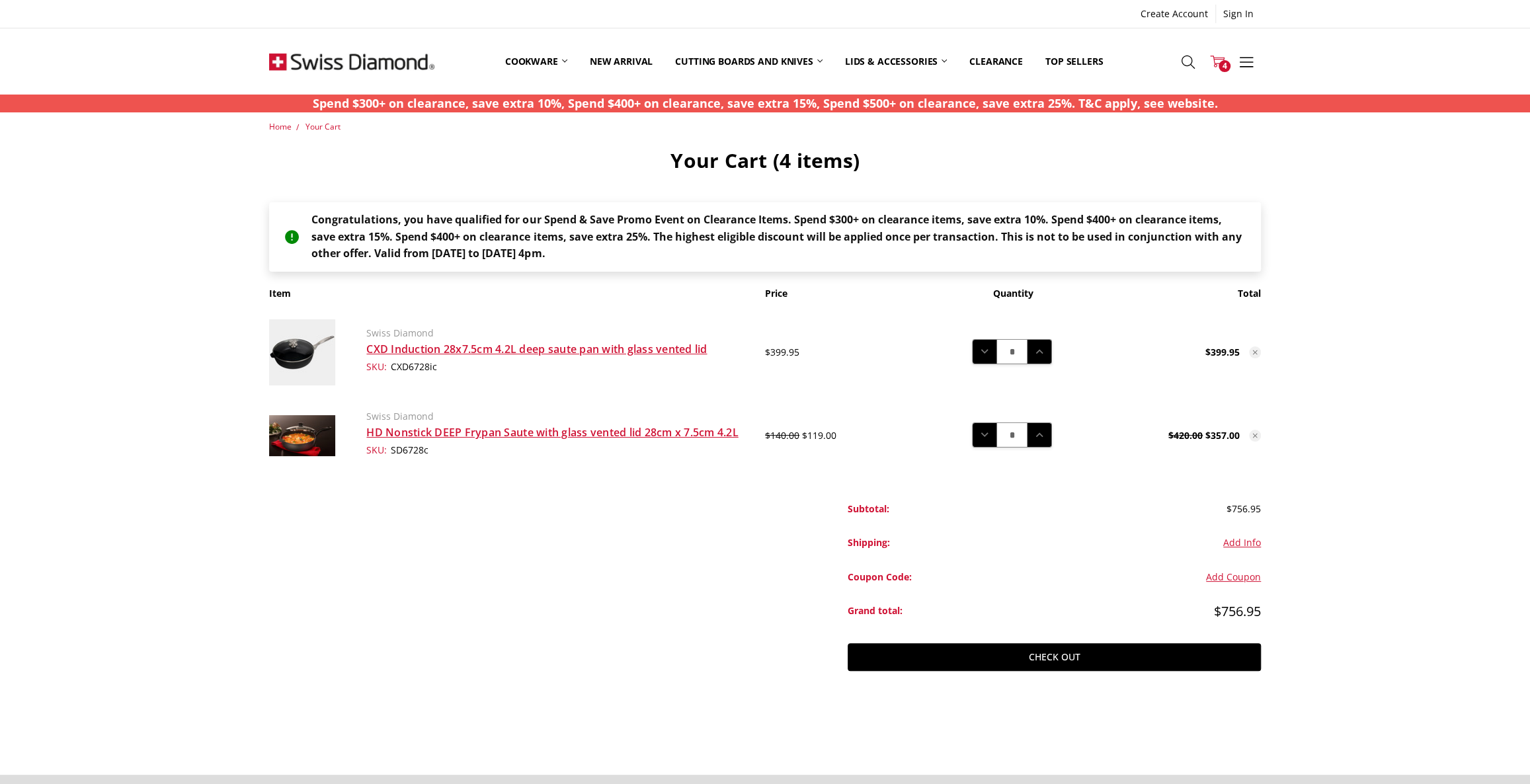
click at [1220, 57] on icon at bounding box center [1217, 61] width 14 height 14
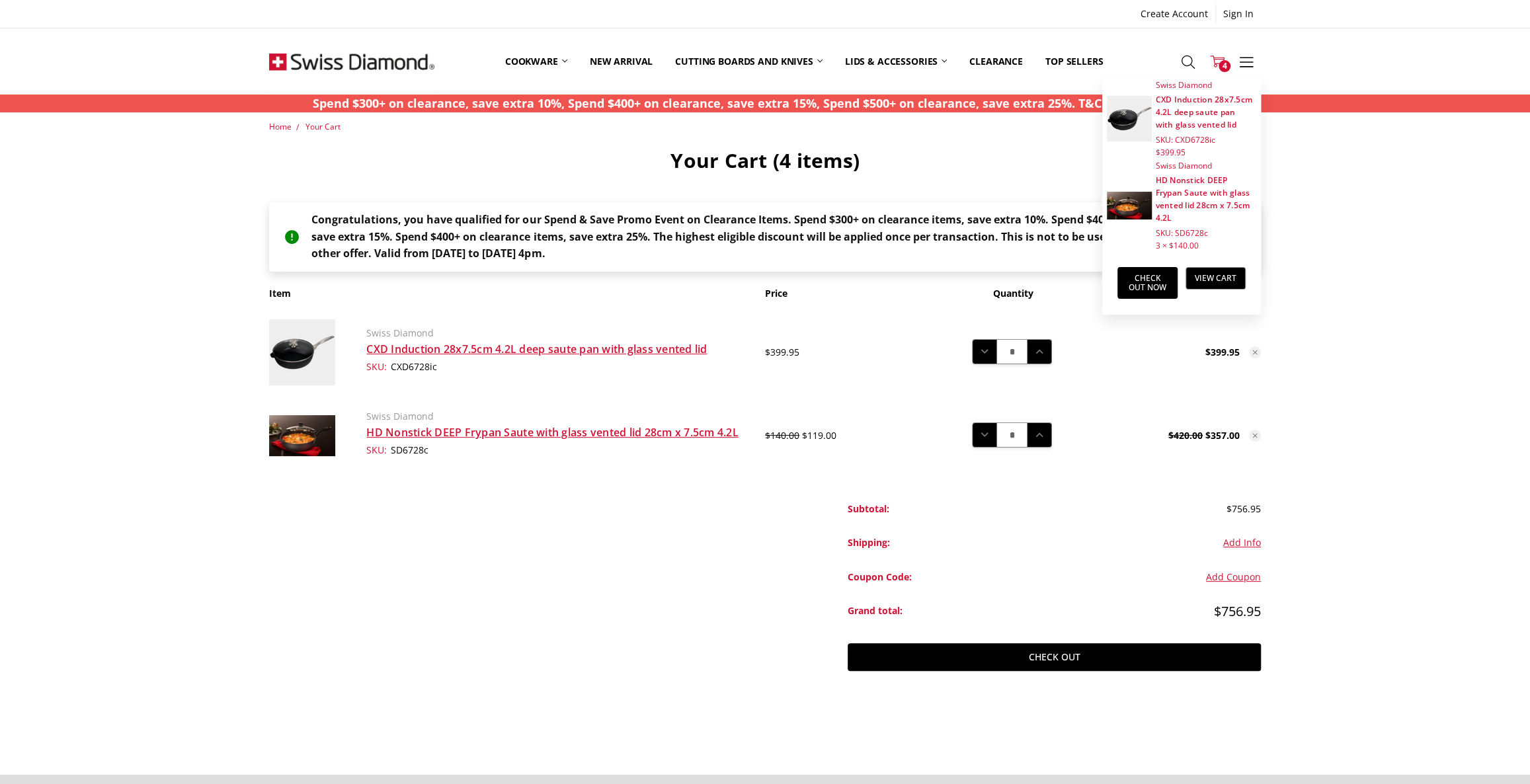
click at [1395, 344] on div "Home Your Cart Your Cart (4 items) Congratulations, you have qualified for our …" at bounding box center [765, 418] width 1530 height 595
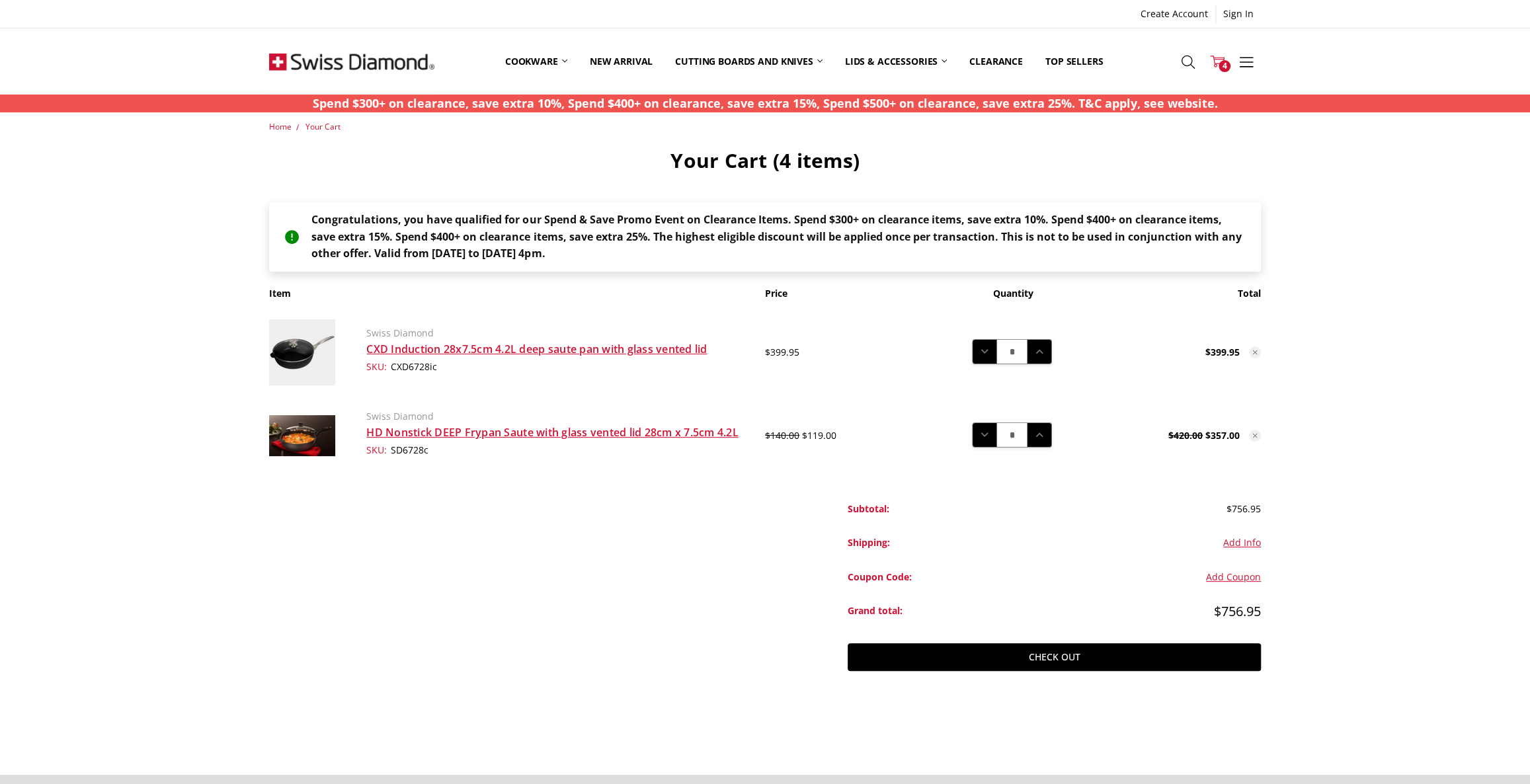
click at [1220, 61] on span "4" at bounding box center [1225, 66] width 12 height 12
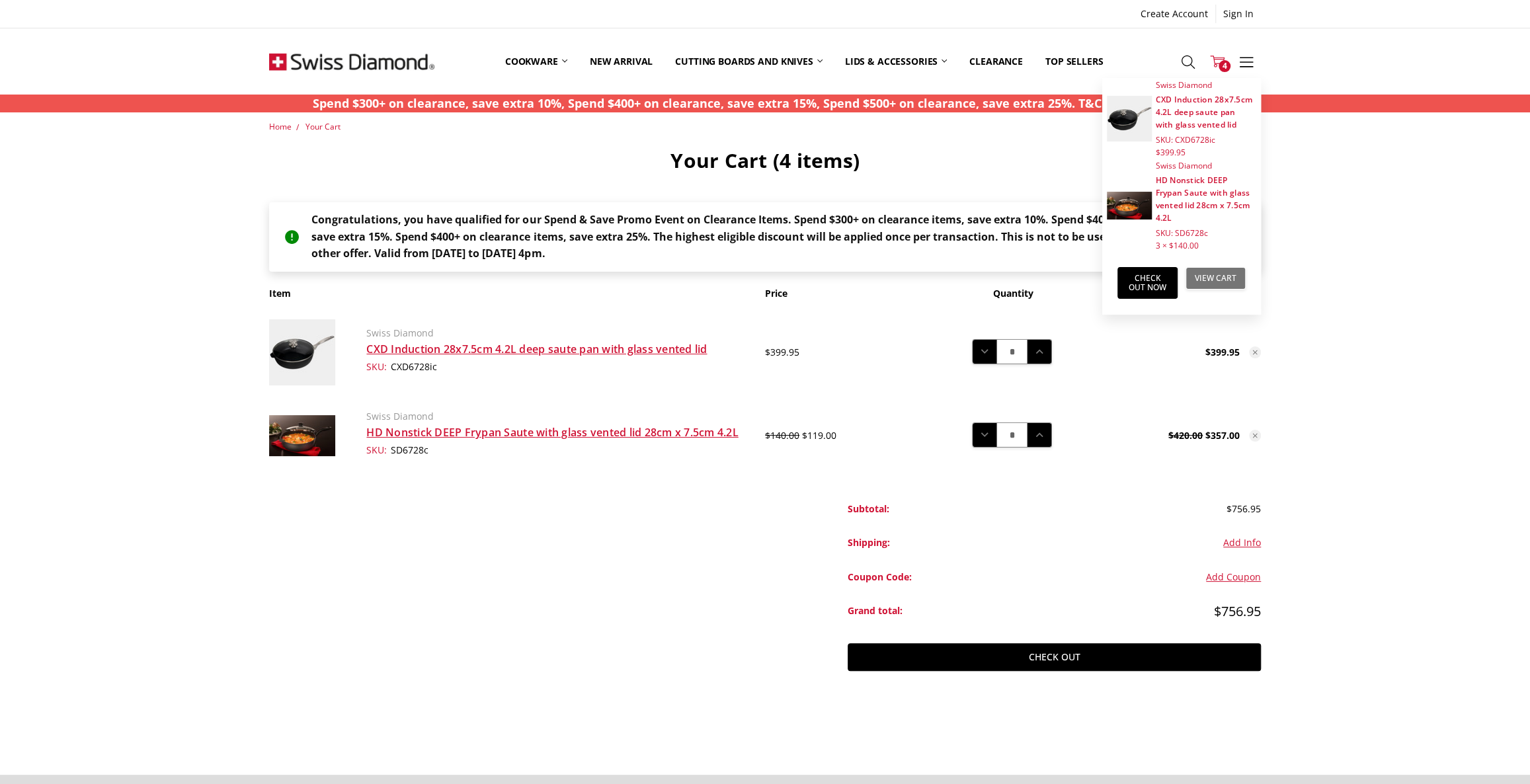
click at [1198, 277] on link "View Cart" at bounding box center [1215, 278] width 60 height 23
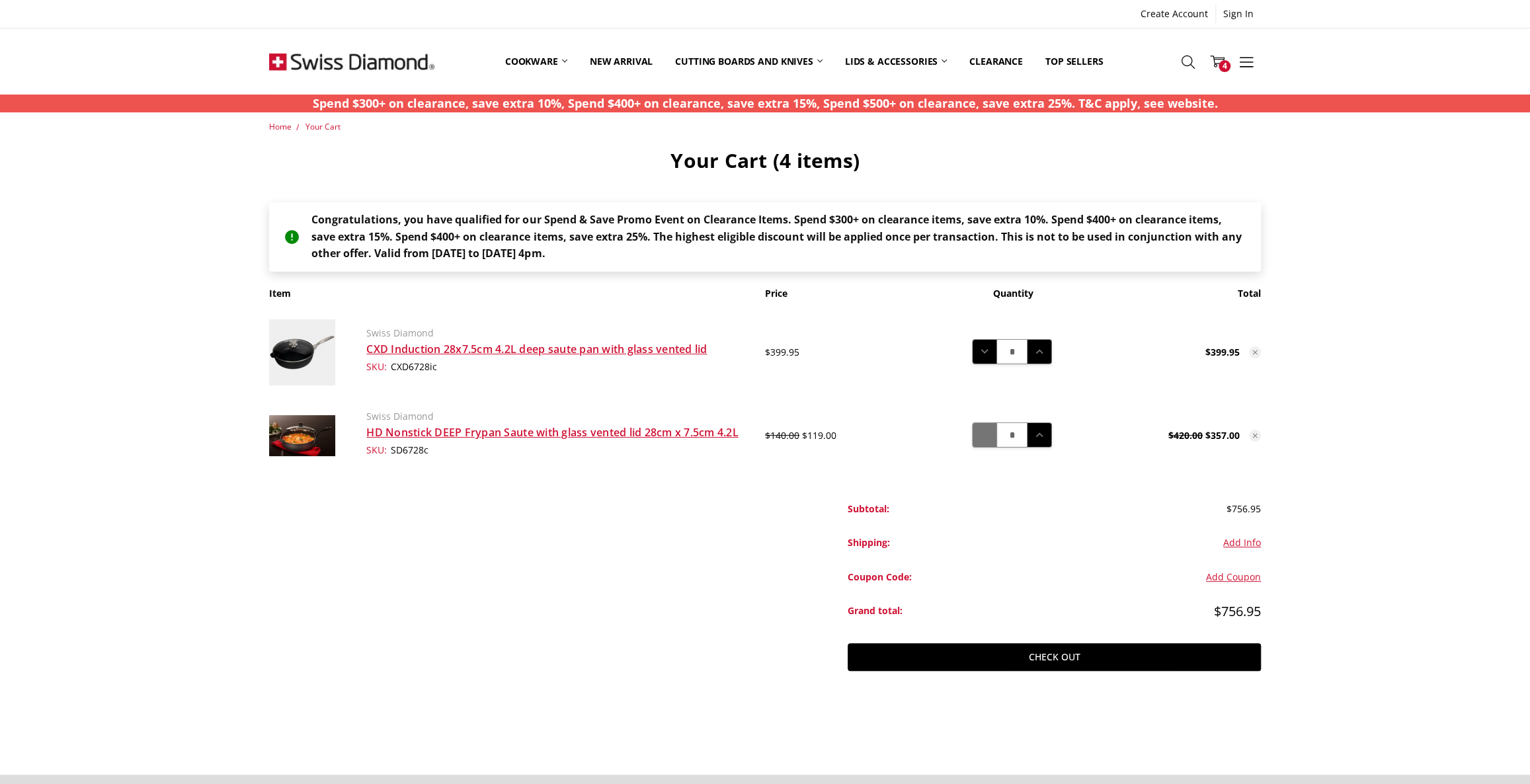
click at [988, 436] on icon at bounding box center [984, 435] width 14 height 14
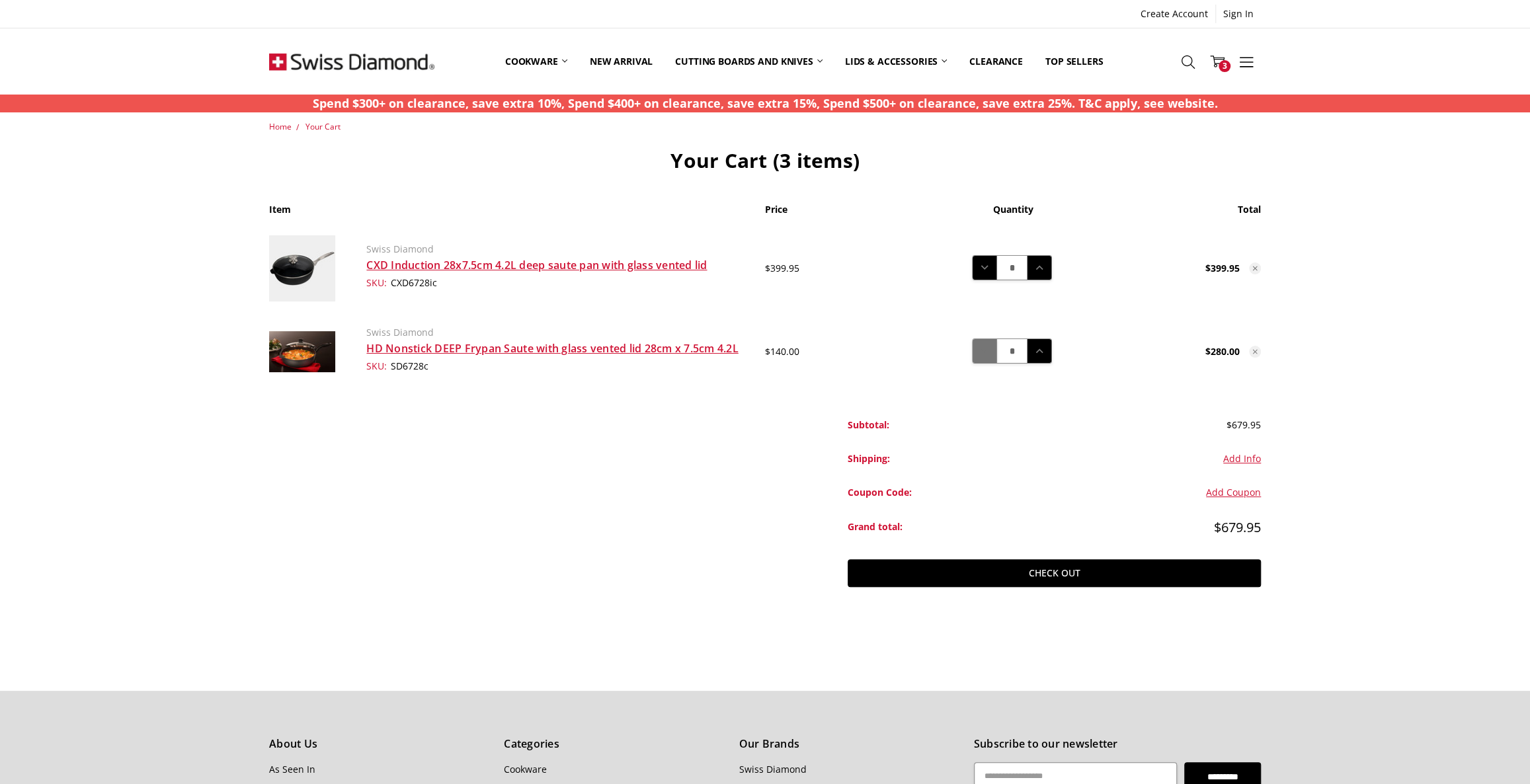
drag, startPoint x: 987, startPoint y: 354, endPoint x: 983, endPoint y: 376, distance: 22.4
click at [987, 354] on icon at bounding box center [984, 351] width 14 height 14
click at [987, 358] on icon at bounding box center [984, 351] width 14 height 14
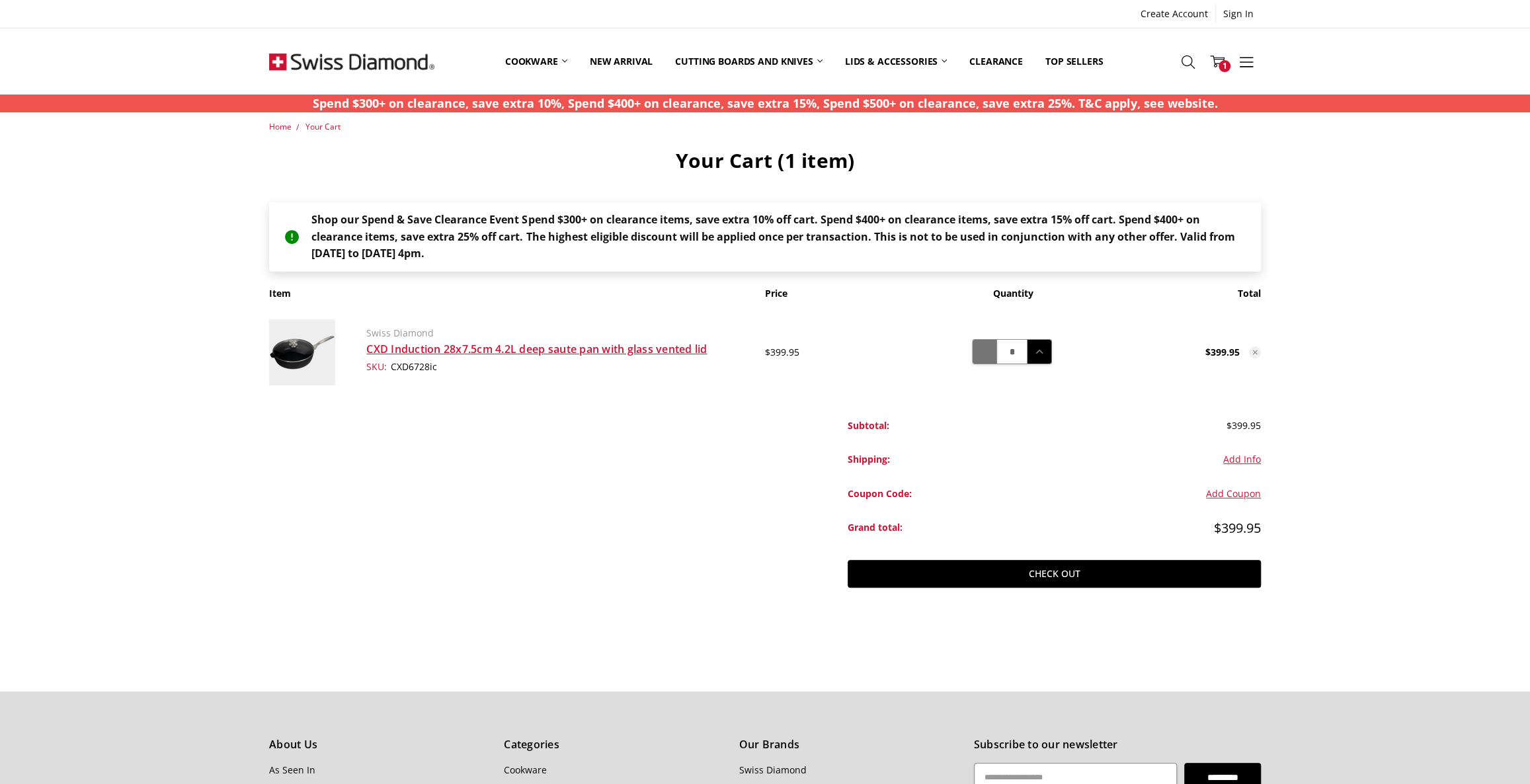
click at [990, 354] on icon at bounding box center [984, 351] width 14 height 14
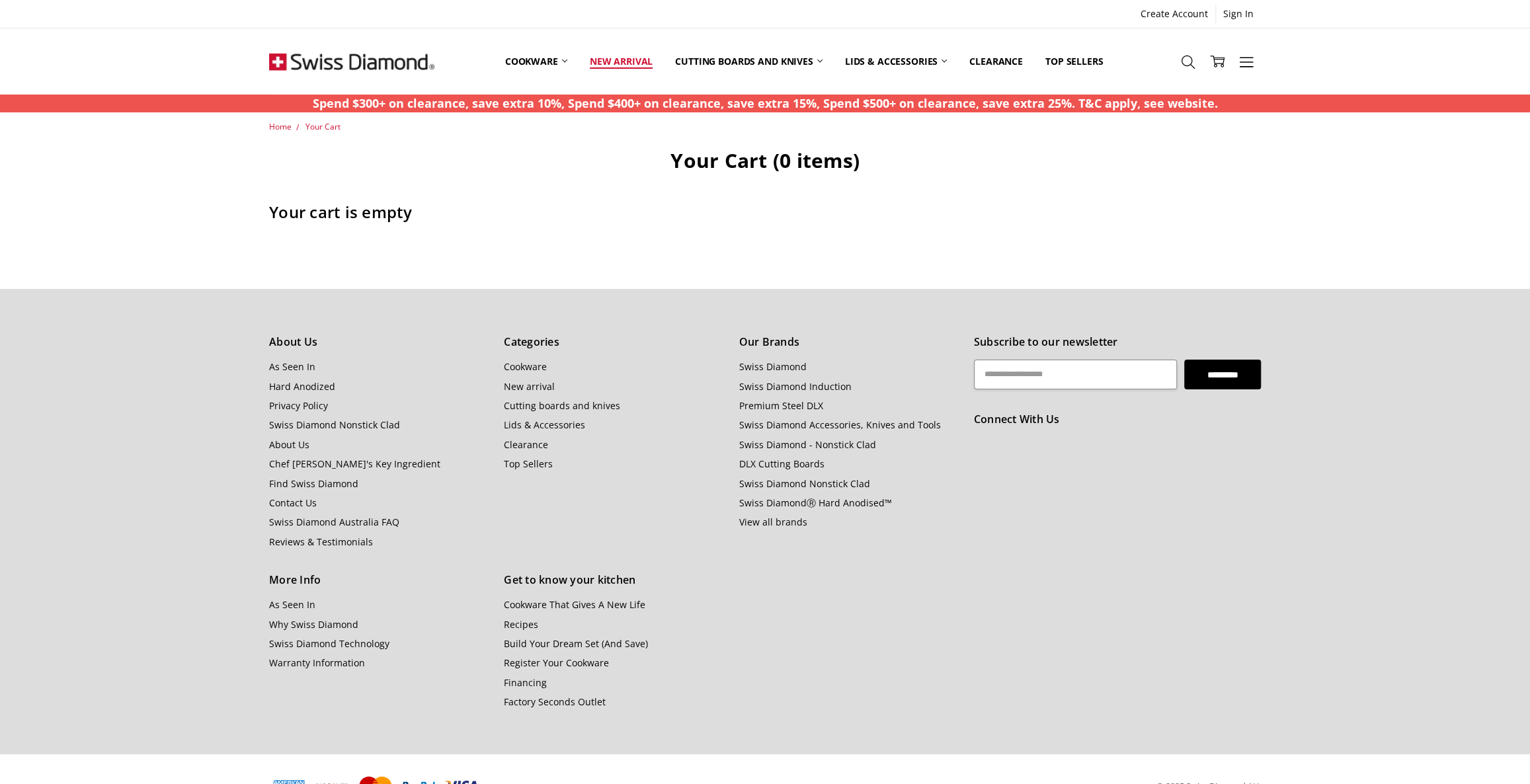
click at [644, 60] on link "New arrival" at bounding box center [621, 62] width 85 height 59
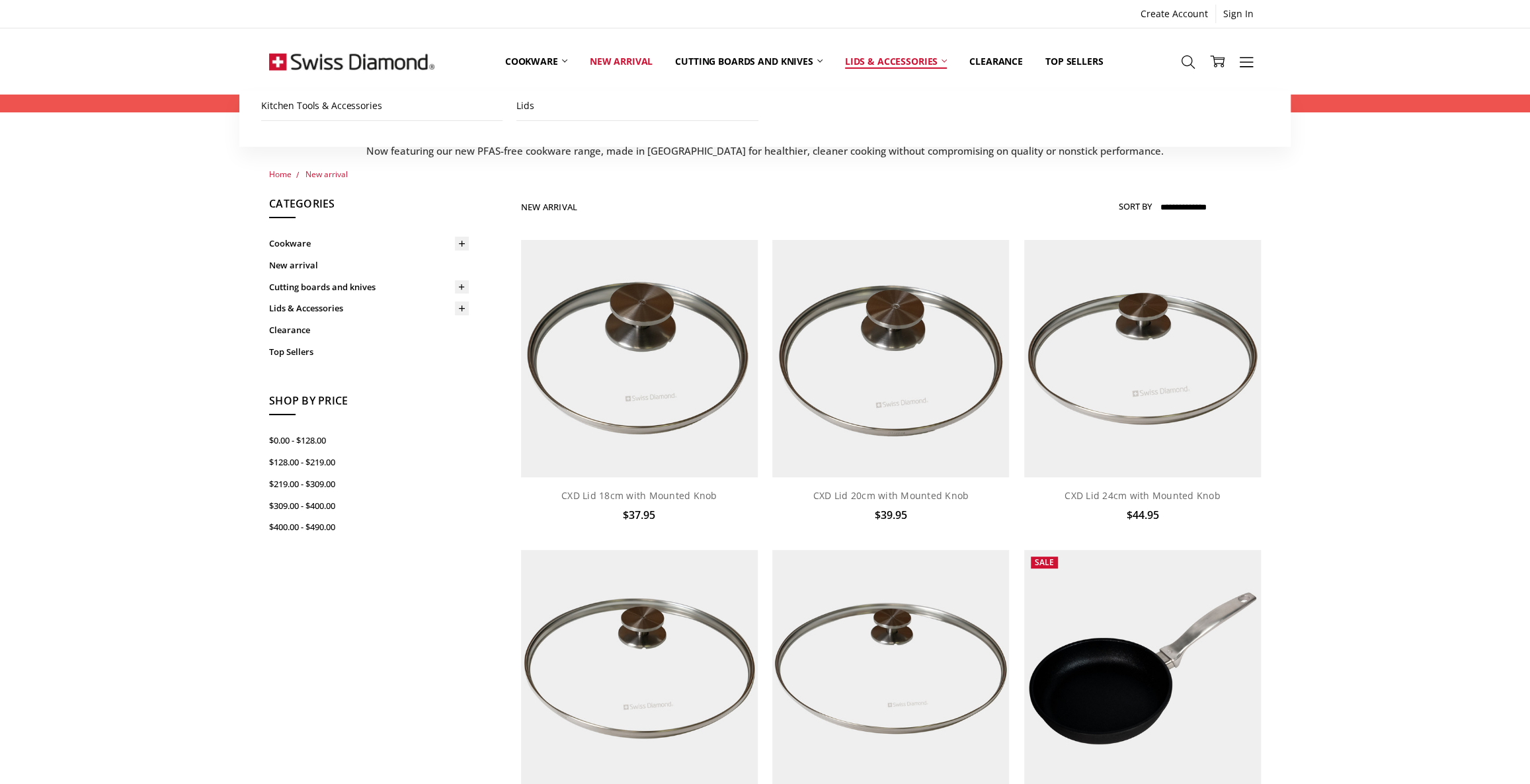
click at [891, 59] on link "Lids & Accessories" at bounding box center [896, 62] width 124 height 59
